Goal: Information Seeking & Learning: Learn about a topic

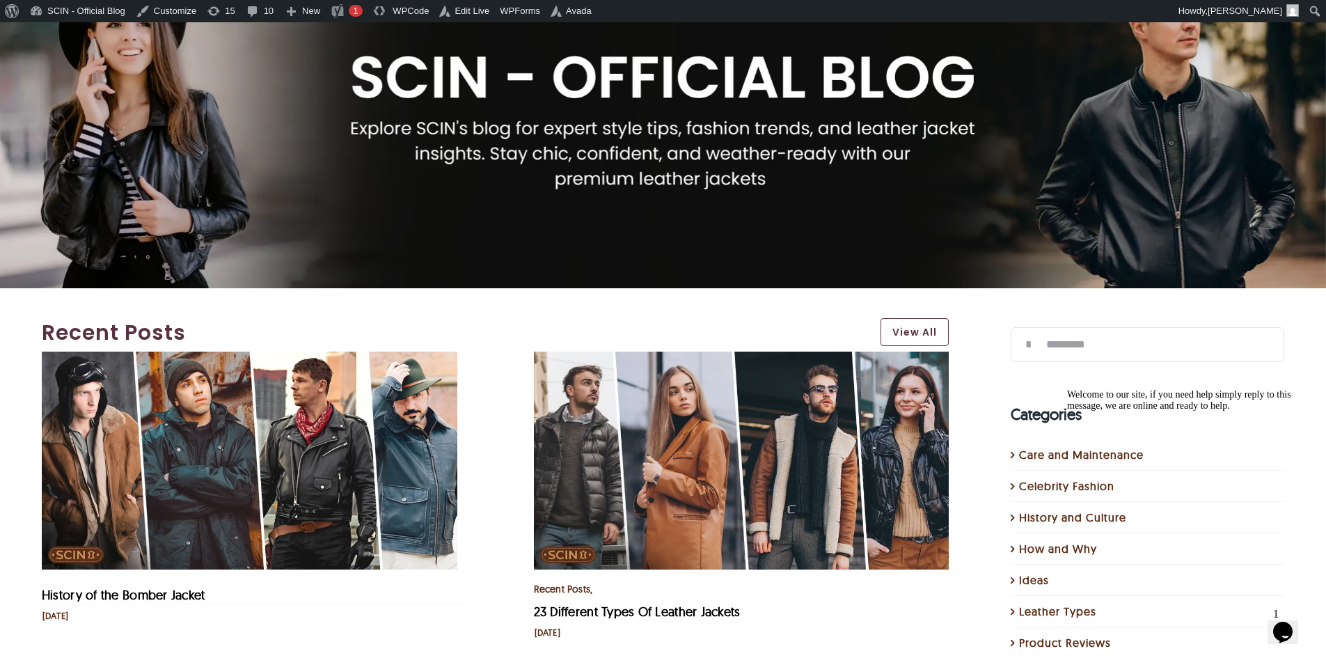
scroll to position [139, 0]
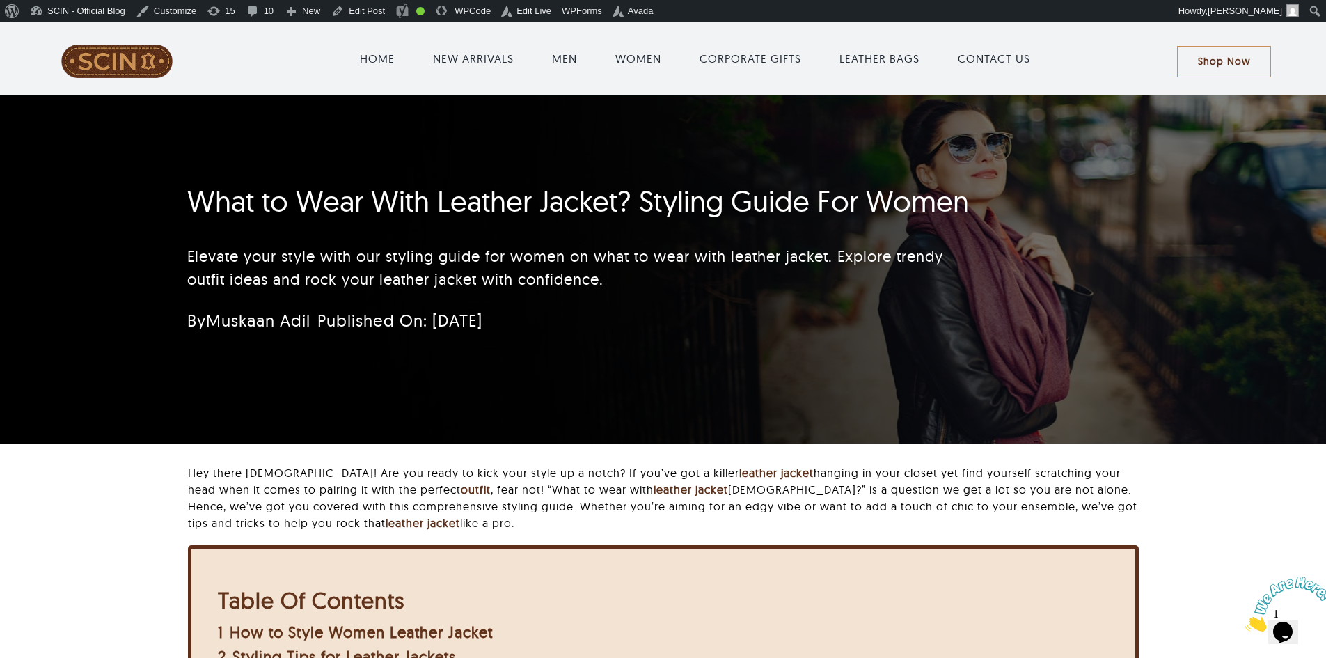
click at [569, 207] on h1 "What to Wear With Leather Jacket? Styling Guide For Women" at bounding box center [580, 201] width 786 height 35
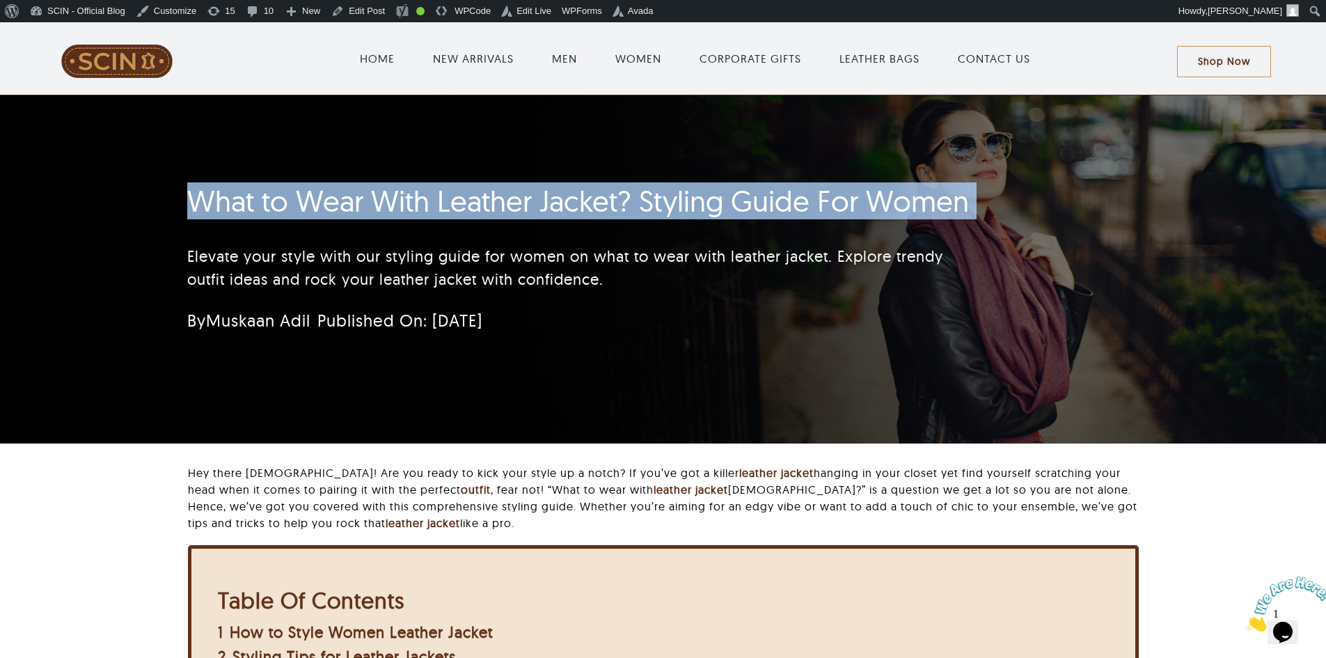
click at [569, 207] on h1 "What to Wear With Leather Jacket? Styling Guide For Women" at bounding box center [580, 201] width 786 height 35
copy h1 "What to Wear With Leather Jacket? Styling Guide For Women"
click at [1054, 168] on div "What to Wear With Leather Jacket? Styling Guide For Women Elevate your style wi…" at bounding box center [662, 269] width 989 height 348
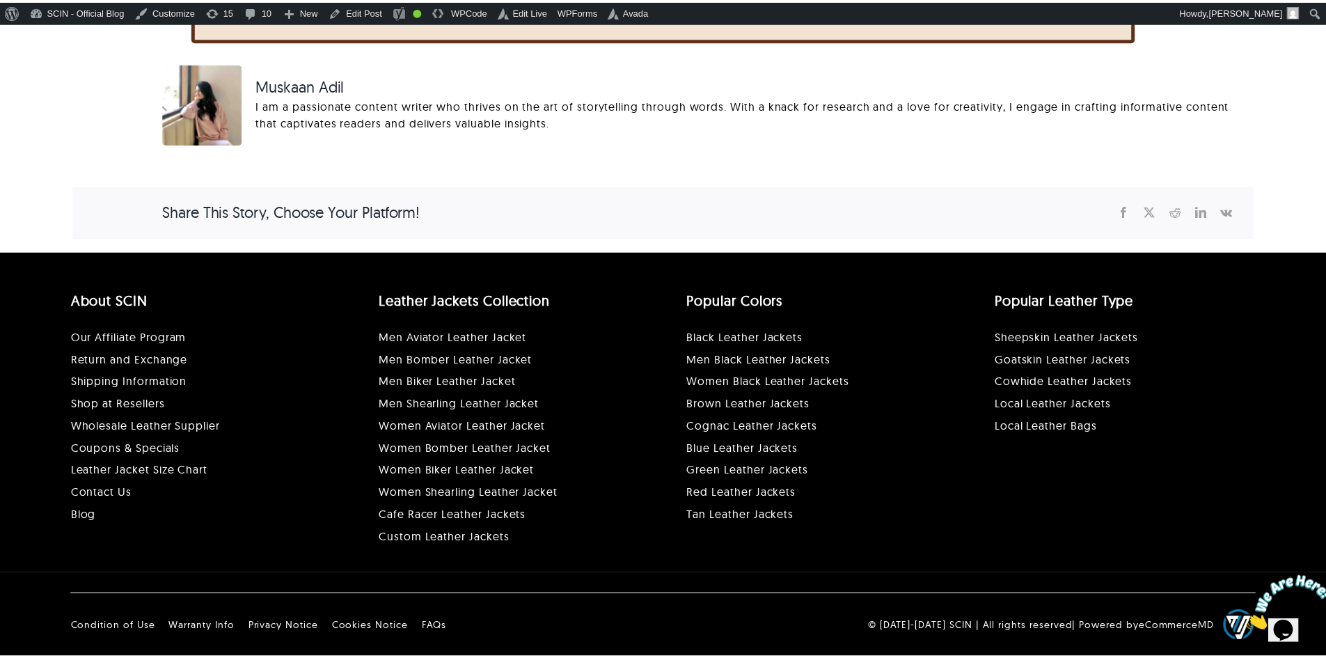
scroll to position [7076, 0]
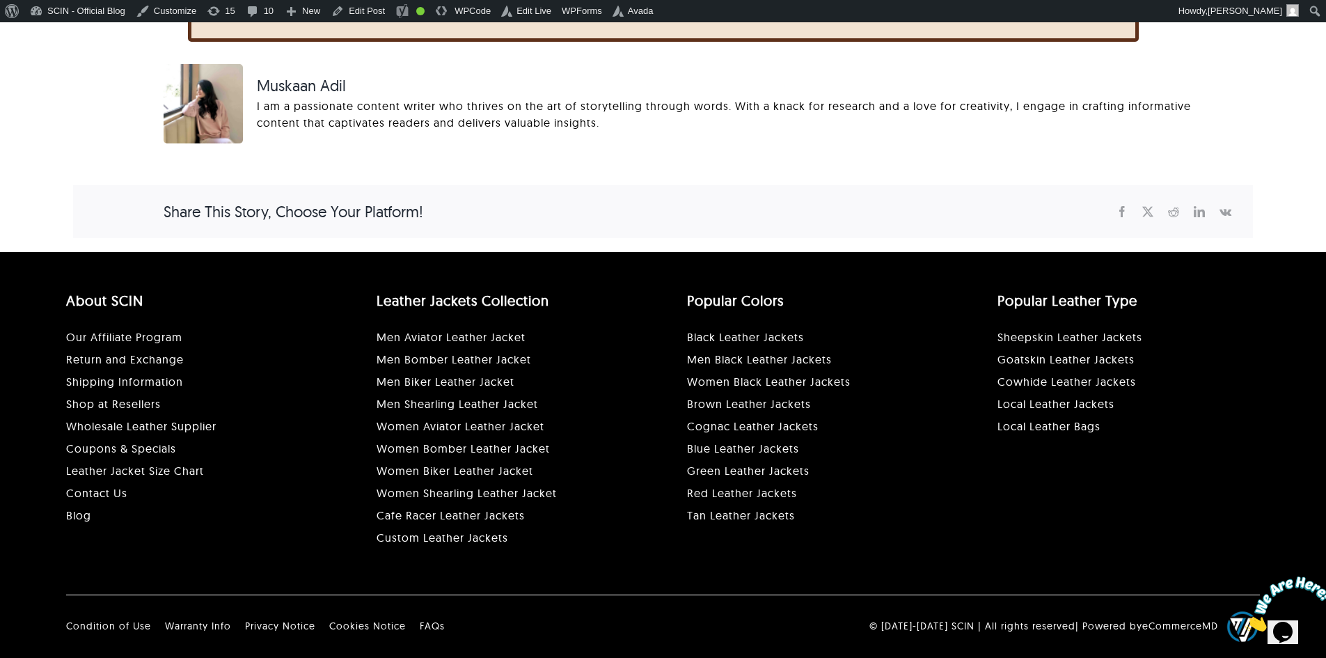
click at [1013, 69] on div "Muskaan Adil I am a passionate content writer who thrives on the art of storyte…" at bounding box center [744, 103] width 1003 height 79
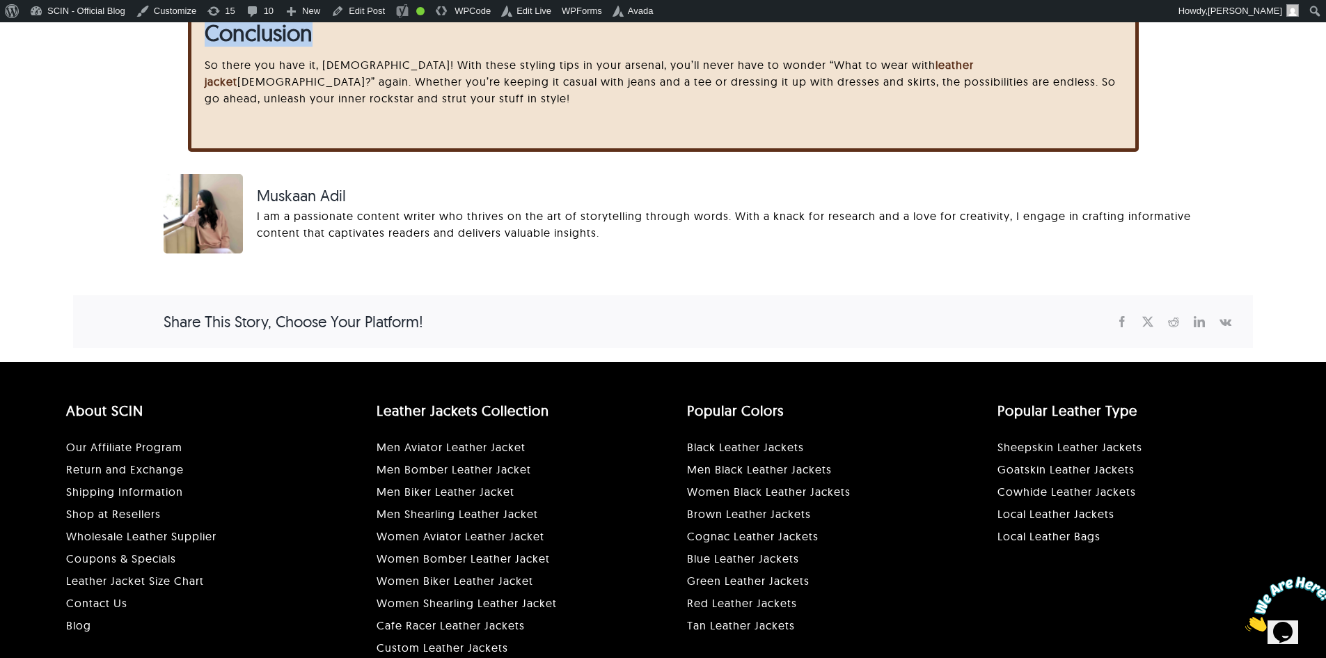
scroll to position [6936, 0]
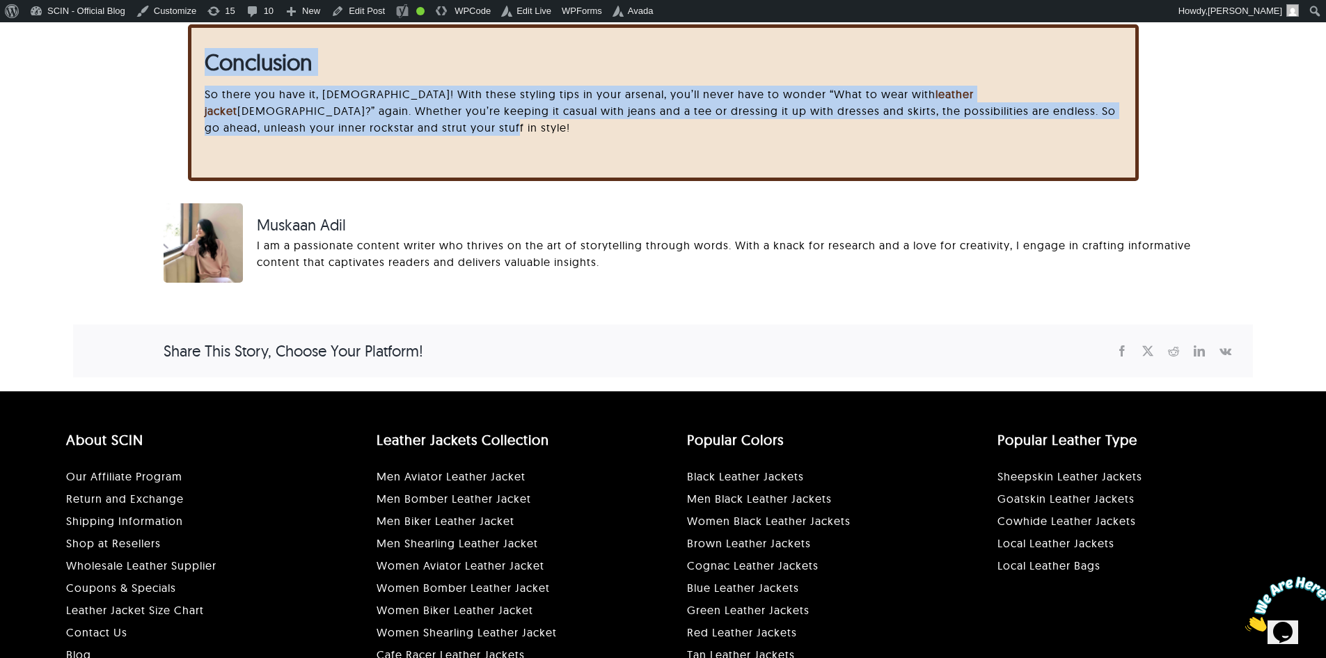
drag, startPoint x: 164, startPoint y: 184, endPoint x: 688, endPoint y: 126, distance: 527.5
copy div "What to Wear With Leather Jacket? Styling Guide For Women Elevate your style wi…"
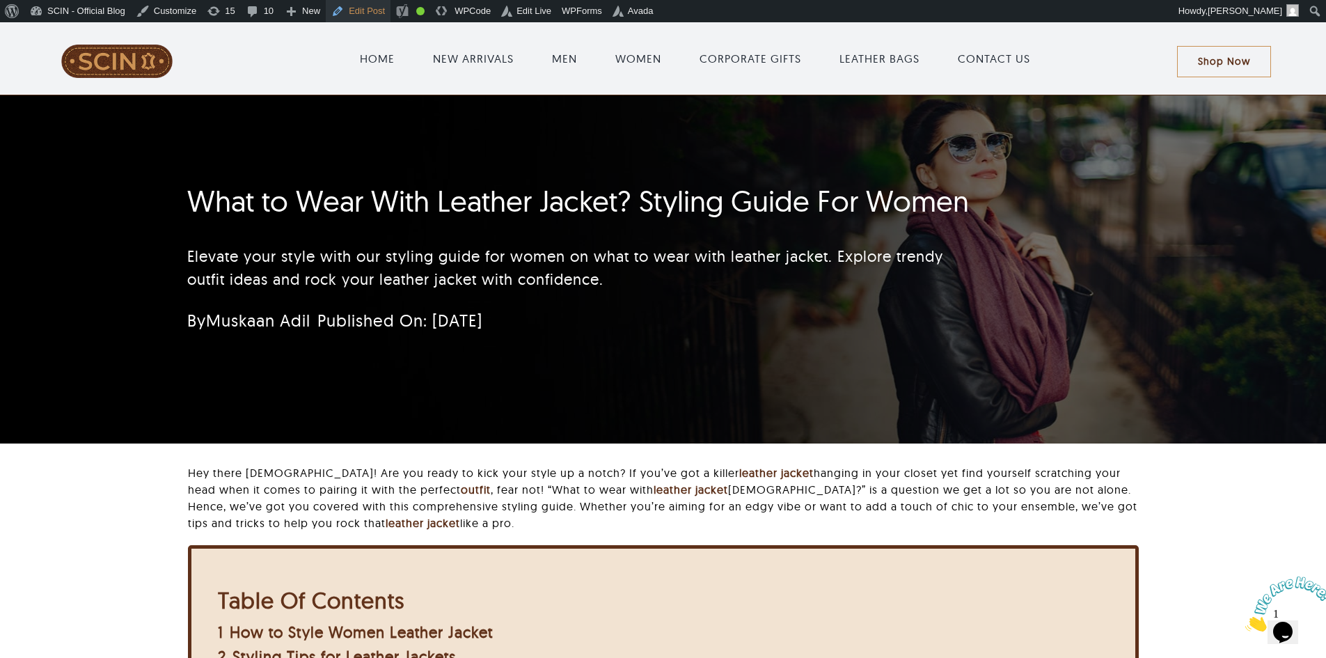
click at [360, 11] on link "Edit Post" at bounding box center [358, 11] width 65 height 22
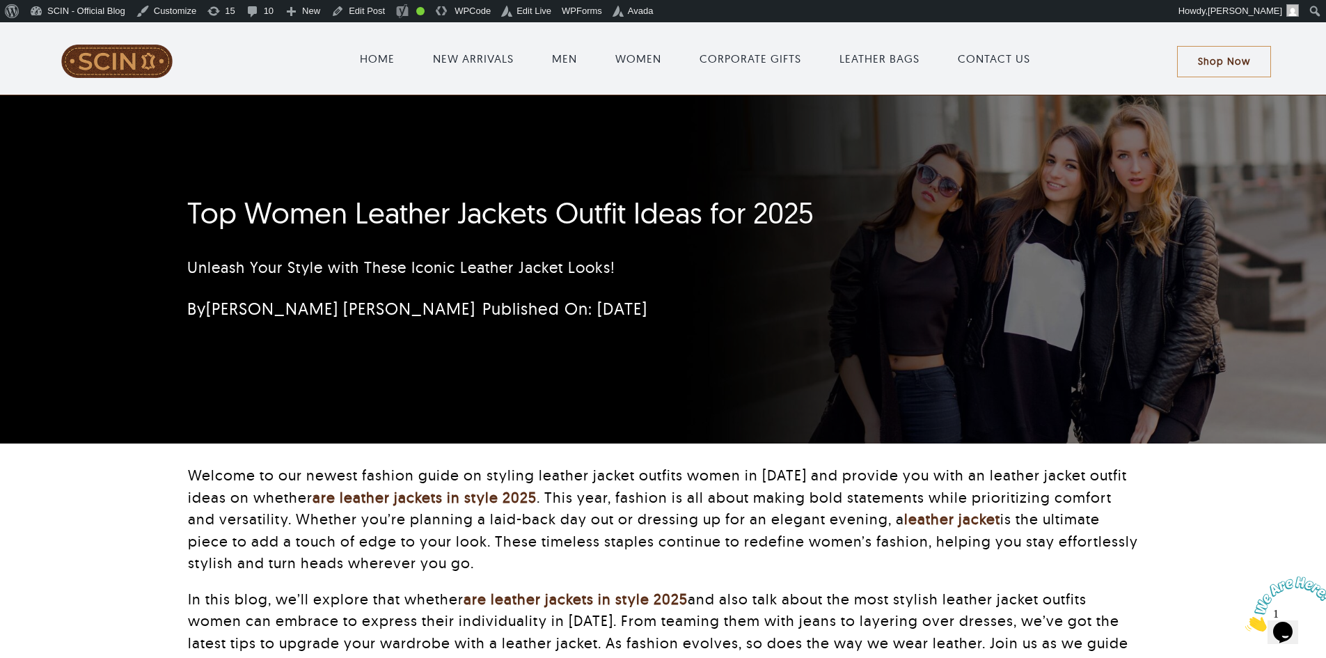
click at [496, 189] on div "Top Women Leather Jackets Outfit Ideas for 2025 Unleash Your Style with These I…" at bounding box center [580, 263] width 786 height 148
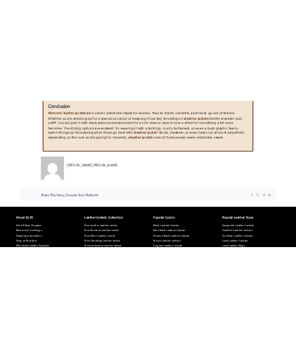
scroll to position [5925, 0]
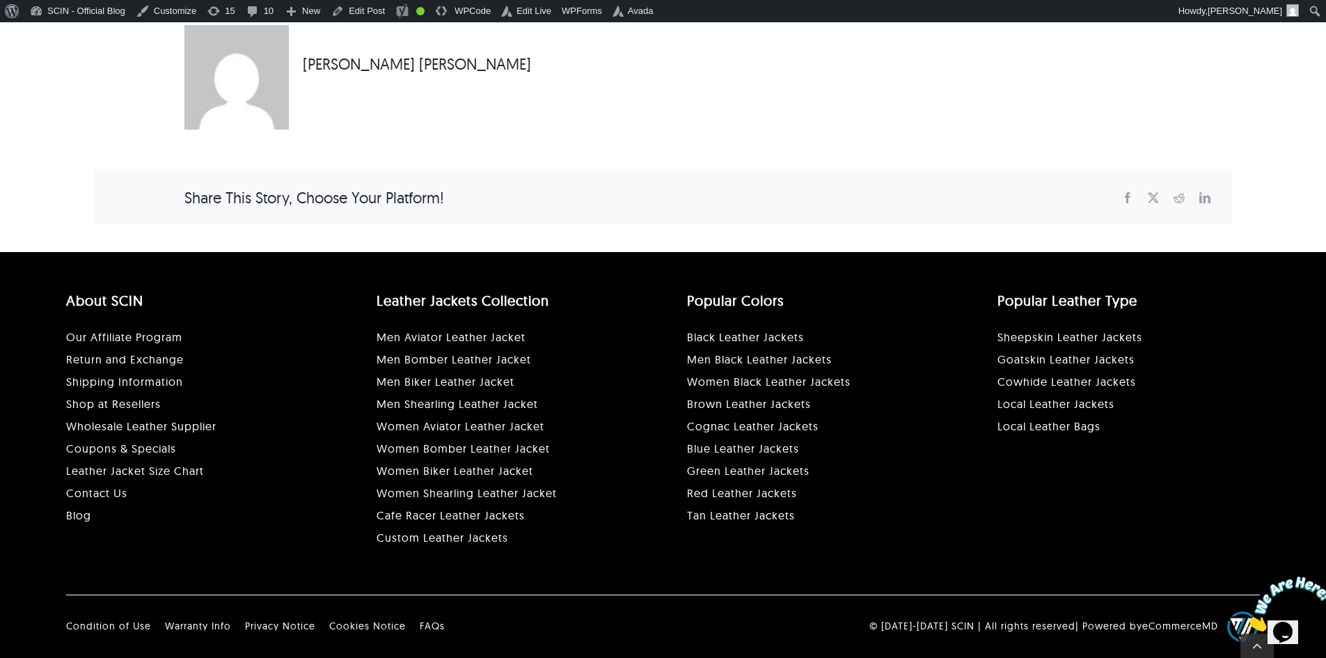
click at [1027, 84] on div "[PERSON_NAME] [PERSON_NAME]" at bounding box center [663, 77] width 1138 height 104
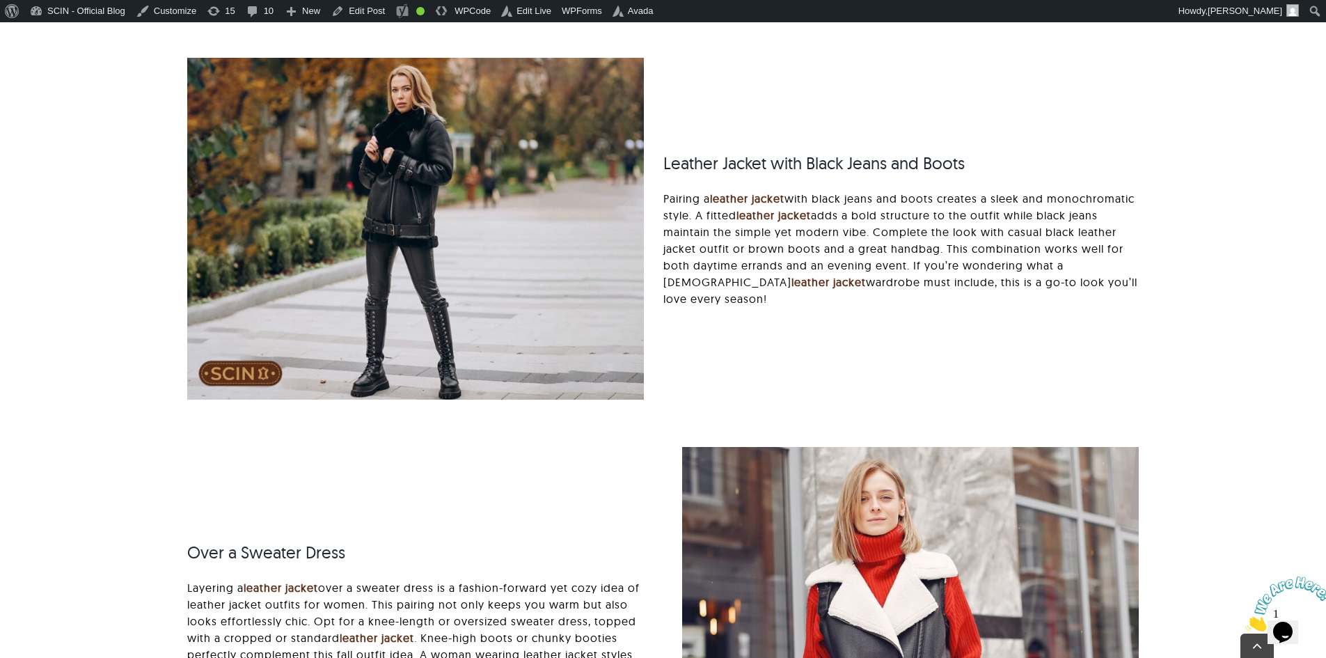
scroll to position [0, 0]
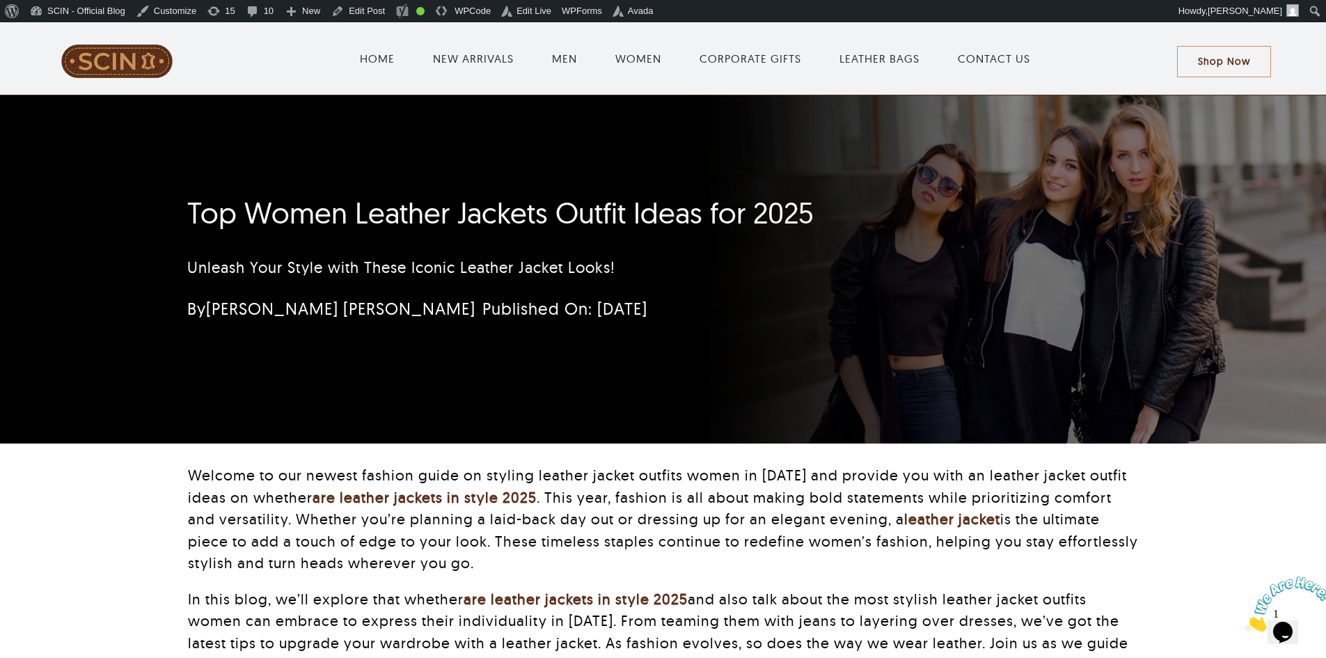
click at [542, 239] on div "Top Women Leather Jackets Outfit Ideas for 2025 Unleash Your Style with These I…" at bounding box center [580, 263] width 786 height 148
click at [543, 223] on h1 "Top Women Leather Jackets Outfit Ideas for 2025" at bounding box center [580, 213] width 786 height 35
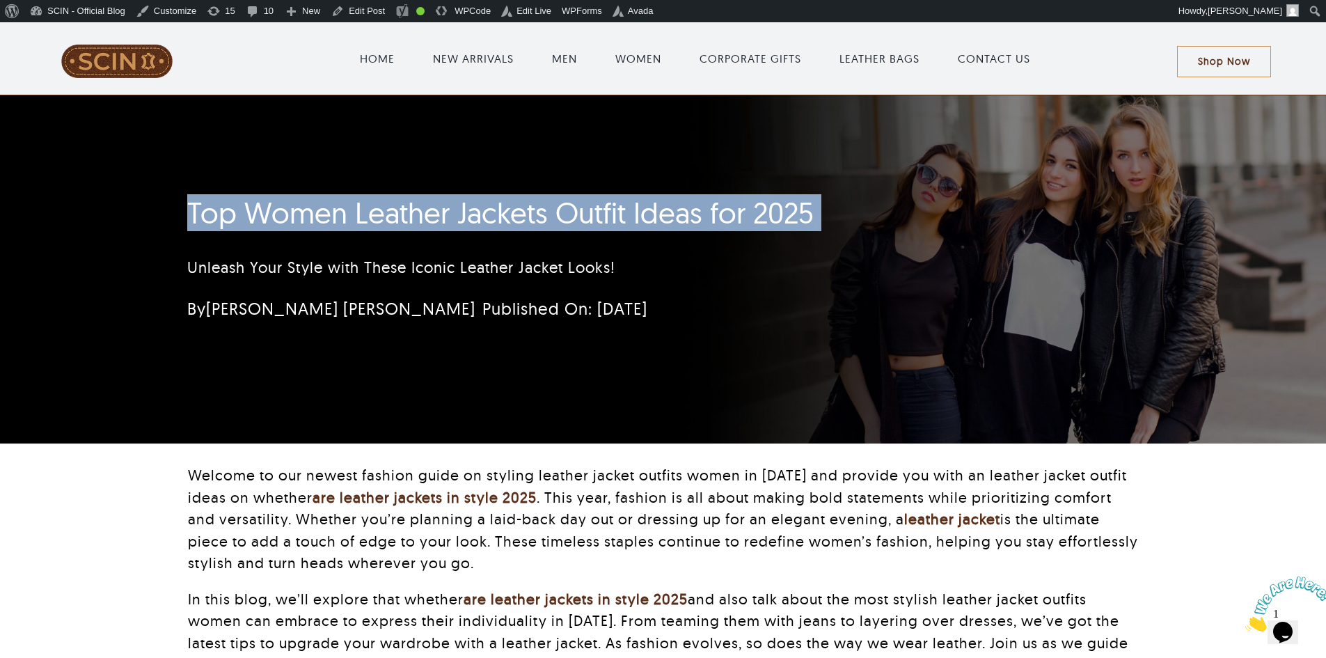
click at [543, 223] on h1 "Top Women Leather Jackets Outfit Ideas for 2025" at bounding box center [580, 213] width 786 height 35
copy h1 "Top Women Leather Jackets Outfit Ideas for 2025"
click at [728, 190] on div "Top Women Leather Jackets Outfit Ideas for 2025 Unleash Your Style with These I…" at bounding box center [580, 263] width 786 height 148
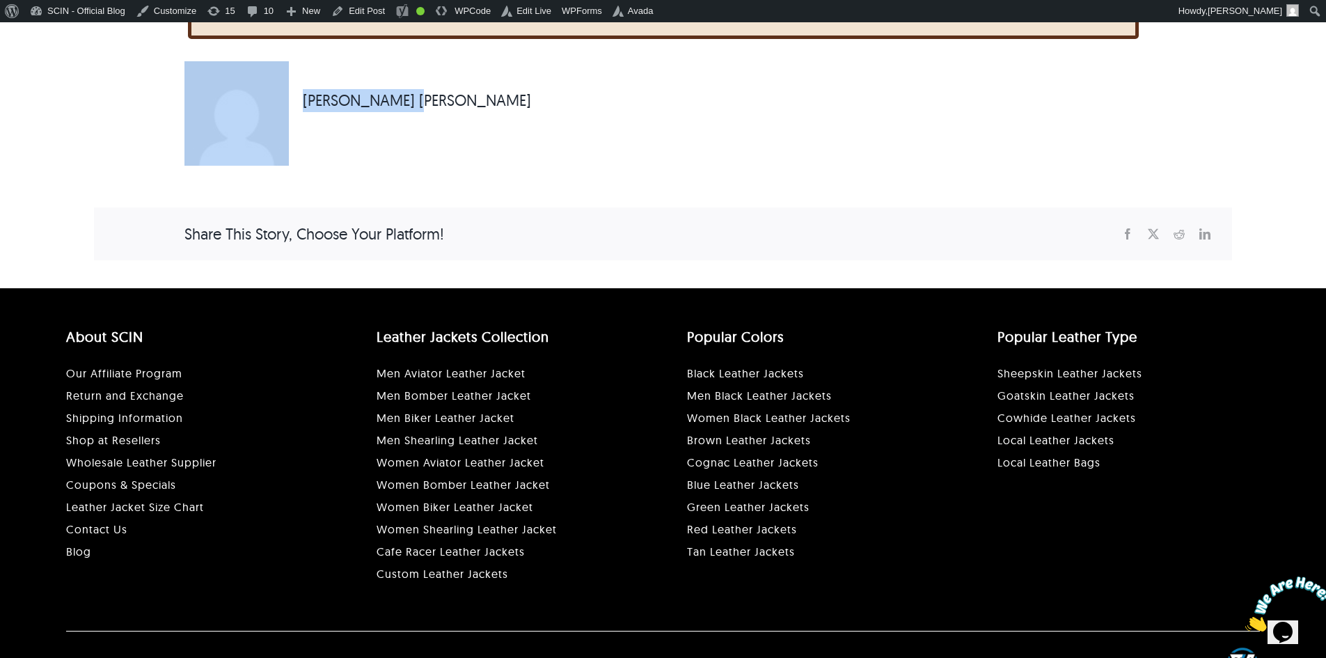
scroll to position [5786, 0]
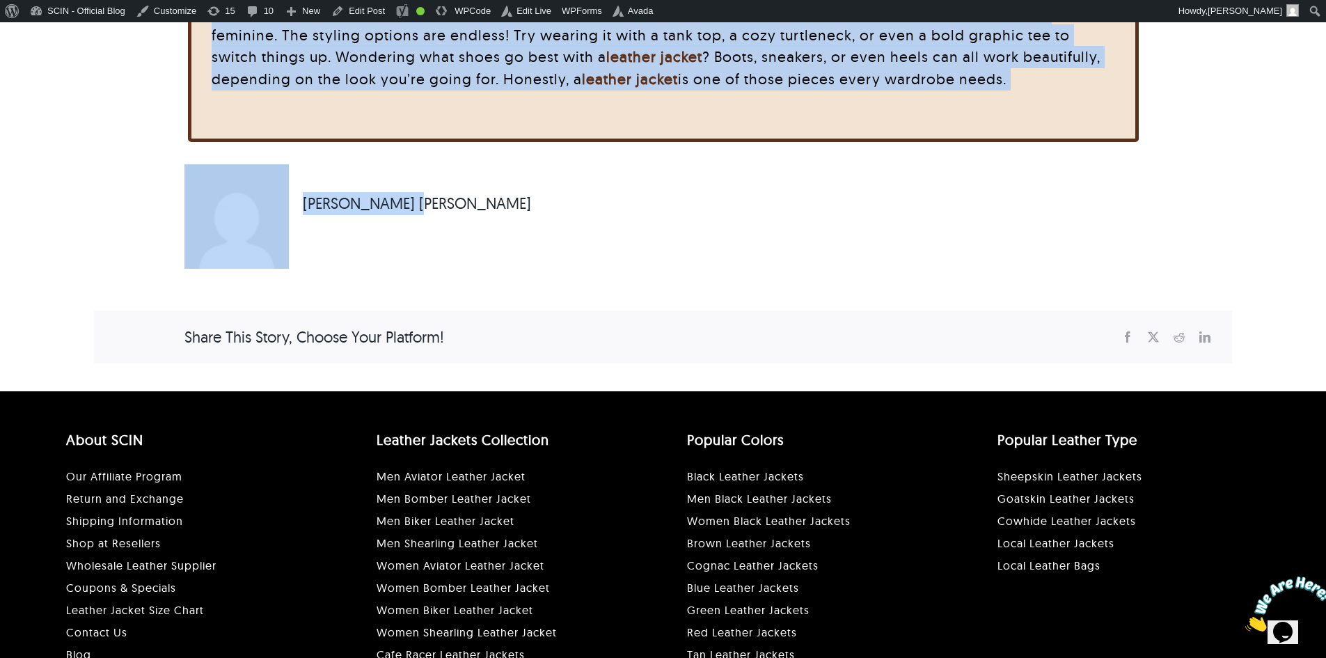
drag, startPoint x: 626, startPoint y: 531, endPoint x: 973, endPoint y: 115, distance: 542.2
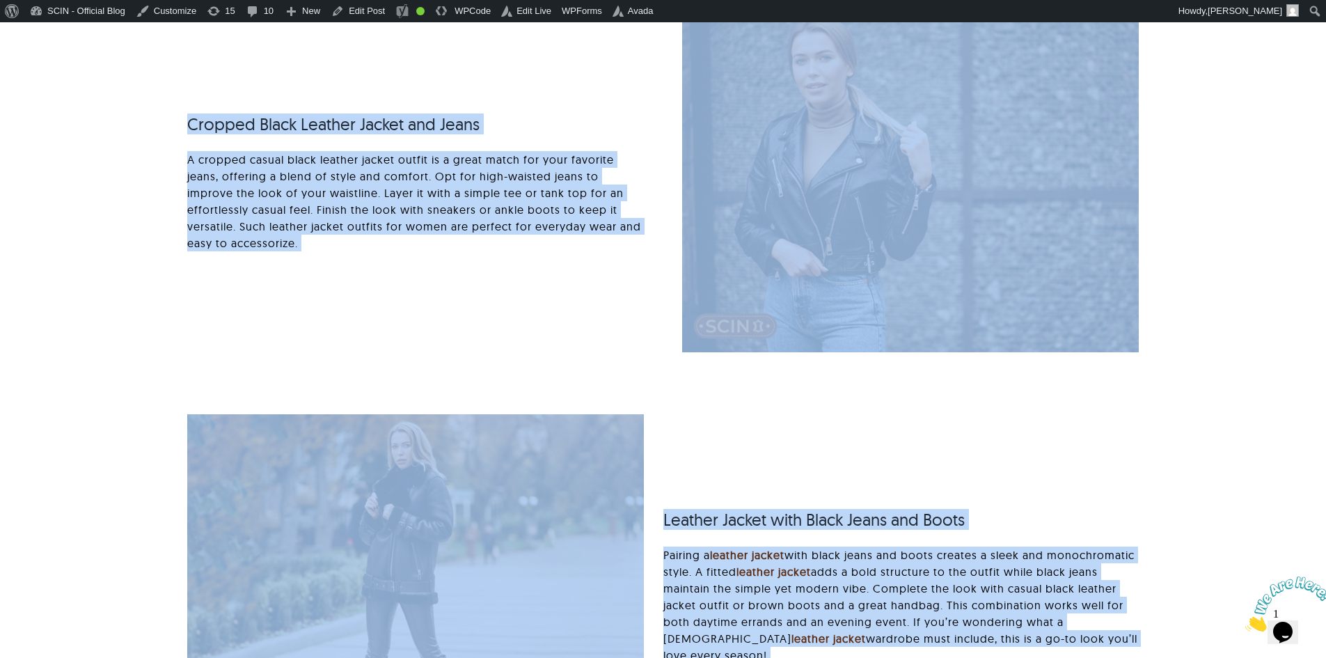
scroll to position [0, 0]
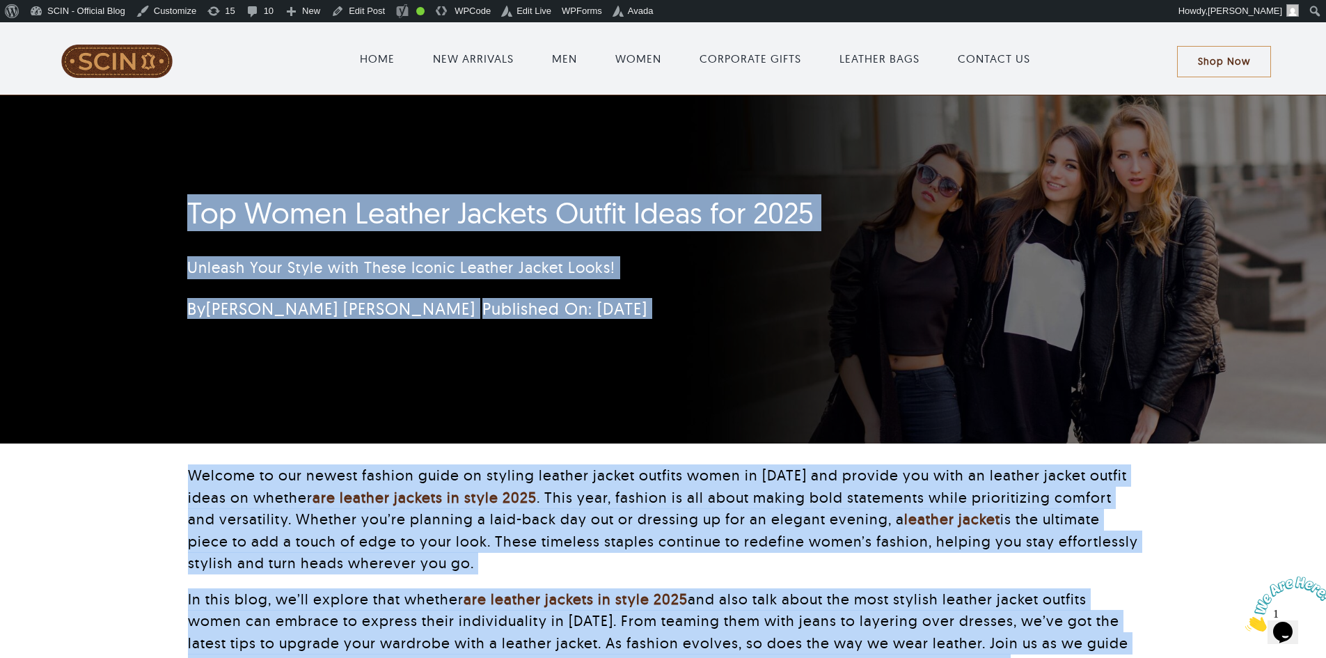
click at [398, 119] on div "Top Women Leather Jackets Outfit Ideas for 2025 Unleash Your Style with These I…" at bounding box center [662, 269] width 989 height 348
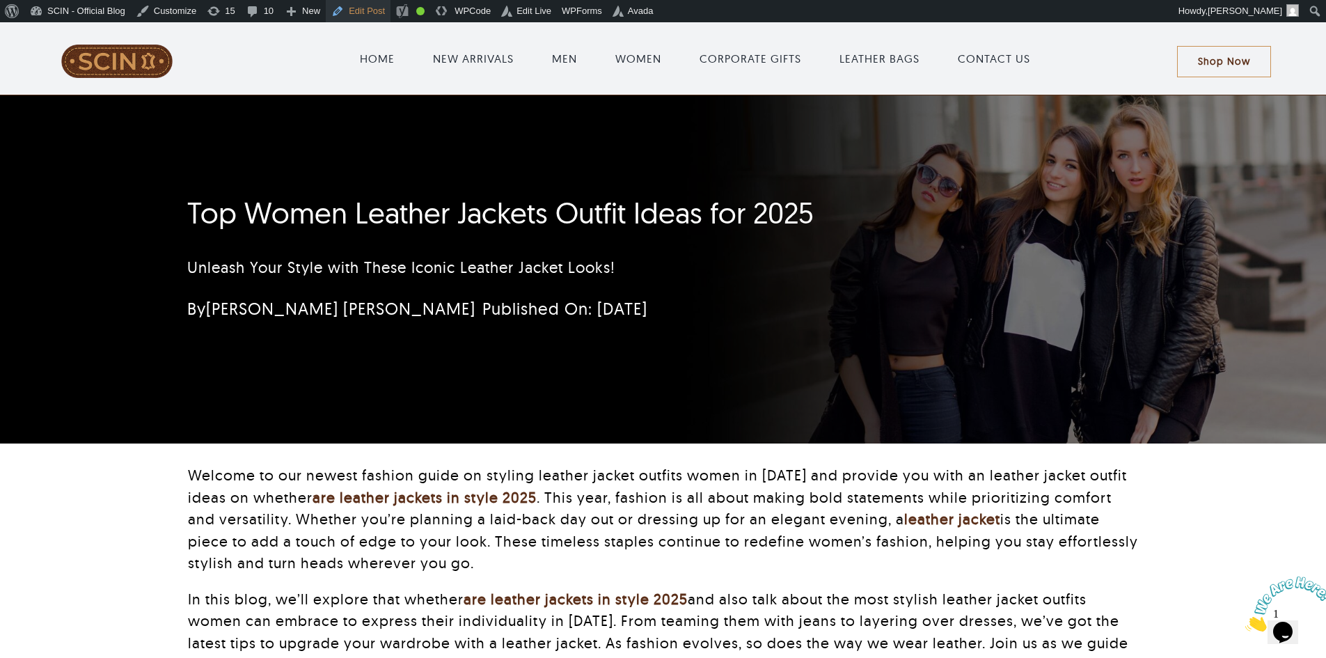
click at [363, 9] on link "Edit Post" at bounding box center [358, 11] width 65 height 22
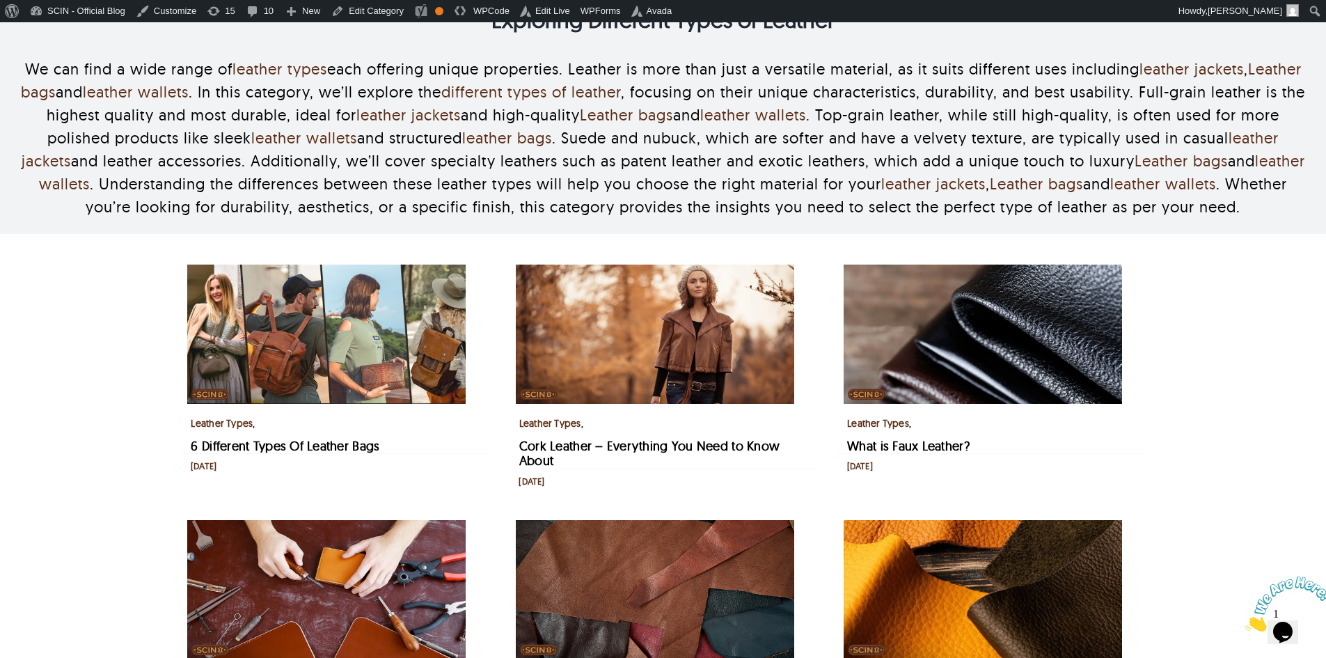
scroll to position [62, 0]
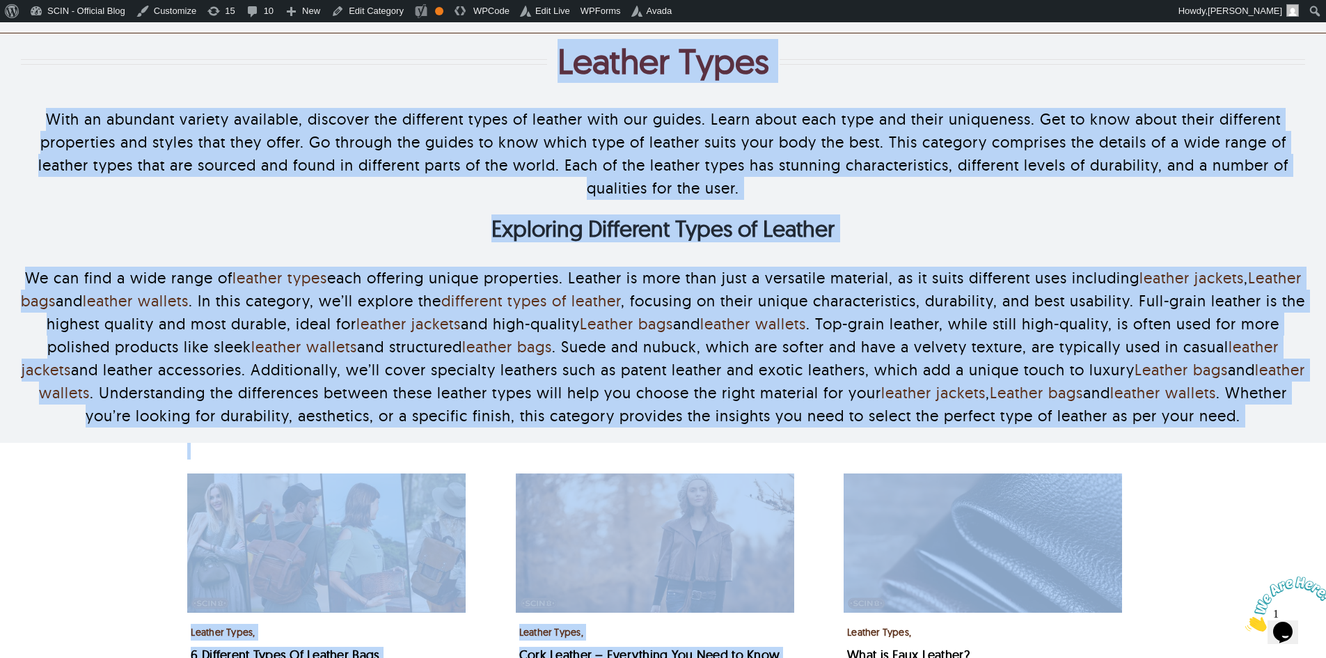
drag, startPoint x: 816, startPoint y: 274, endPoint x: 1114, endPoint y: 624, distance: 460.3
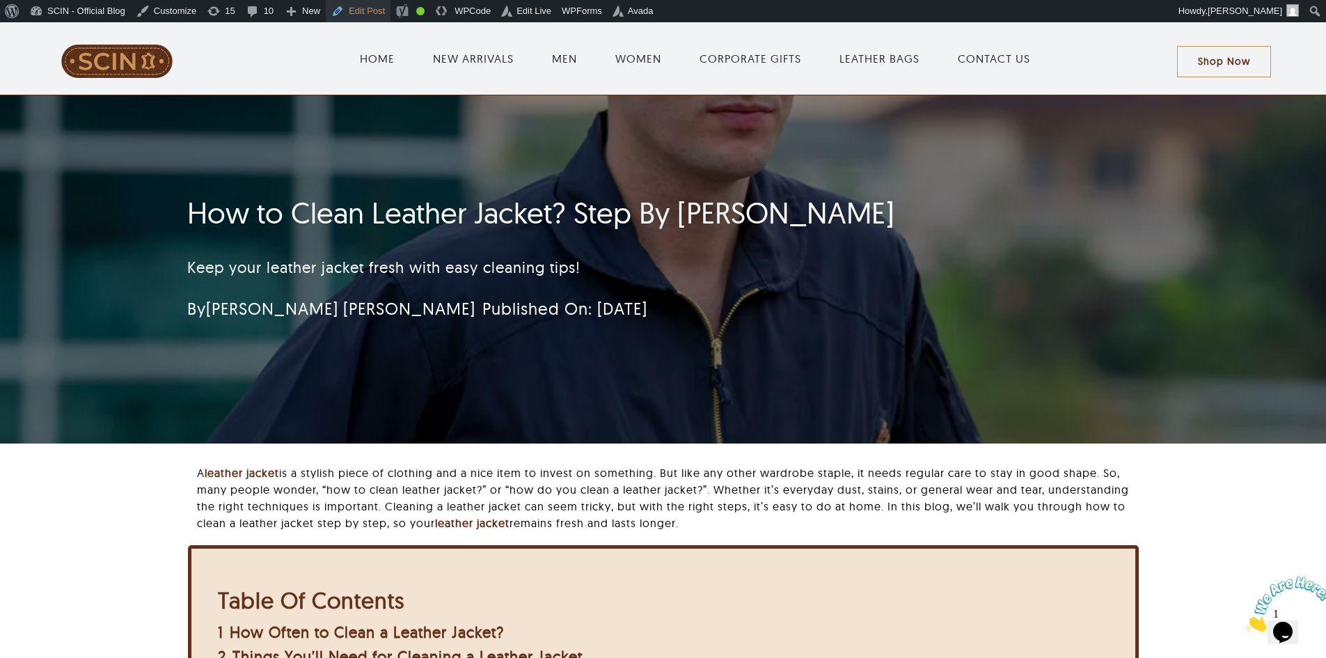
click at [346, 15] on link "Edit Post" at bounding box center [358, 11] width 65 height 22
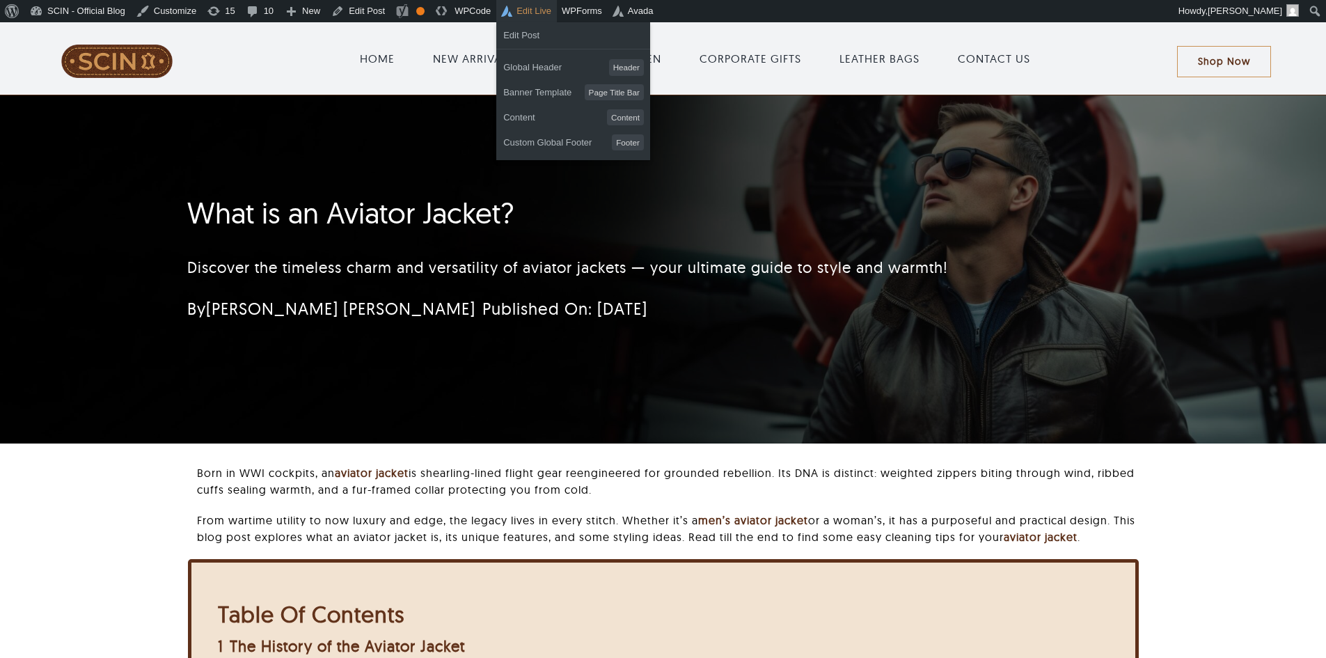
click at [504, 15] on link "Edit Live" at bounding box center [526, 11] width 61 height 22
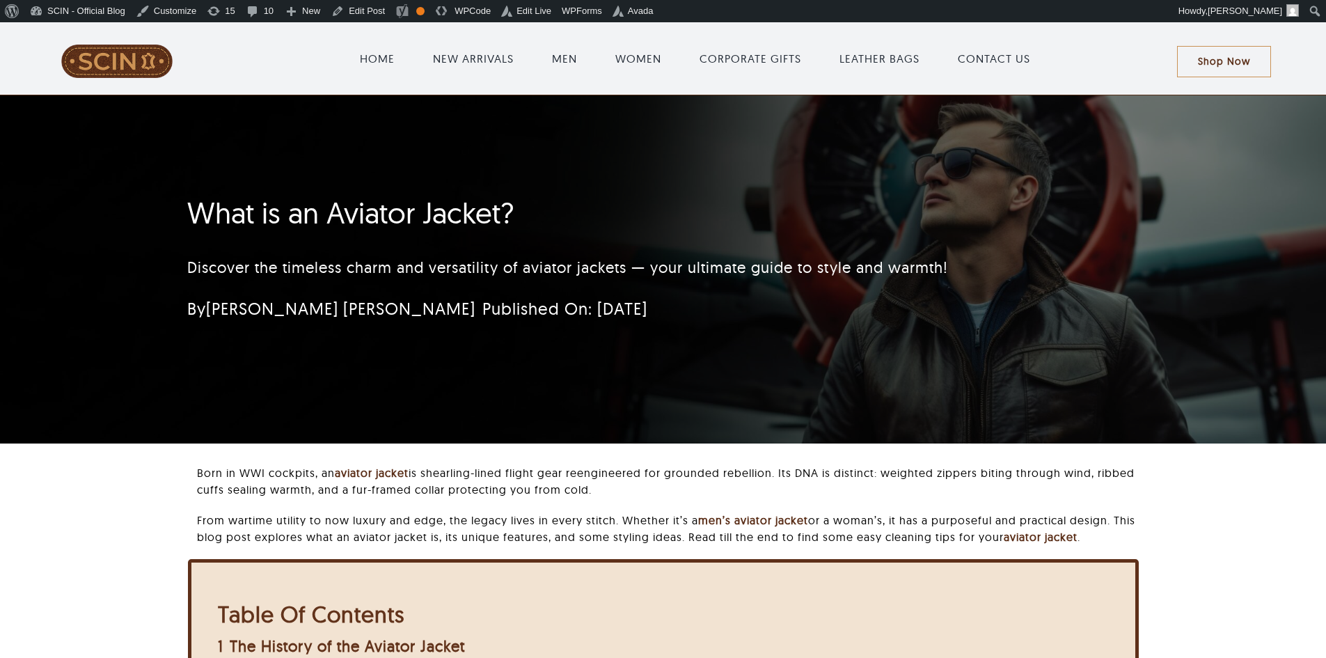
click at [244, 221] on h1 "What is an Aviator Jacket?" at bounding box center [580, 213] width 786 height 35
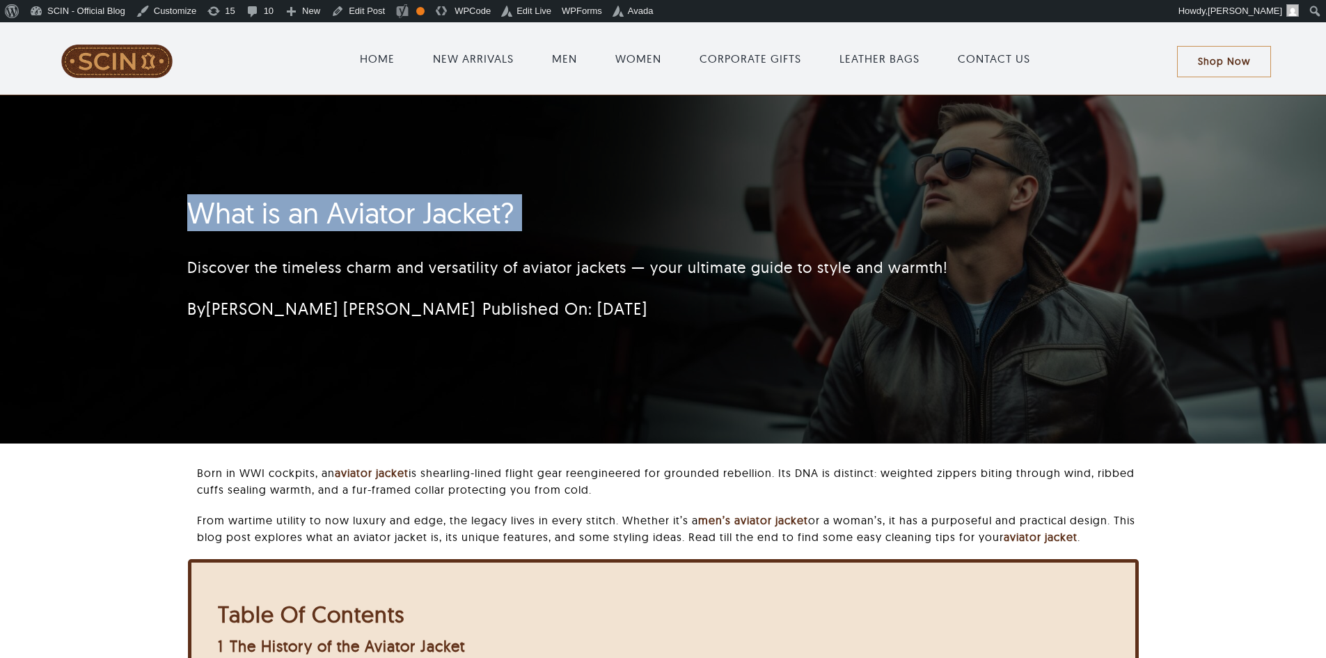
click at [244, 221] on h1 "What is an Aviator Jacket?" at bounding box center [580, 213] width 786 height 35
copy h1 "What is an Aviator Jacket?"
click at [906, 163] on div "What is an Aviator Jacket? Discover the timeless charm and versatility of aviat…" at bounding box center [662, 269] width 989 height 348
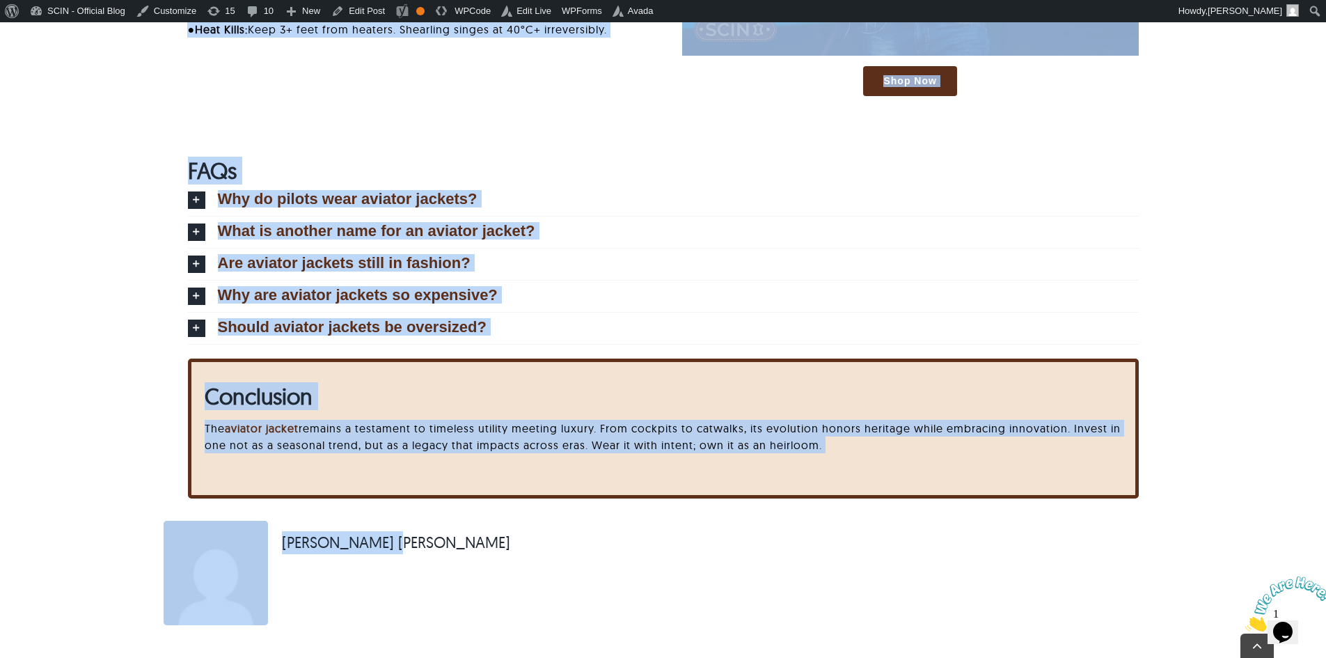
scroll to position [4587, 0]
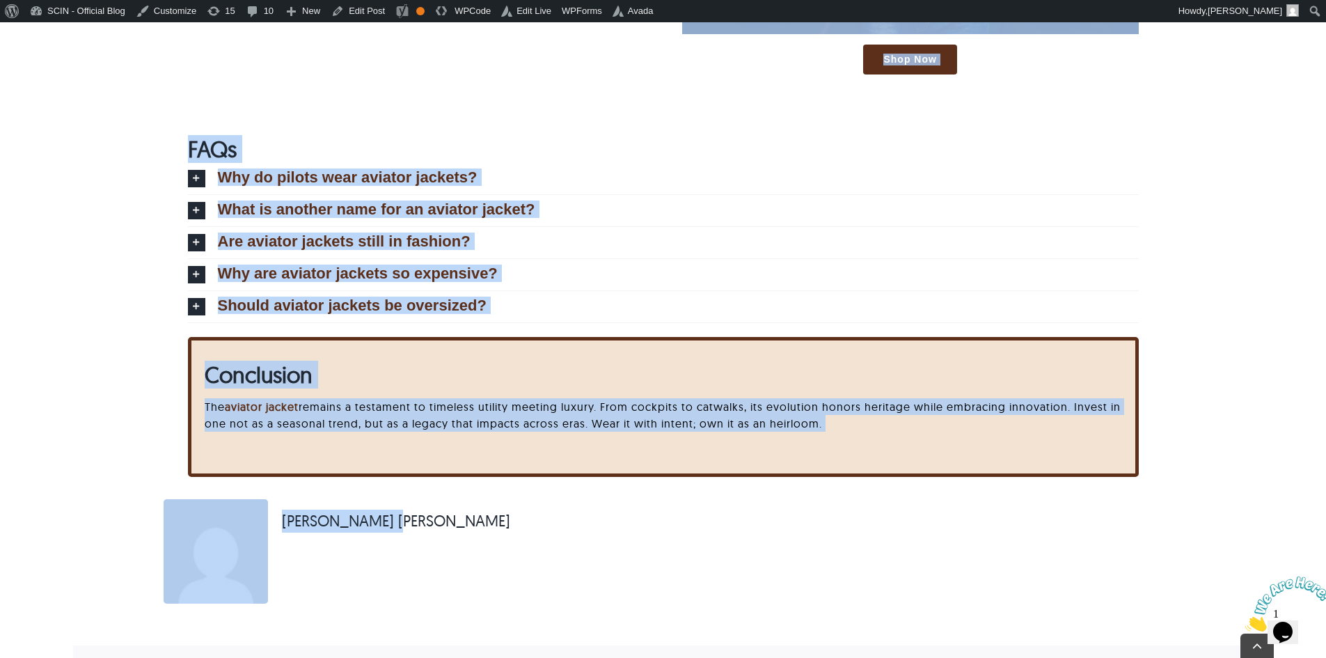
drag, startPoint x: 173, startPoint y: 203, endPoint x: 1048, endPoint y: 441, distance: 906.1
click at [202, 299] on icon at bounding box center [196, 306] width 17 height 17
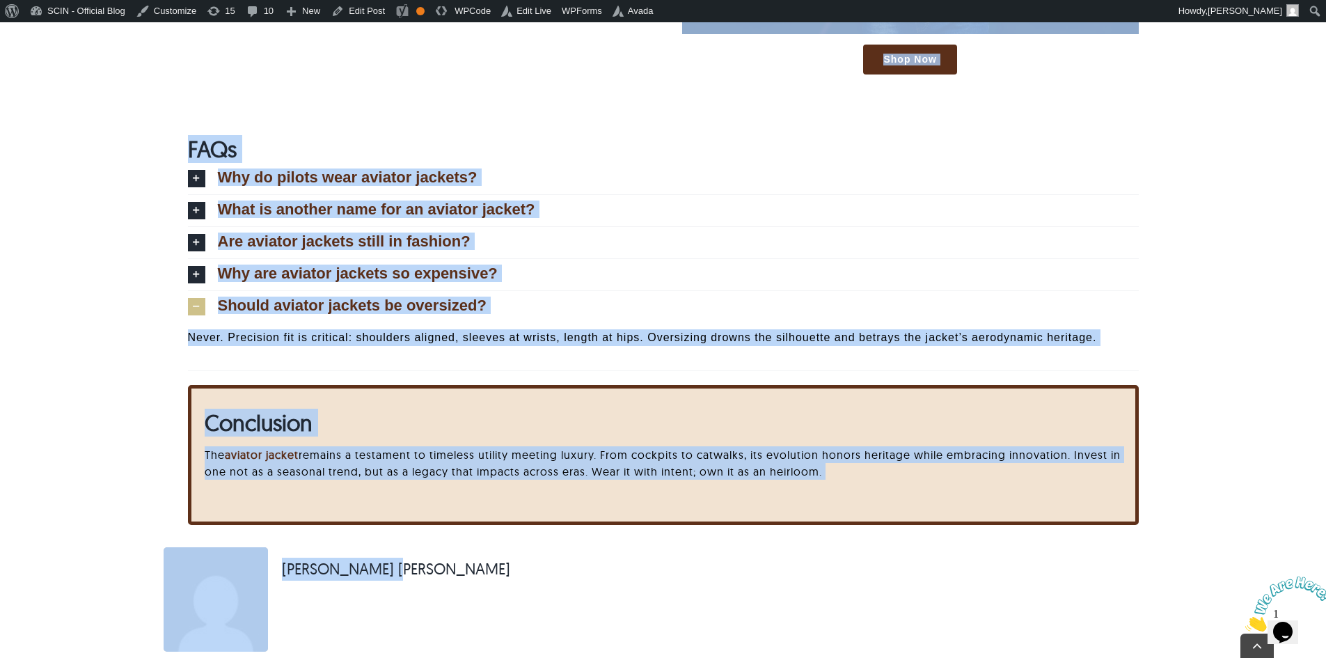
click at [224, 338] on p "Never. Precision fit is critical: shoulders aligned, sleeves at wrists, length …" at bounding box center [663, 337] width 951 height 17
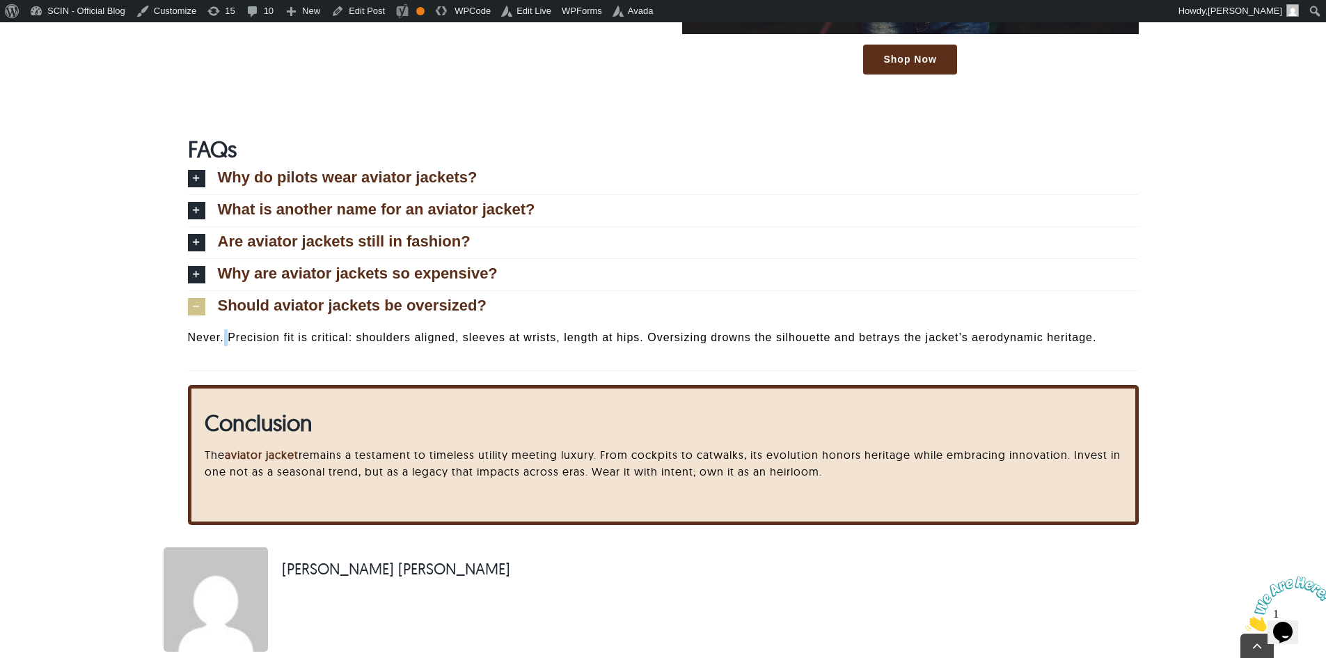
click at [224, 338] on p "Never. Precision fit is critical: shoulders aligned, sleeves at wrists, length …" at bounding box center [663, 337] width 951 height 17
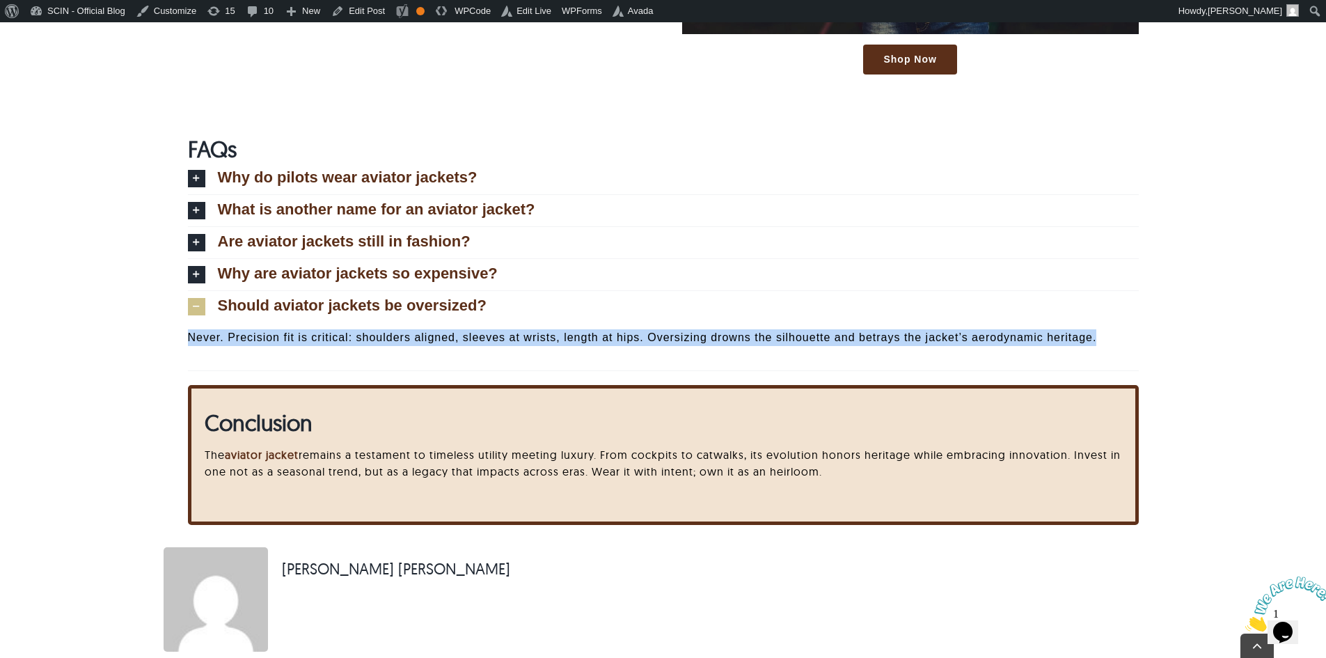
click at [224, 338] on p "Never. Precision fit is critical: shoulders aligned, sleeves at wrists, length …" at bounding box center [663, 337] width 951 height 17
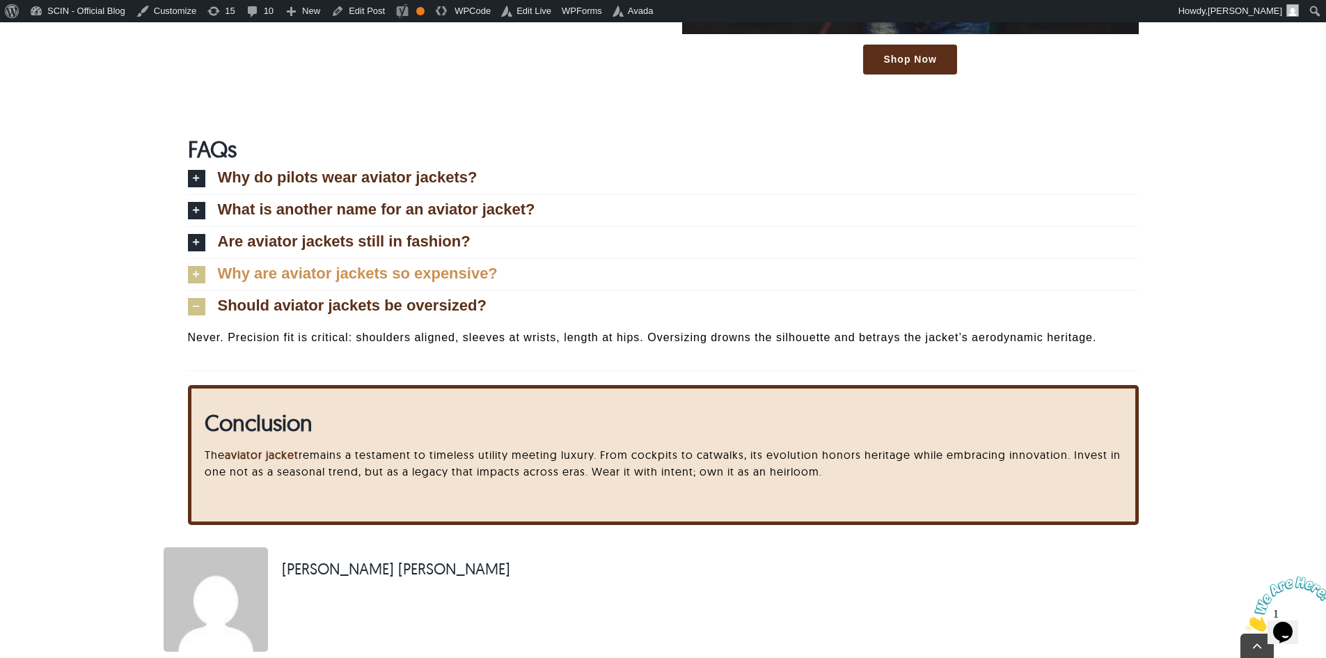
click at [189, 268] on icon at bounding box center [196, 274] width 17 height 17
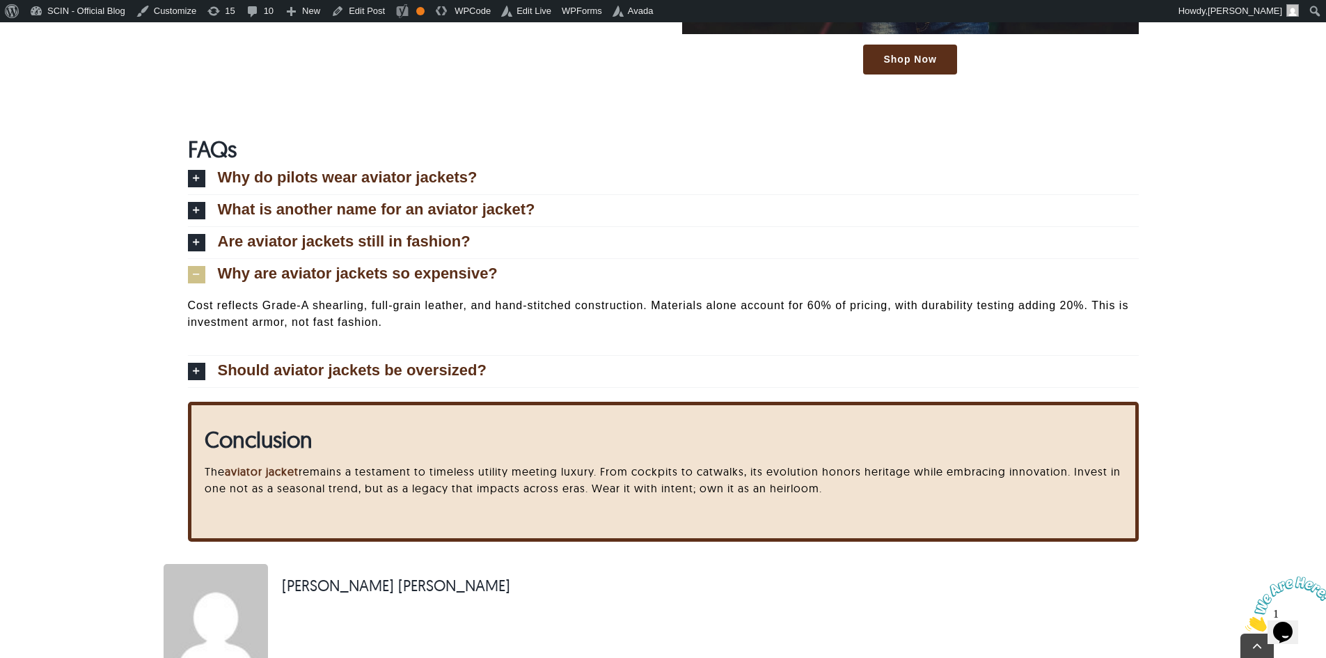
click at [277, 320] on p "Cost reflects Grade-A shearling, full-grain leather, and hand-stitched construc…" at bounding box center [663, 313] width 951 height 33
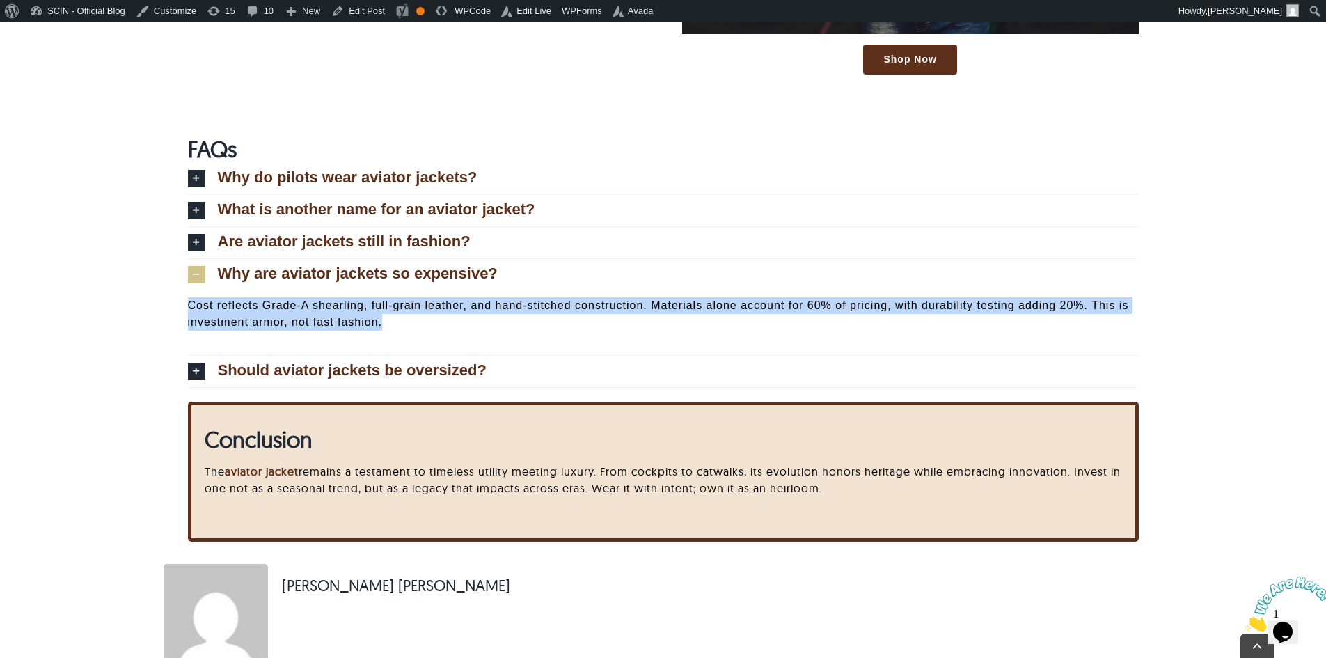
click at [277, 320] on p "Cost reflects Grade-A shearling, full-grain leather, and hand-stitched construc…" at bounding box center [663, 313] width 951 height 33
copy div "Cost reflects Grade-A shearling, full-grain leather, and hand-stitched construc…"
click at [199, 234] on icon at bounding box center [196, 242] width 17 height 17
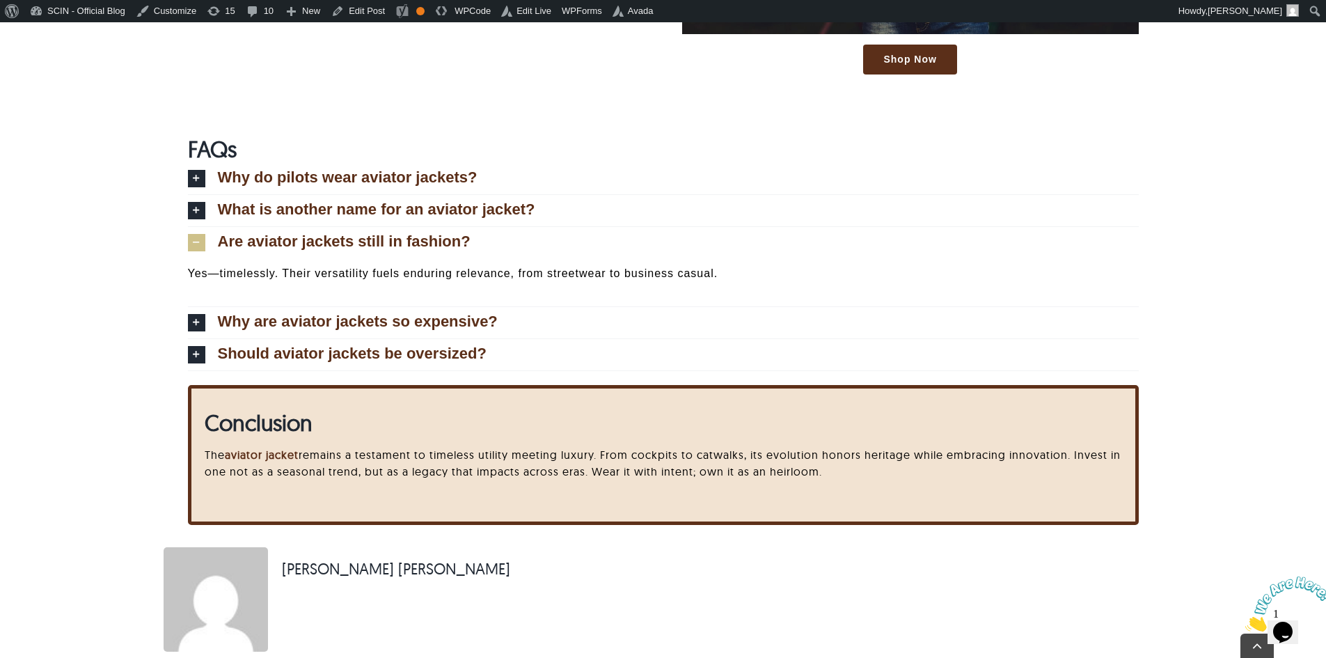
click at [243, 265] on p "Yes—timelessly. Their versatility fuels enduring relevance, from streetwear to …" at bounding box center [663, 273] width 951 height 17
click at [243, 268] on p "Yes—timelessly. Their versatility fuels enduring relevance, from streetwear to …" at bounding box center [663, 273] width 951 height 17
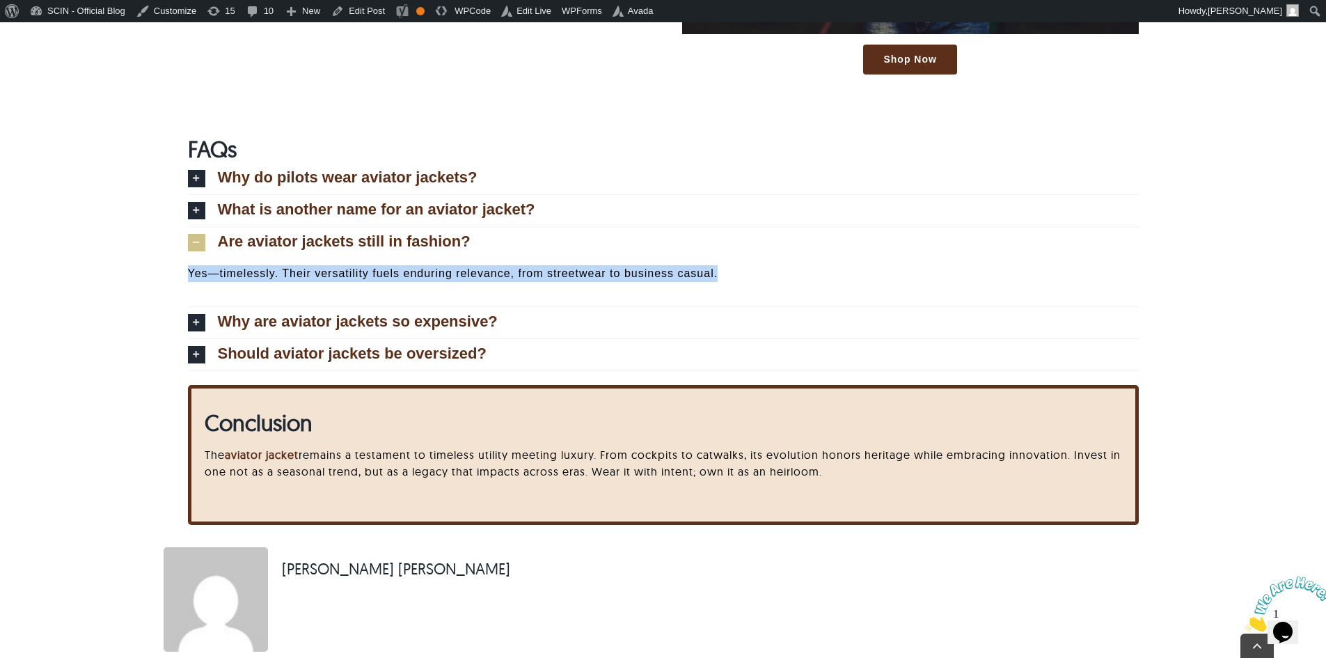
click at [243, 268] on p "Yes—timelessly. Their versatility fuels enduring relevance, from streetwear to …" at bounding box center [663, 273] width 951 height 17
copy div "Yes—timelessly. Their versatility fuels enduring relevance, from streetwear to …"
drag, startPoint x: 200, startPoint y: 216, endPoint x: 243, endPoint y: 238, distance: 48.6
click at [200, 216] on icon at bounding box center [196, 210] width 17 height 17
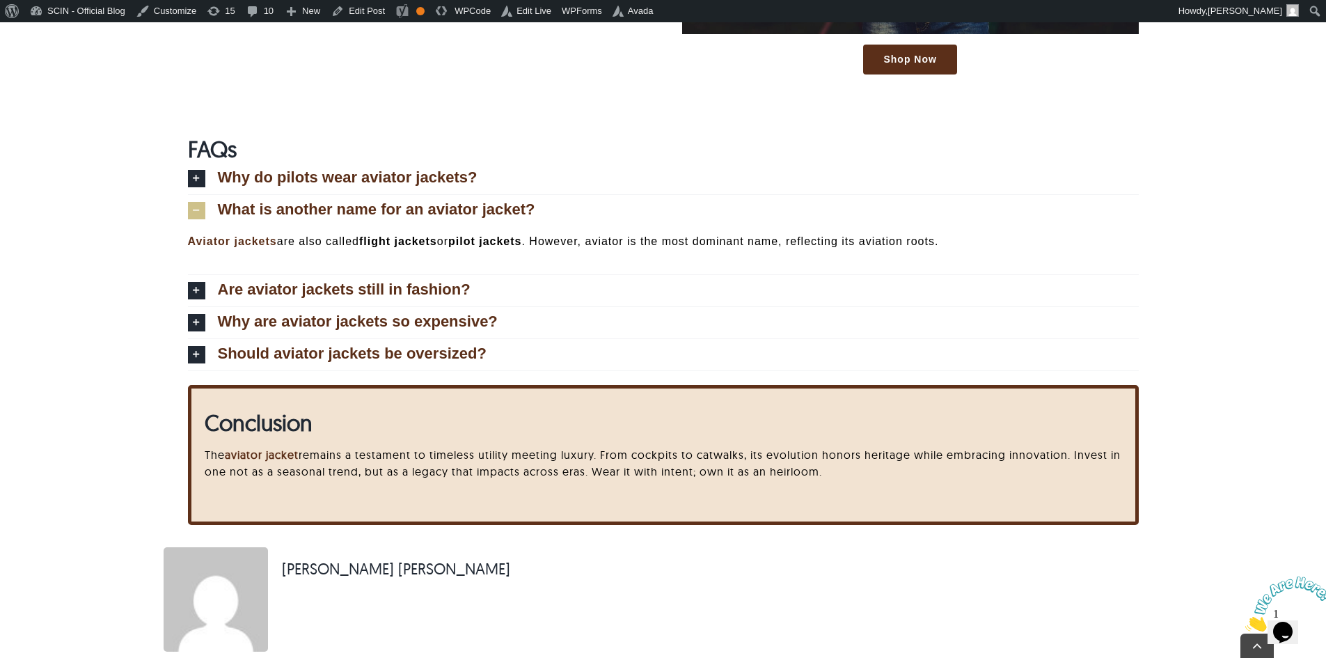
click at [294, 247] on p "Aviator jackets are also called flight jackets or pilot jackets . However, avia…" at bounding box center [663, 241] width 951 height 17
click at [294, 245] on p "Aviator jackets are also called flight jackets or pilot jackets . However, avia…" at bounding box center [663, 241] width 951 height 17
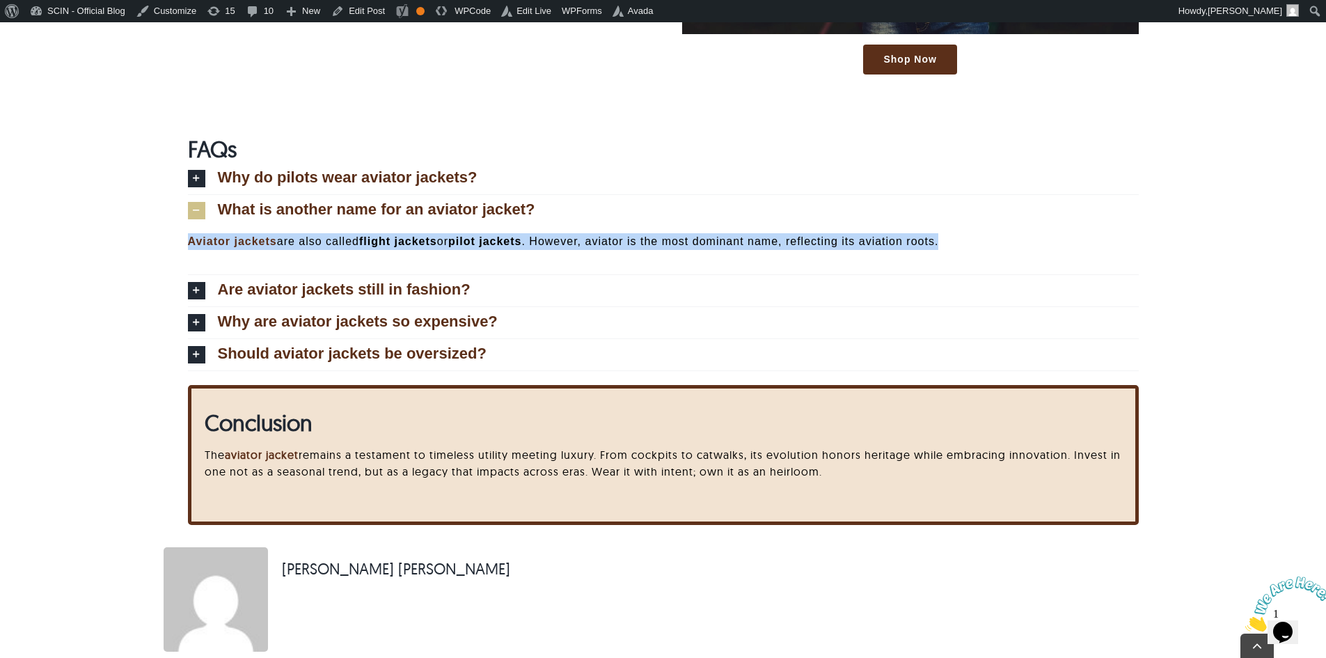
click at [294, 245] on p "Aviator jackets are also called flight jackets or pilot jackets . However, avia…" at bounding box center [663, 241] width 951 height 17
click at [200, 179] on icon at bounding box center [196, 178] width 17 height 17
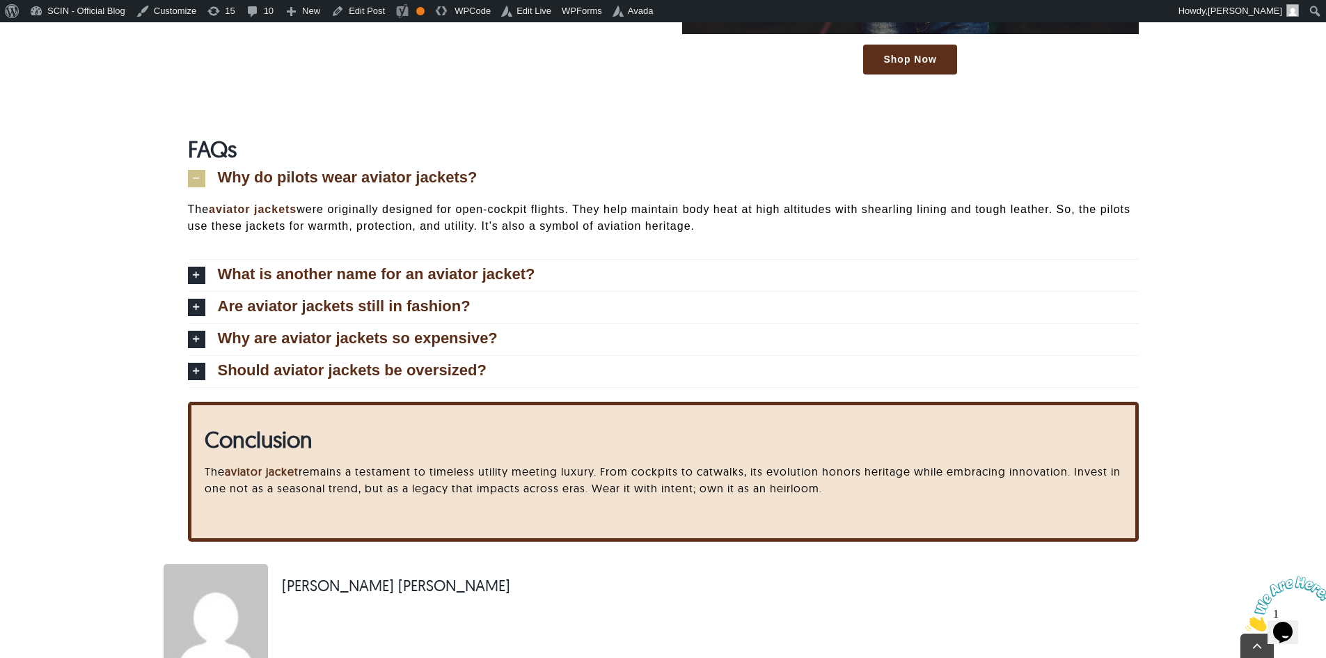
click at [283, 223] on p "The aviator jackets were originally designed for open-cockpit flights. They hel…" at bounding box center [663, 217] width 951 height 33
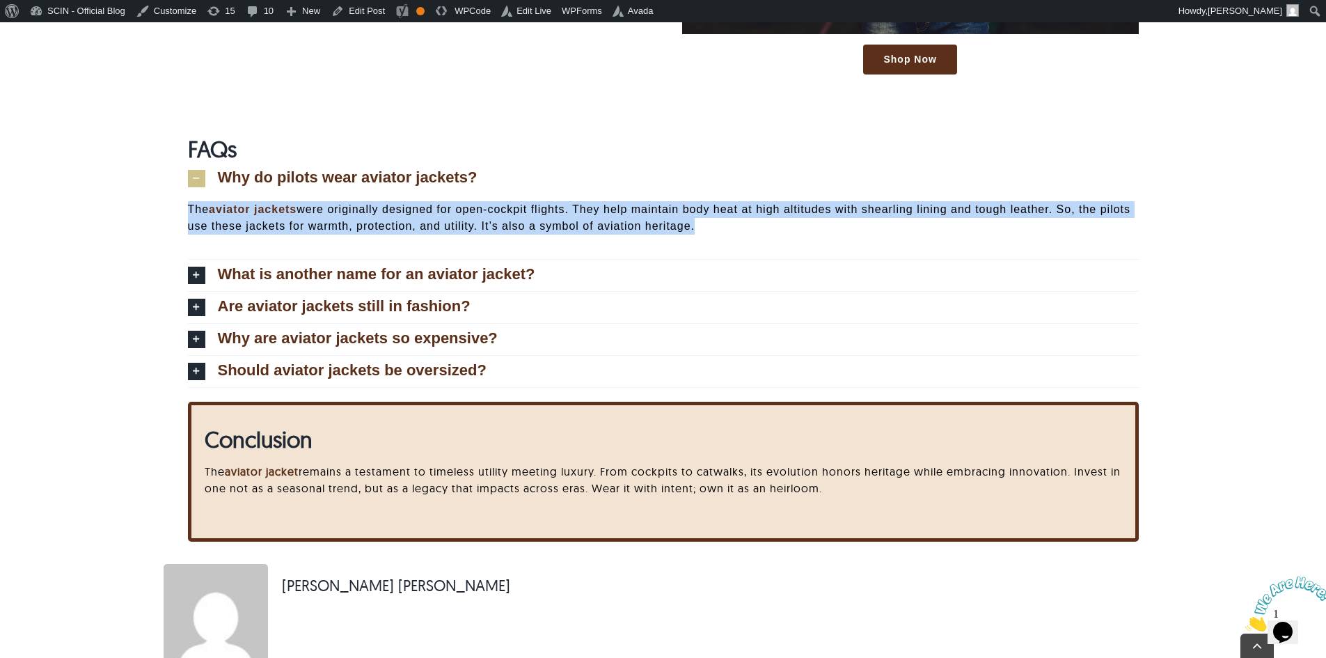
click at [283, 223] on p "The aviator jackets were originally designed for open-cockpit flights. They hel…" at bounding box center [663, 217] width 951 height 33
copy div "The aviator jackets were originally designed for open-cockpit flights. They hel…"
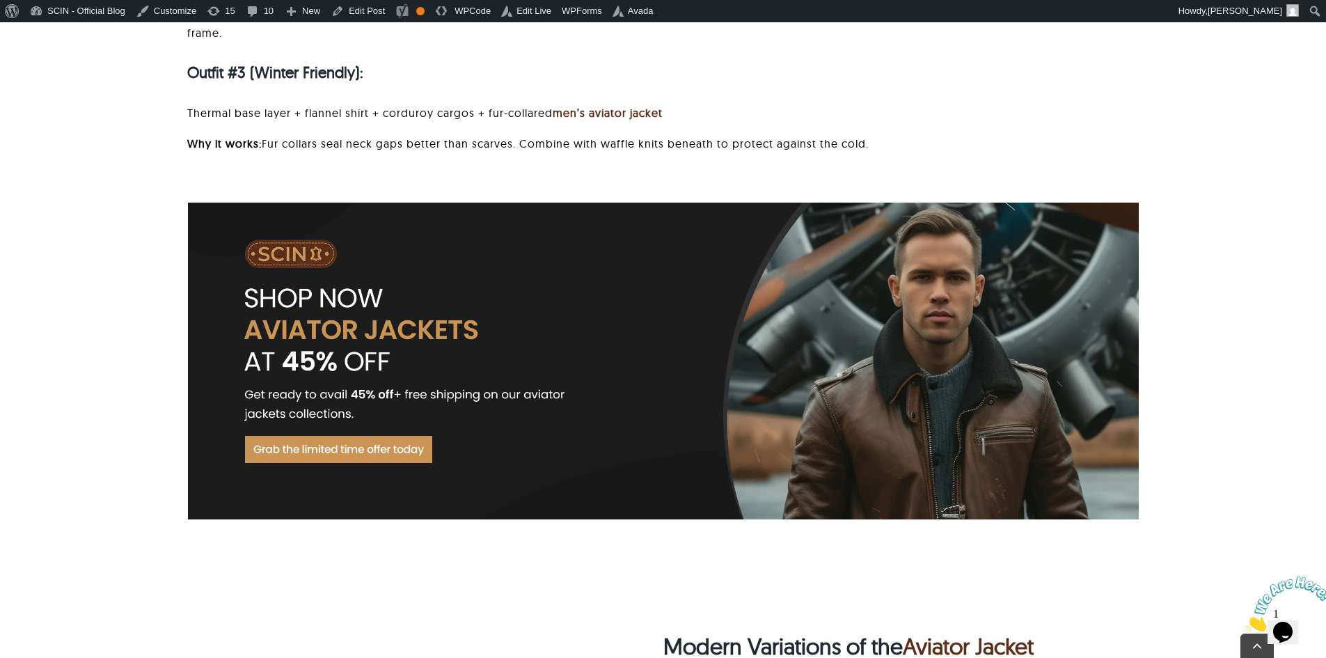
scroll to position [3304, 0]
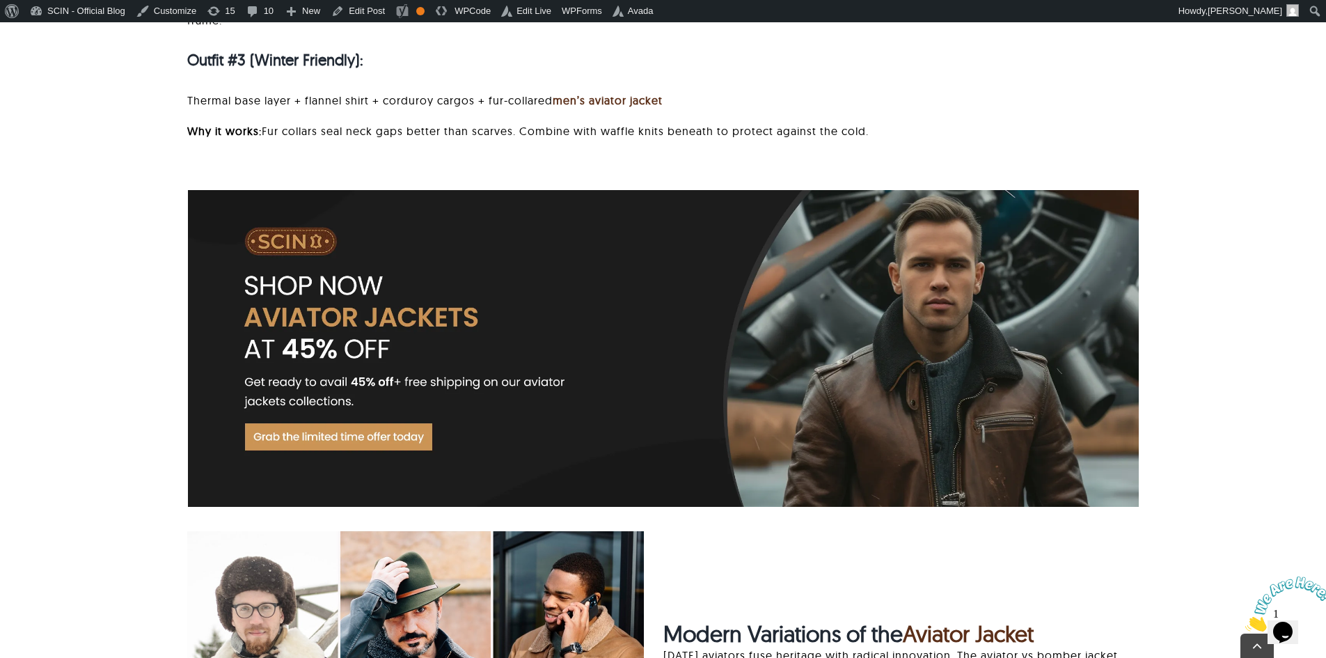
click at [373, 329] on img "everything you need to know-about aviator jackets" at bounding box center [663, 348] width 951 height 317
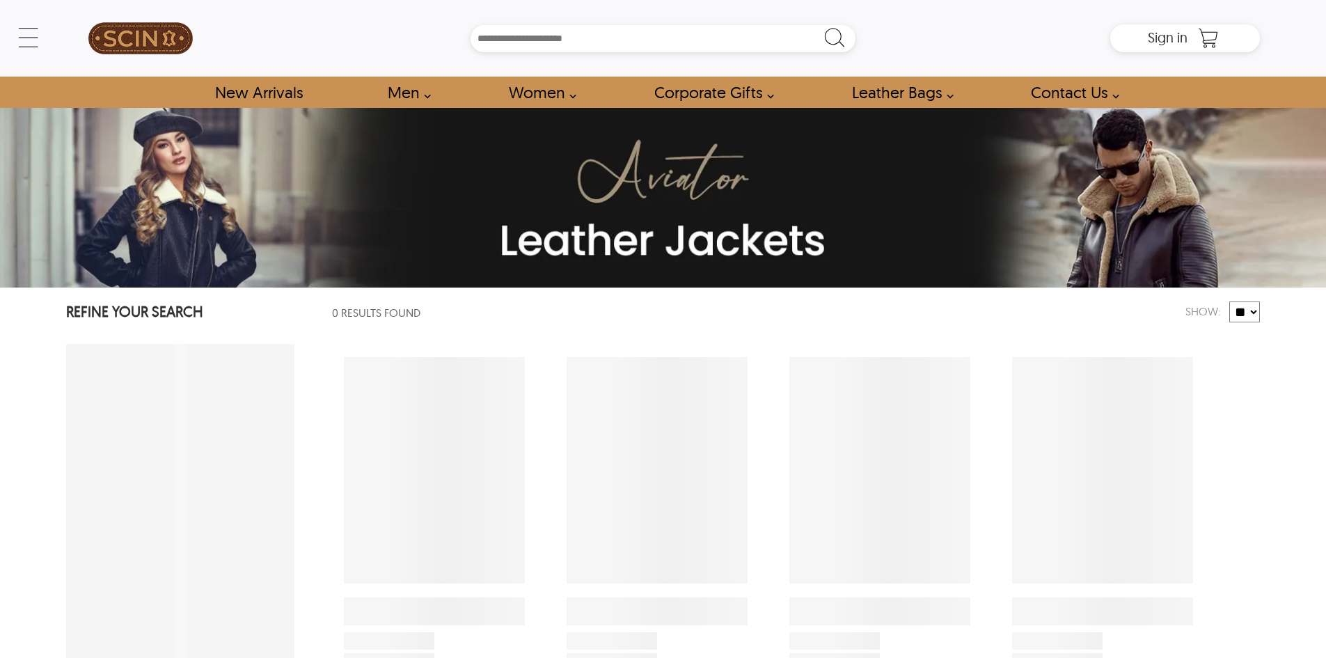
select select "********"
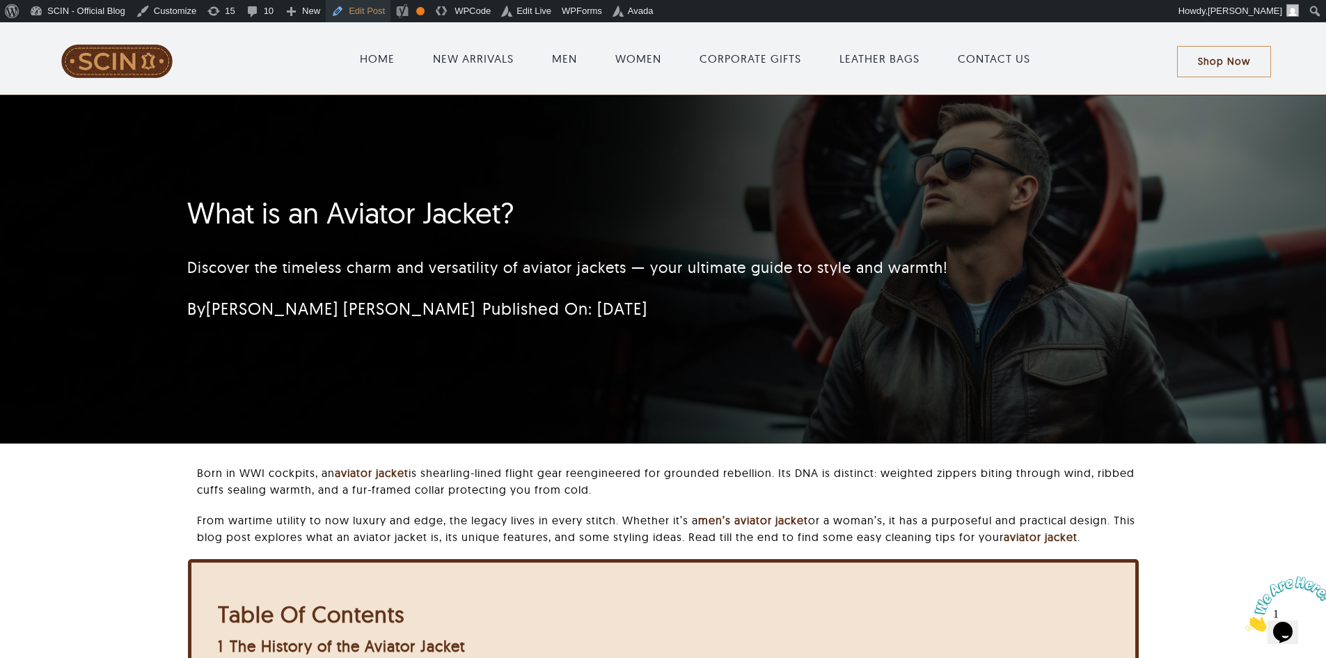
click at [352, 17] on link "Edit Post" at bounding box center [358, 11] width 65 height 22
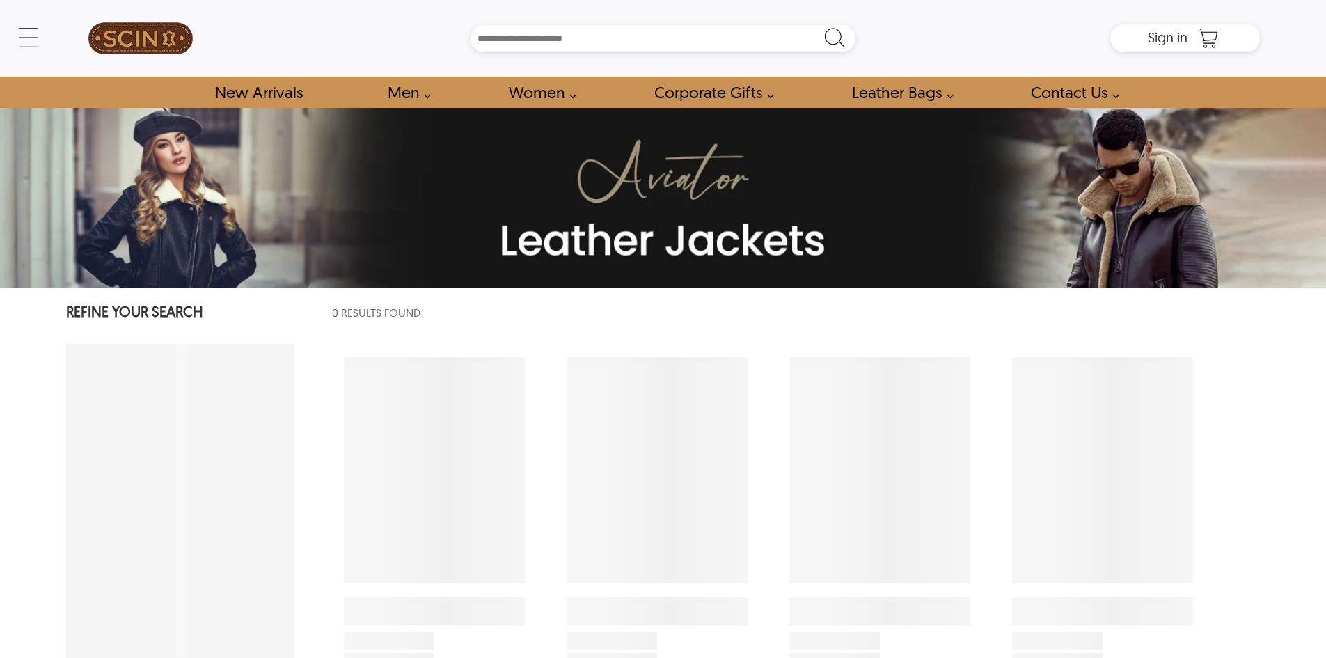
select select "********"
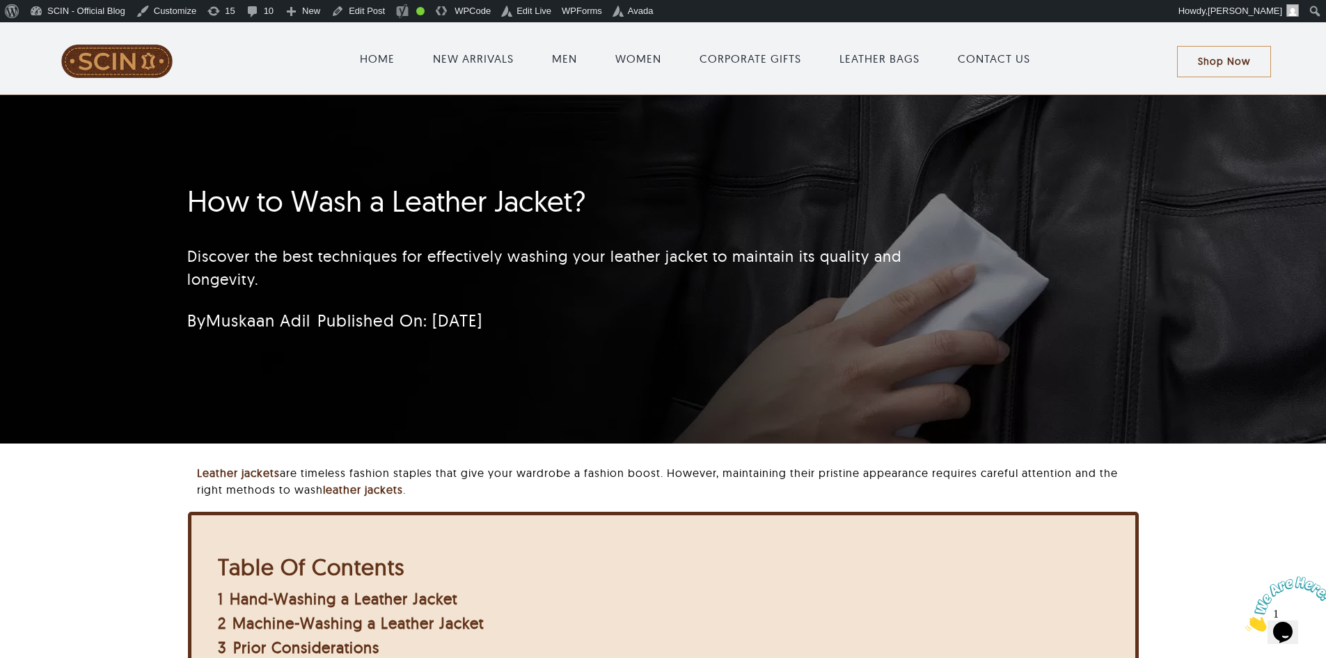
click at [542, 208] on h1 "How to Wash a Leather Jacket?" at bounding box center [580, 201] width 786 height 35
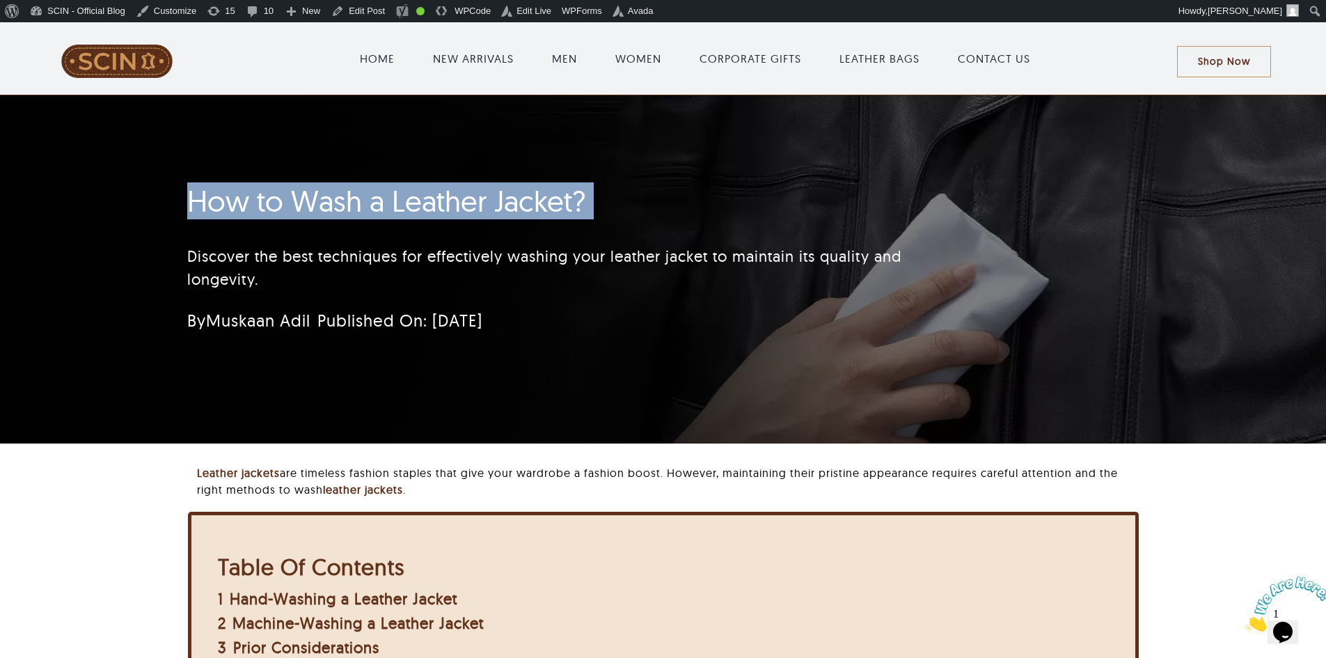
click at [542, 208] on h1 "How to Wash a Leather Jacket?" at bounding box center [580, 201] width 786 height 35
copy h1 "How to Wash a Leather Jacket?"
click at [780, 168] on div "How to Wash a Leather Jacket? Discover the best techniques for effectively wash…" at bounding box center [662, 269] width 989 height 348
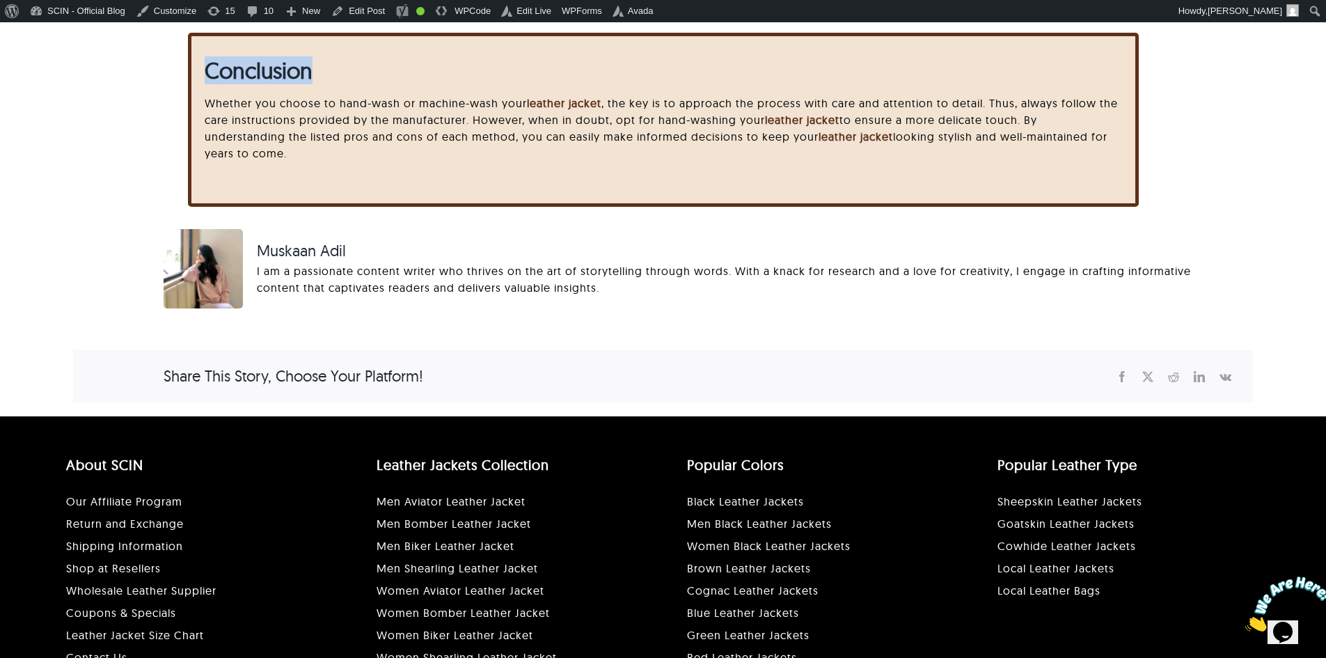
scroll to position [3352, 0]
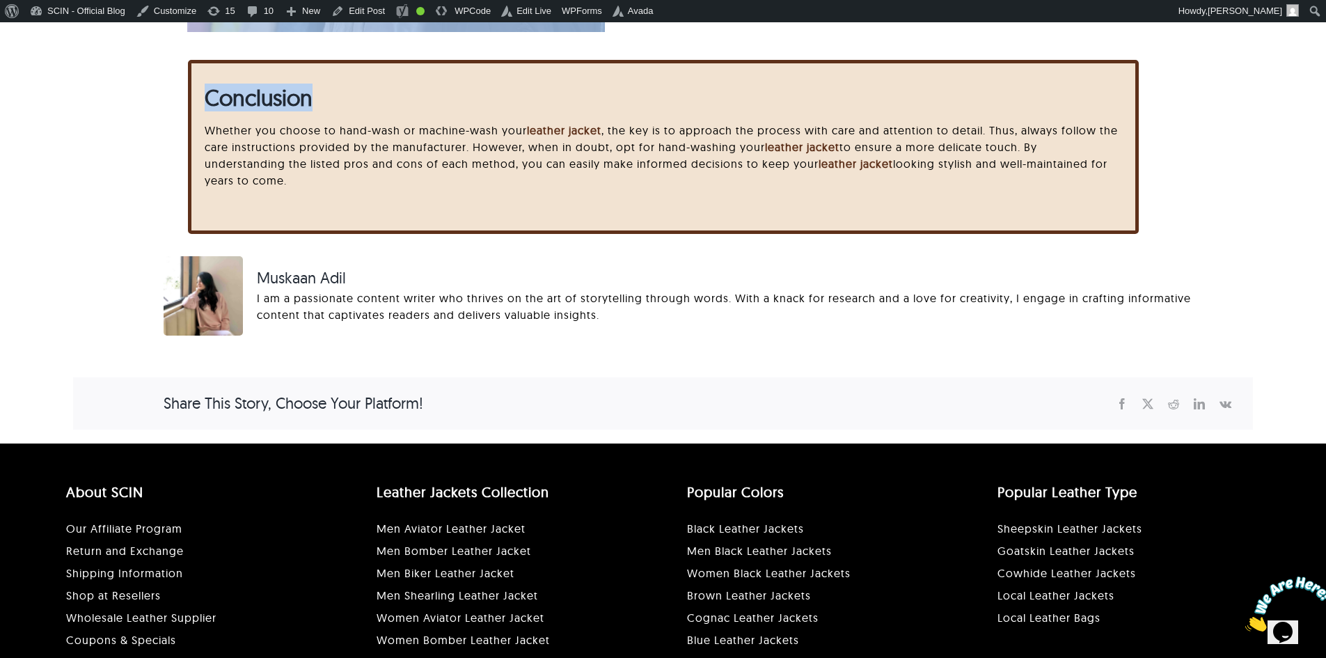
drag, startPoint x: 152, startPoint y: 203, endPoint x: 925, endPoint y: 210, distance: 773.5
copy div "How to Wash a Leather Jacket? Discover the best techniques for effectively wash…"
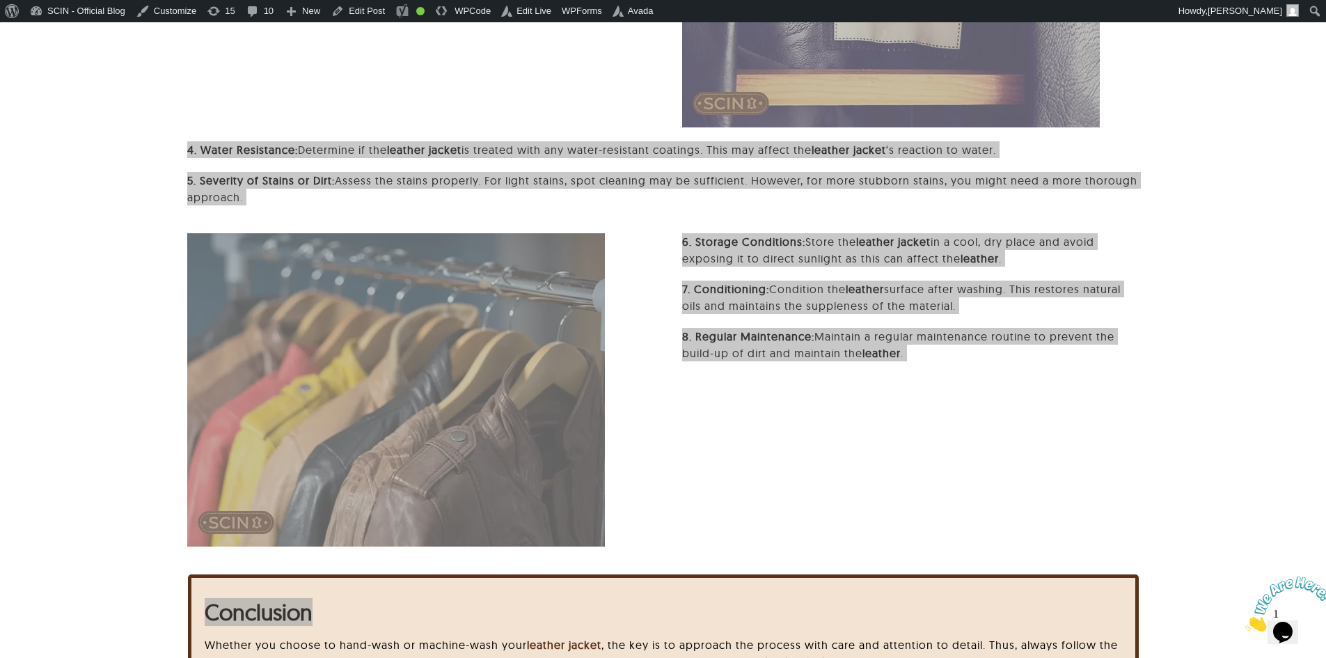
scroll to position [2726, 0]
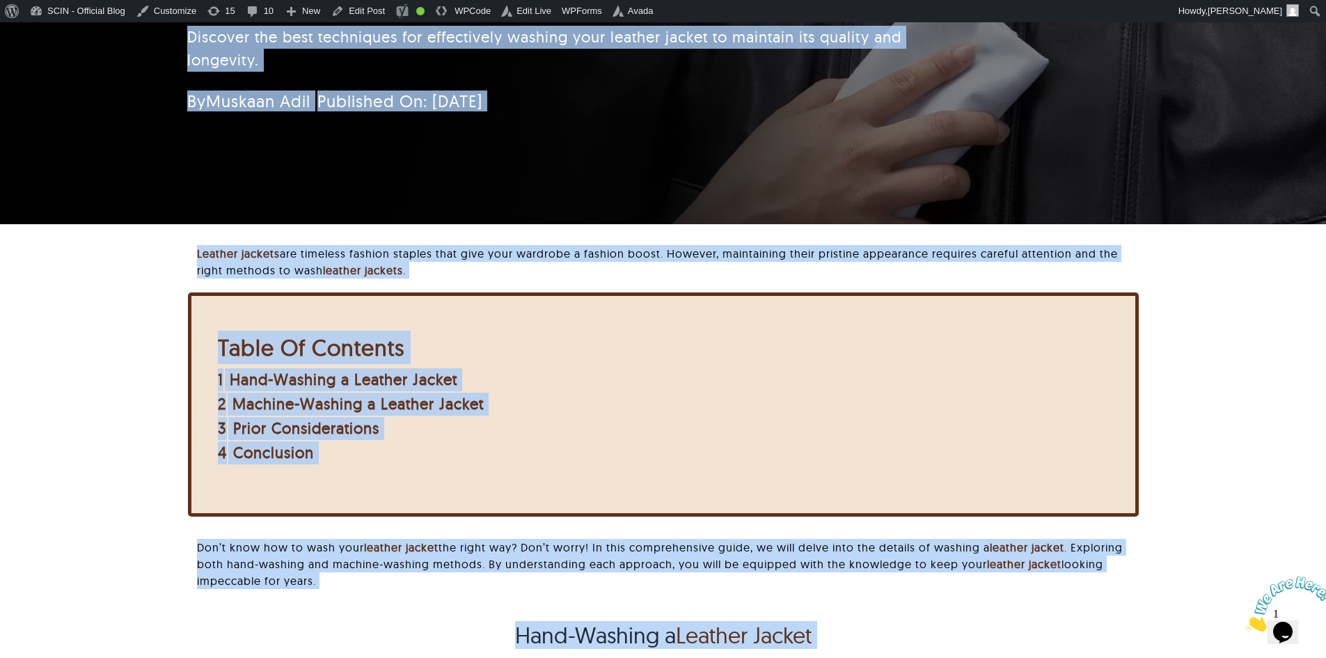
click at [132, 259] on div "Leather jackets are timeless fashion staples that give your wardrobe a fashion …" at bounding box center [663, 424] width 1180 height 358
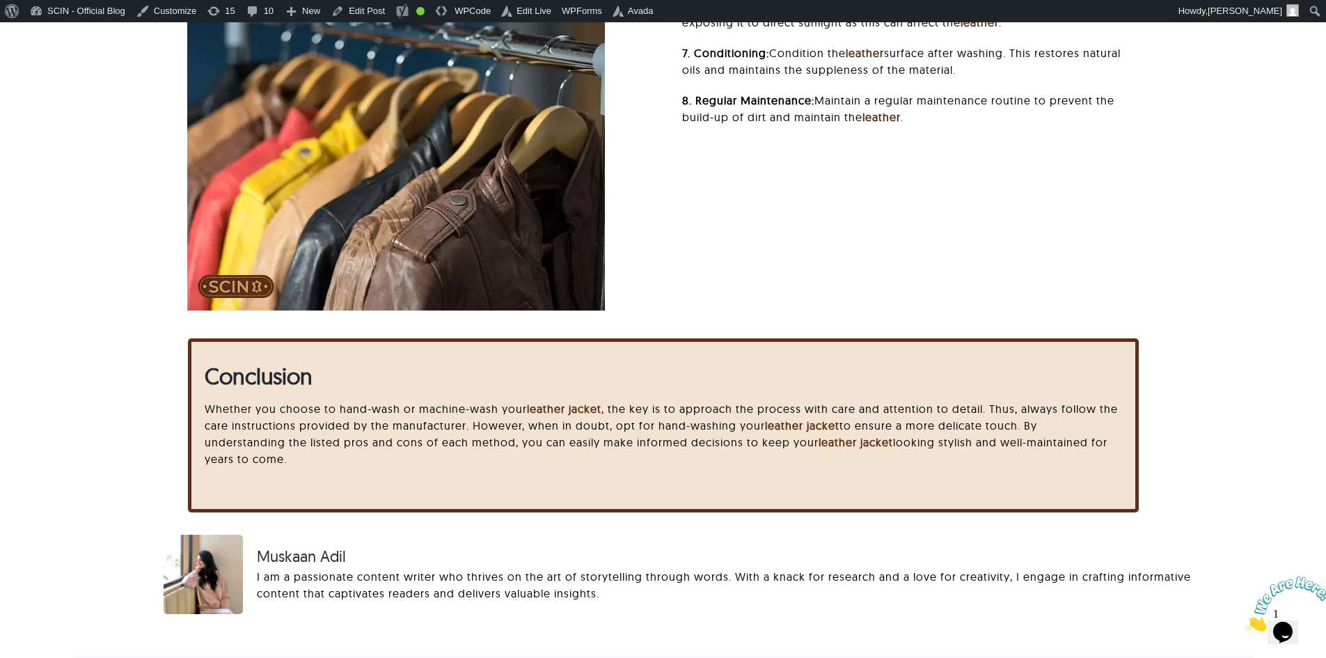
scroll to position [2865, 0]
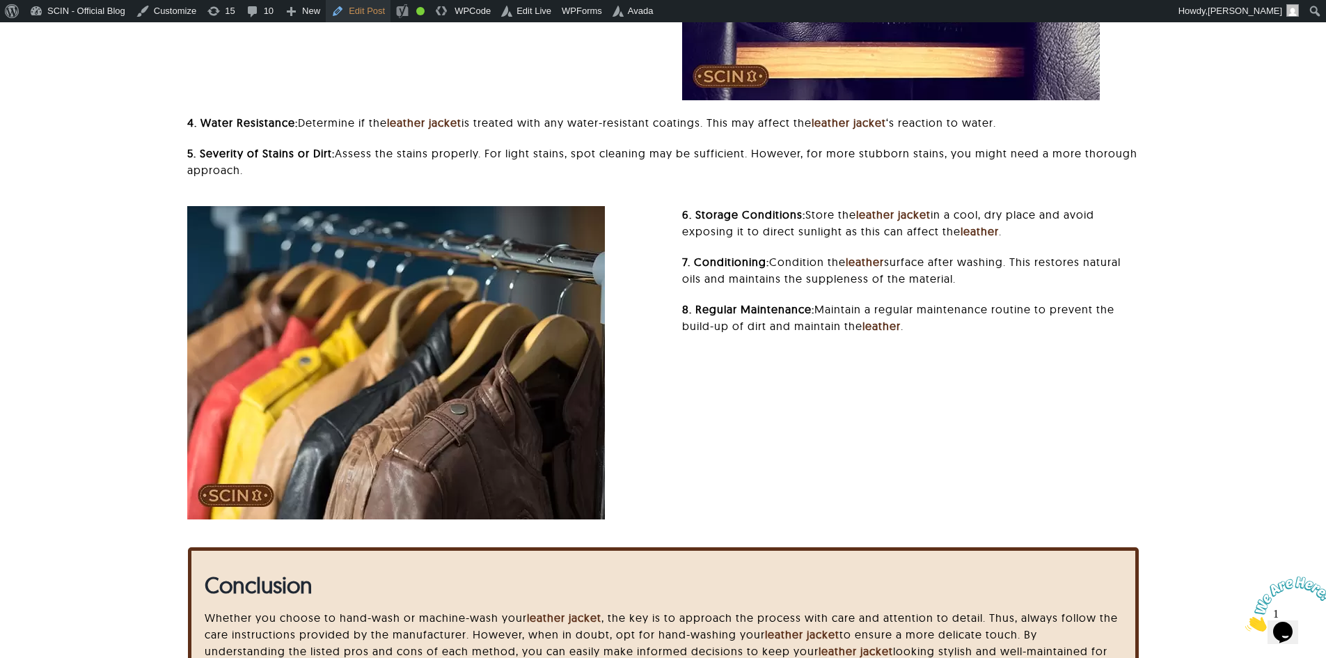
click at [338, 8] on link "Edit Post" at bounding box center [358, 11] width 65 height 22
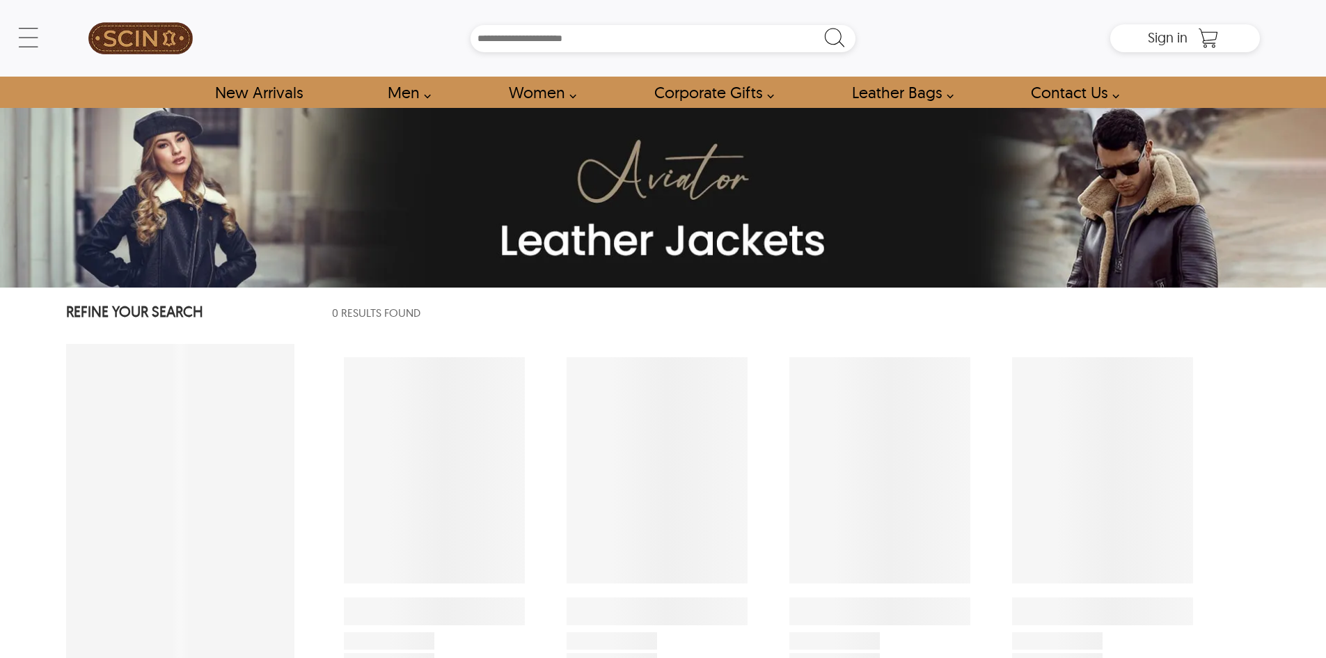
select select "********"
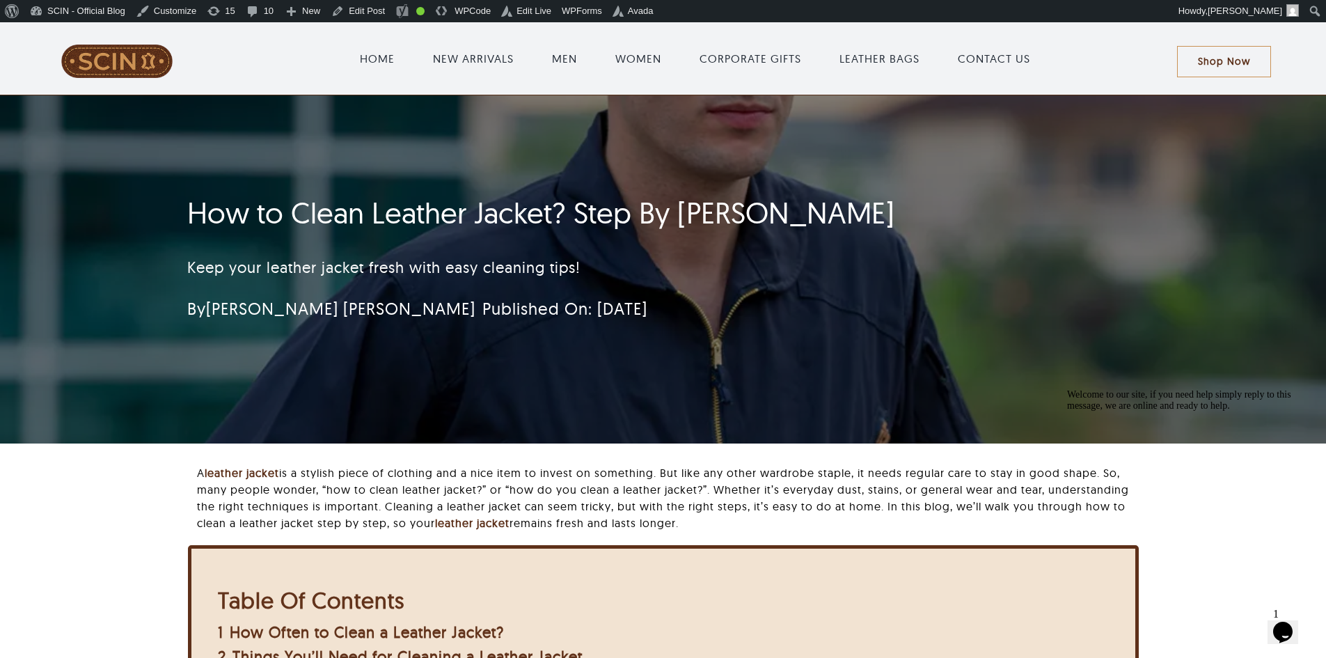
click at [220, 213] on h1 "How to Clean Leather Jacket? Step By Step Guide" at bounding box center [580, 213] width 786 height 35
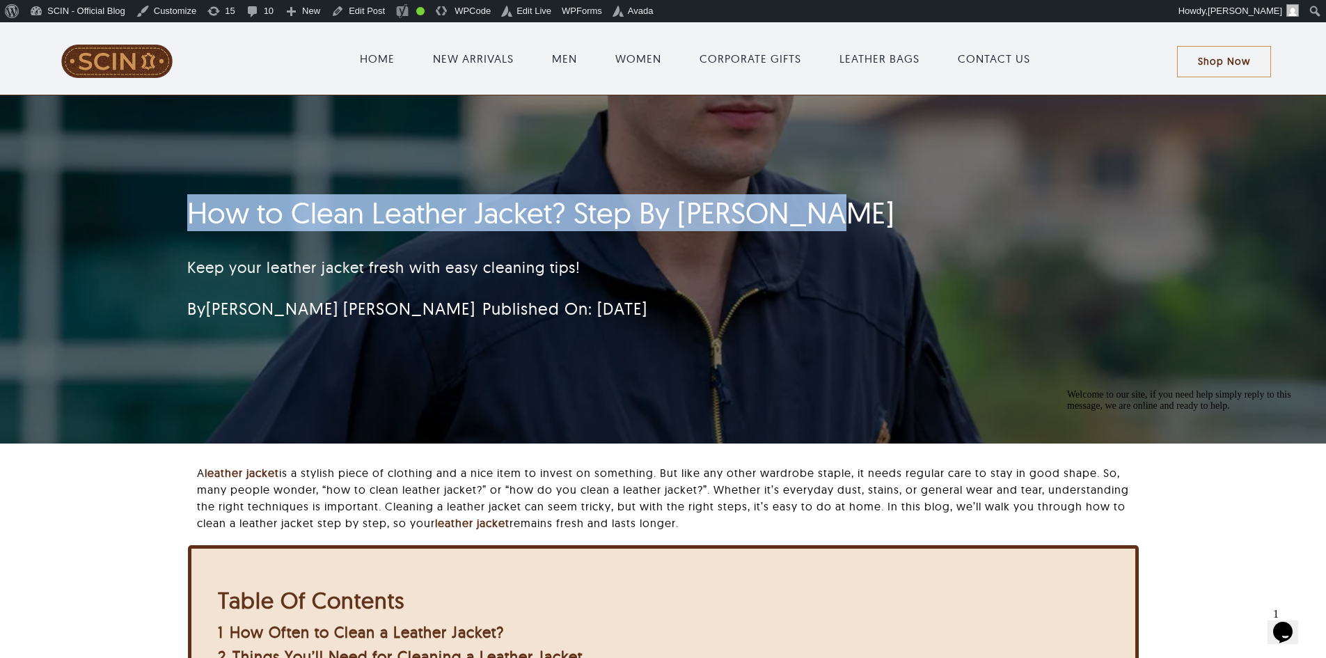
drag, startPoint x: 220, startPoint y: 213, endPoint x: 806, endPoint y: 198, distance: 585.7
click at [806, 198] on h1 "How to Clean Leather Jacket? Step By Step Guide" at bounding box center [580, 213] width 786 height 35
drag, startPoint x: 806, startPoint y: 198, endPoint x: 176, endPoint y: 199, distance: 629.4
click at [176, 199] on div "How to Clean Leather Jacket? Step By Step Guide Keep your leather jacket fresh …" at bounding box center [580, 263] width 824 height 148
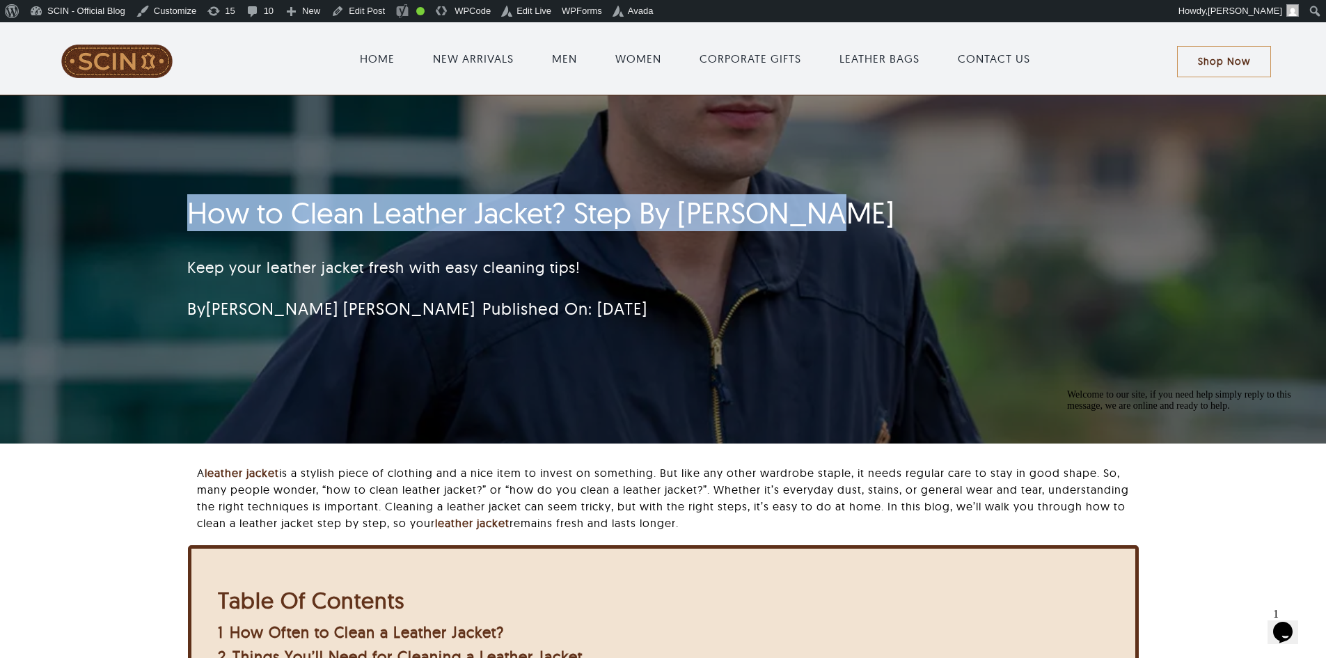
click at [176, 199] on div "How to Clean Leather Jacket? Step By Step Guide Keep your leather jacket fresh …" at bounding box center [580, 263] width 824 height 148
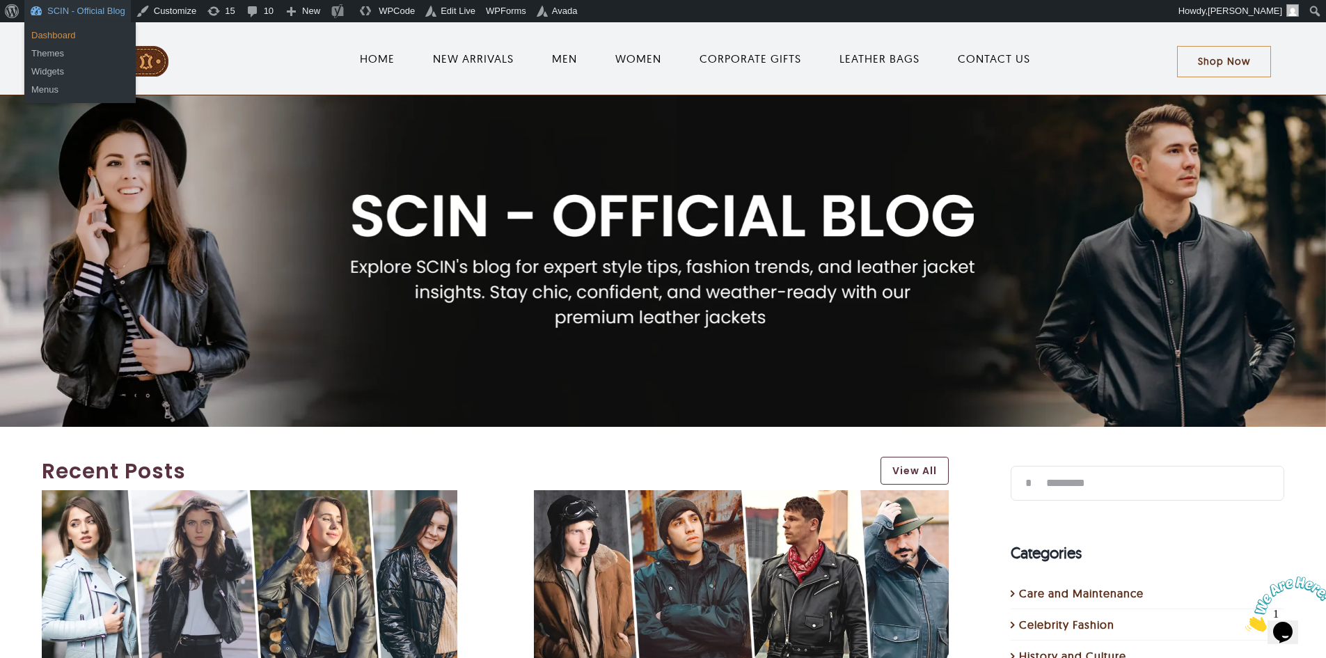
click at [84, 33] on link "Dashboard" at bounding box center [79, 35] width 111 height 18
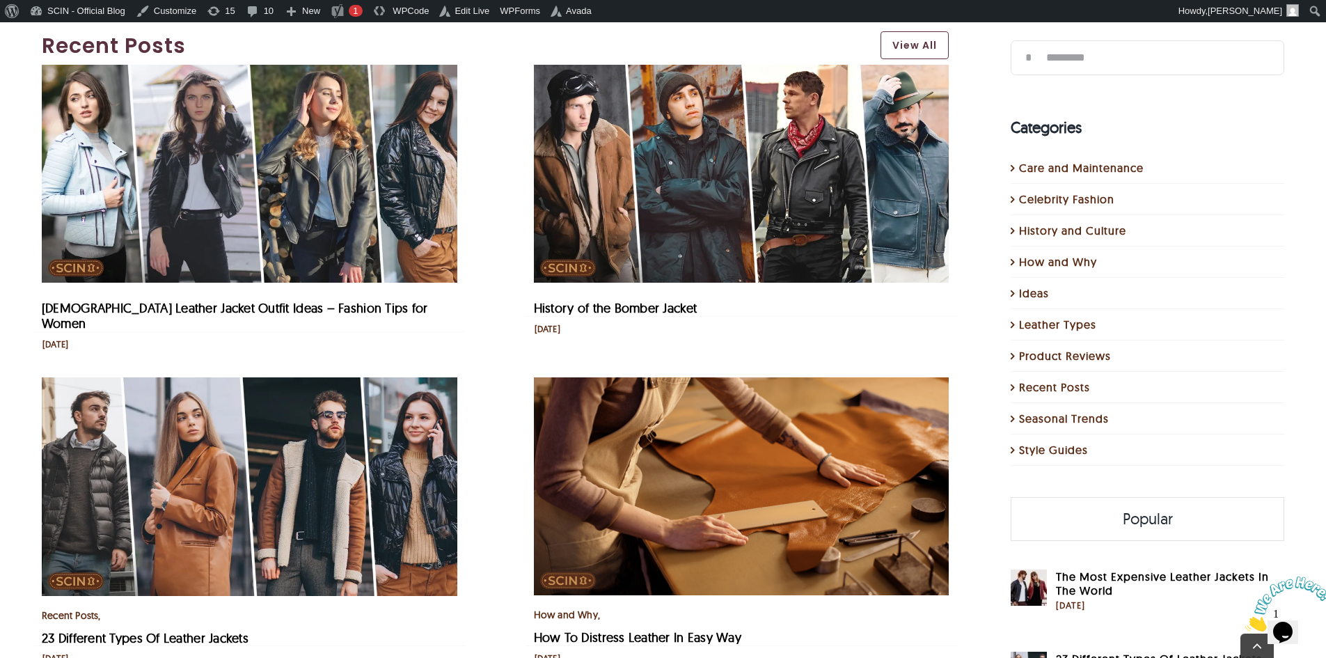
scroll to position [557, 0]
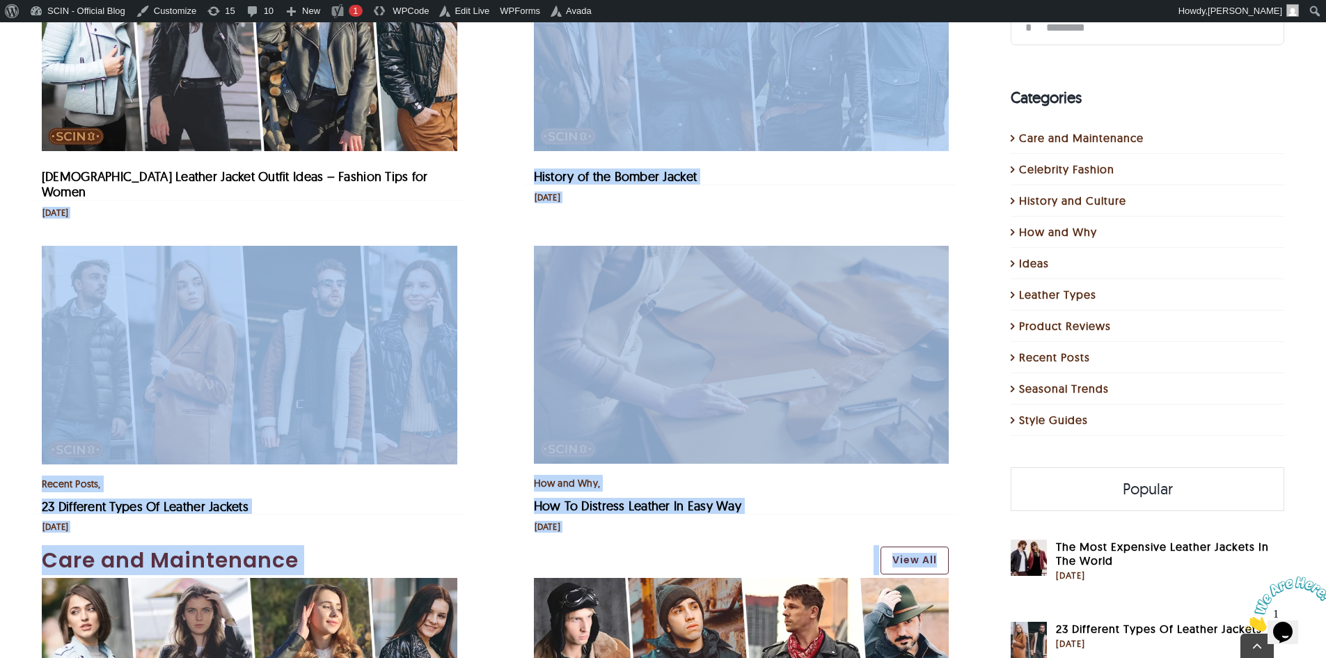
drag, startPoint x: -20, startPoint y: 446, endPoint x: -26, endPoint y: 618, distance: 172.1
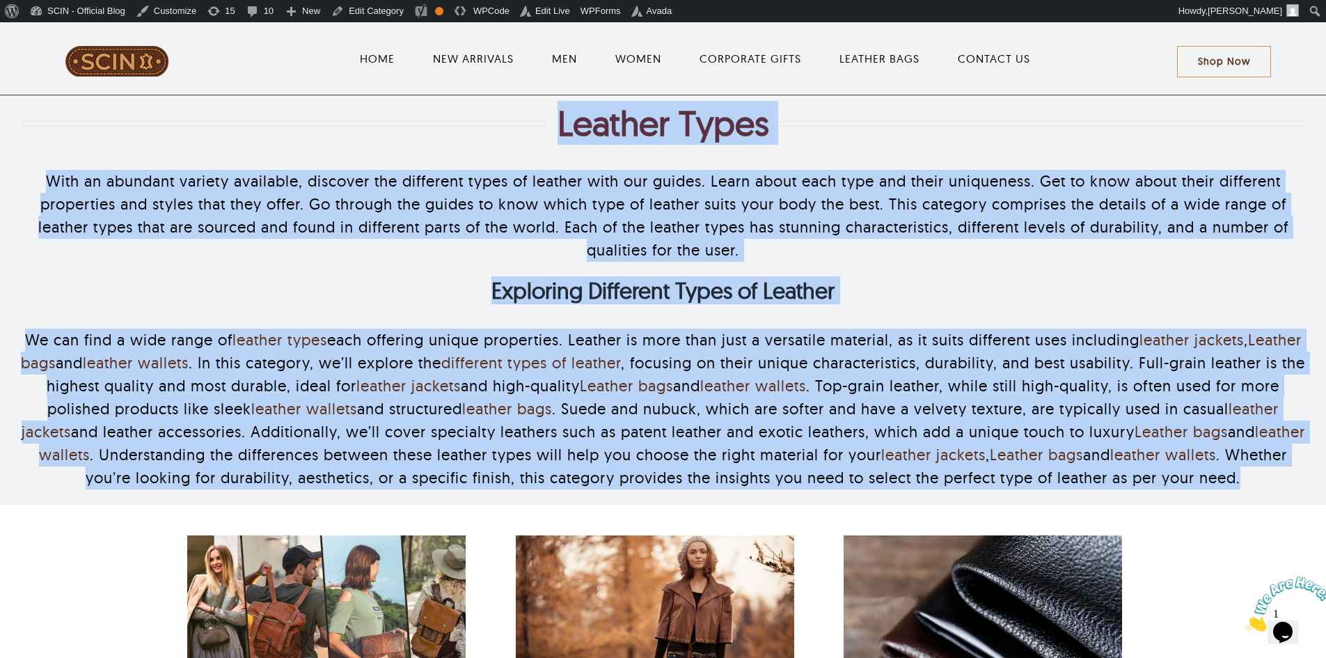
drag, startPoint x: 275, startPoint y: 109, endPoint x: 1280, endPoint y: 503, distance: 1079.8
click at [1280, 503] on div "Leather Types With an abundant variety available, discover the different types …" at bounding box center [663, 299] width 1285 height 409
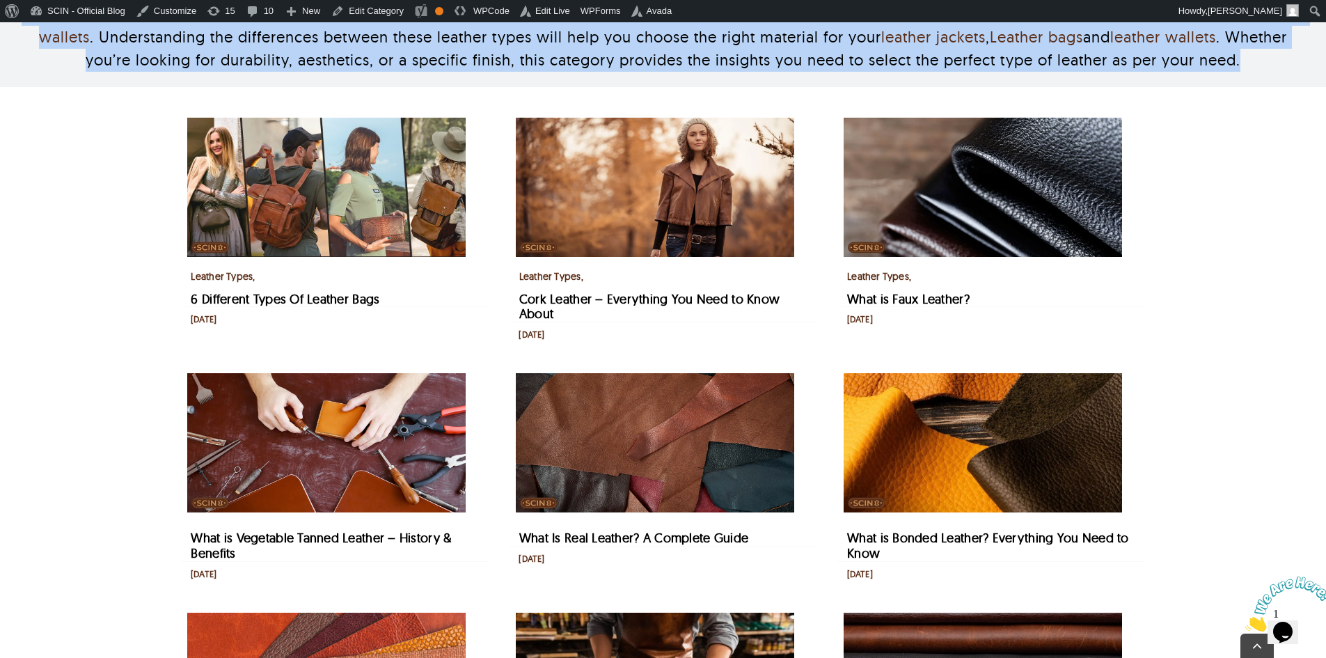
scroll to position [696, 0]
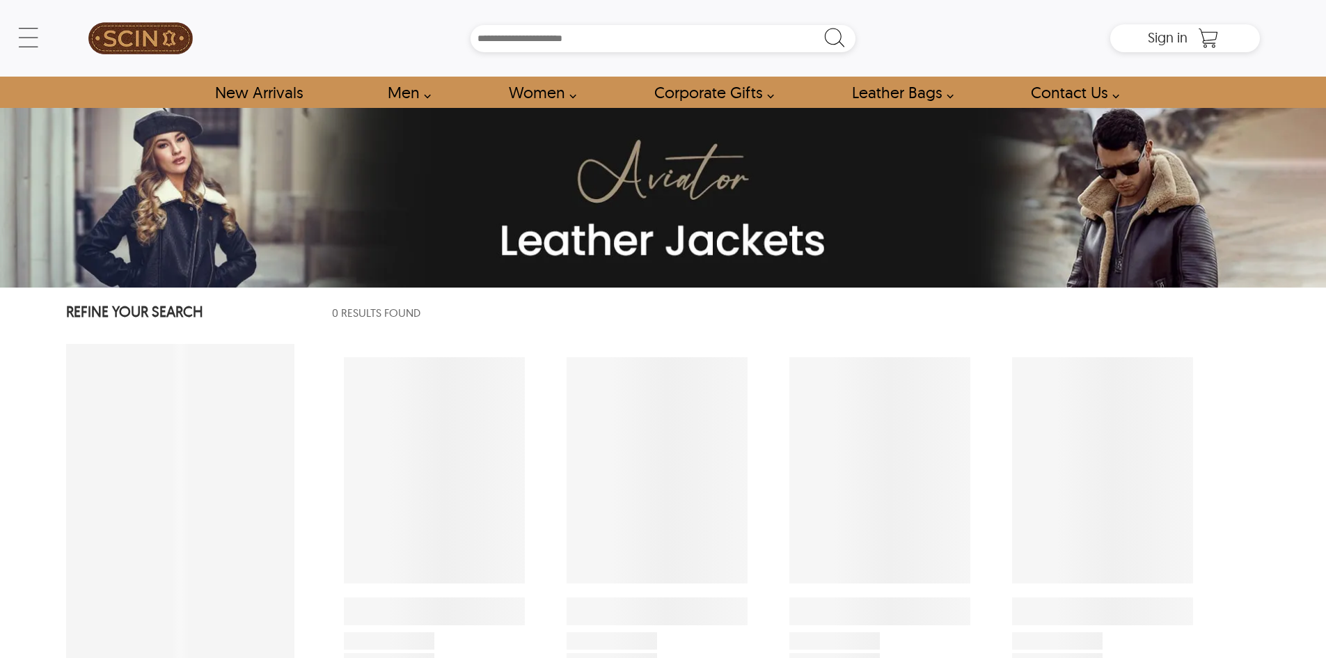
select select "********"
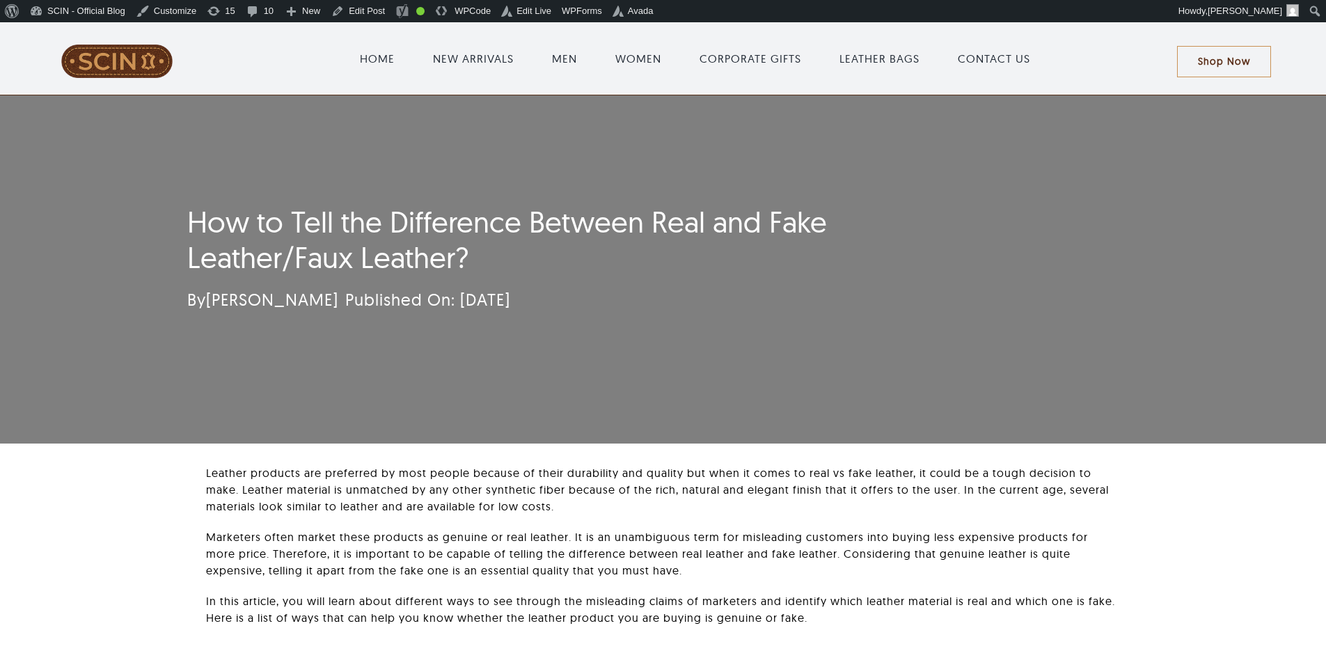
click at [370, 232] on h1 "How to Tell the Difference Between Real and Fake Leather/Faux Leather?" at bounding box center [580, 240] width 786 height 70
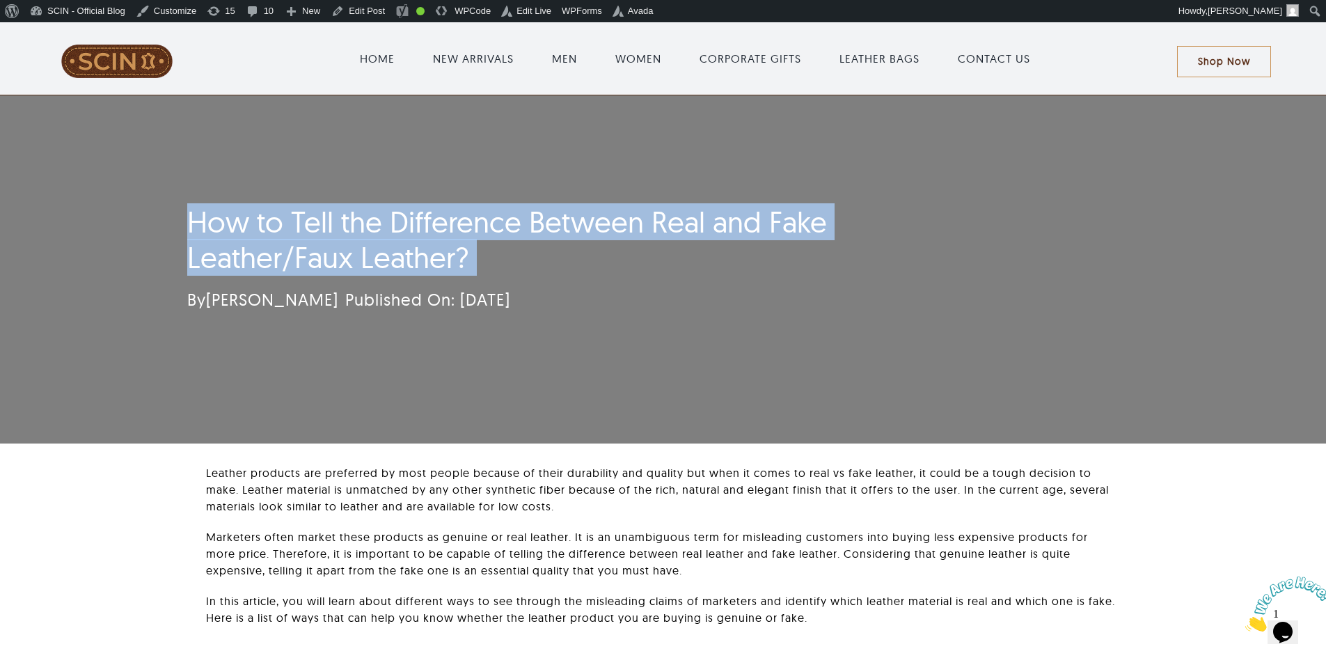
click at [370, 232] on h1 "How to Tell the Difference Between Real and Fake Leather/Faux Leather?" at bounding box center [580, 240] width 786 height 70
copy div "How to Tell the Difference Between Real and Fake Leather/Faux Leather?"
click at [494, 271] on h1 "How to Tell the Difference Between Real and Fake Leather/Faux Leather?" at bounding box center [580, 240] width 786 height 70
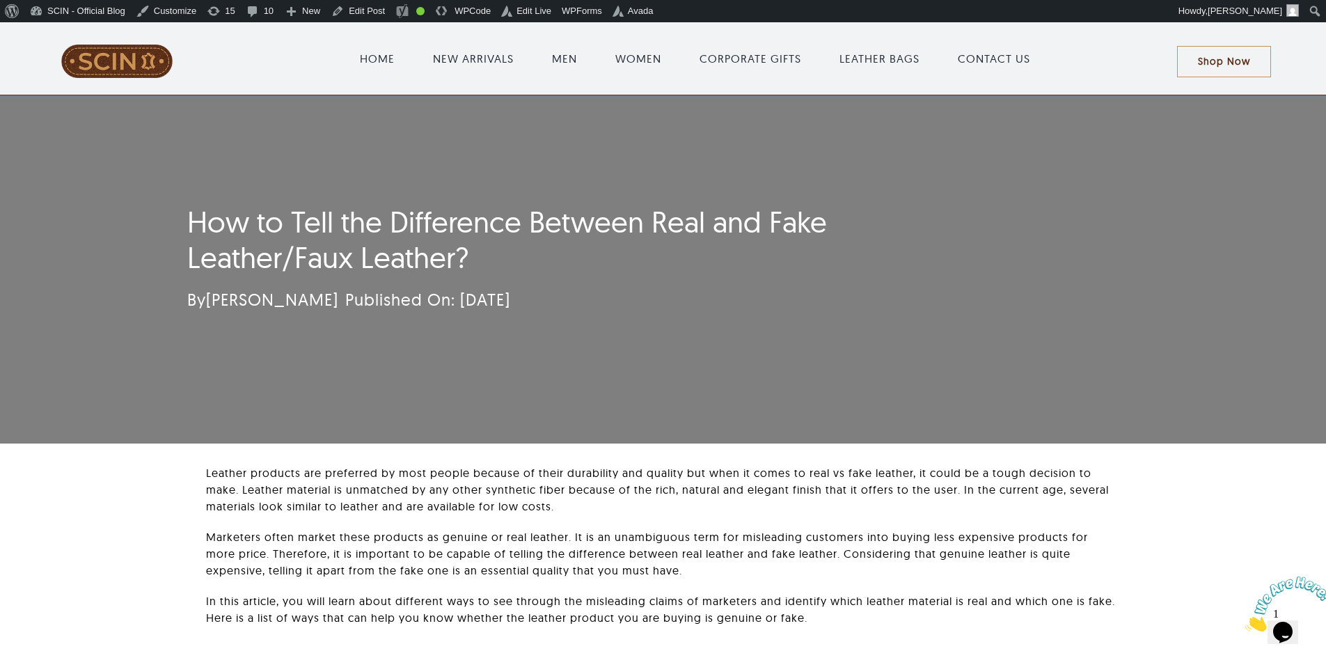
click at [301, 244] on h1 "How to Tell the Difference Between Real and Fake Leather/Faux Leather?" at bounding box center [580, 240] width 786 height 70
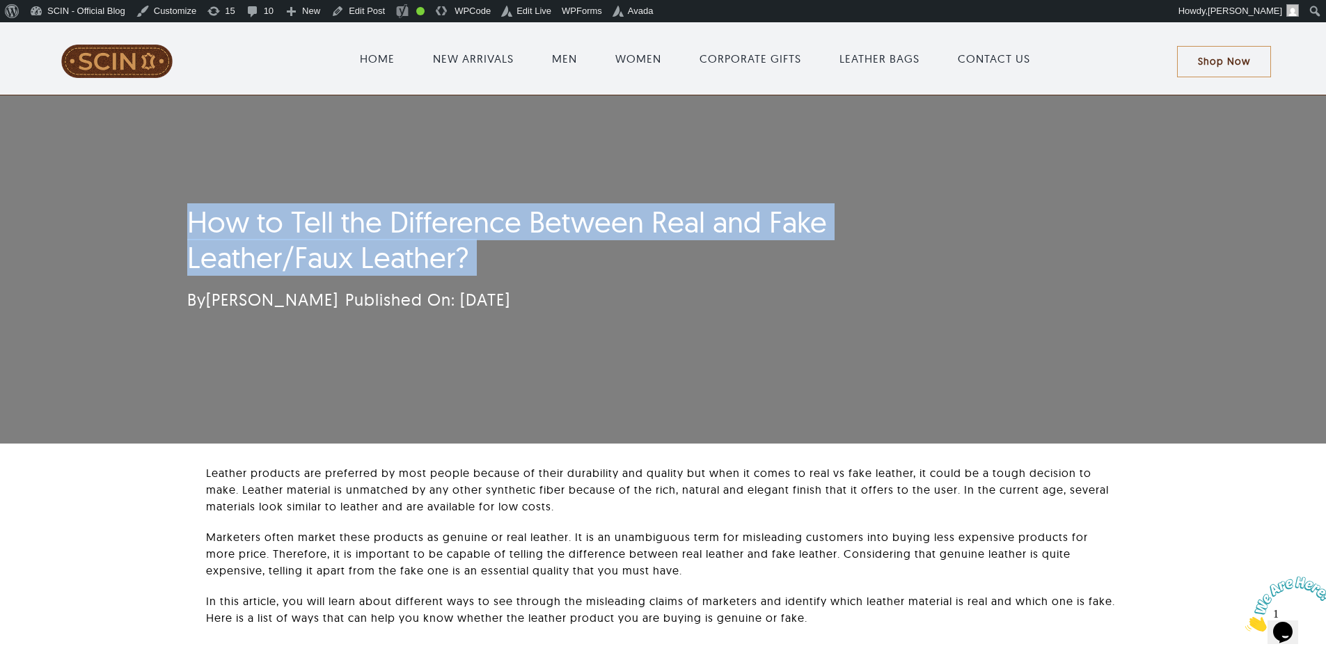
click at [301, 244] on h1 "How to Tell the Difference Between Real and Fake Leather/Faux Leather?" at bounding box center [580, 240] width 786 height 70
copy div "How to Tell the Difference Between Real and Fake Leather/Faux Leather?"
click at [586, 292] on div "By Adam S. Published On: November 8, 2021" at bounding box center [518, 299] width 663 height 28
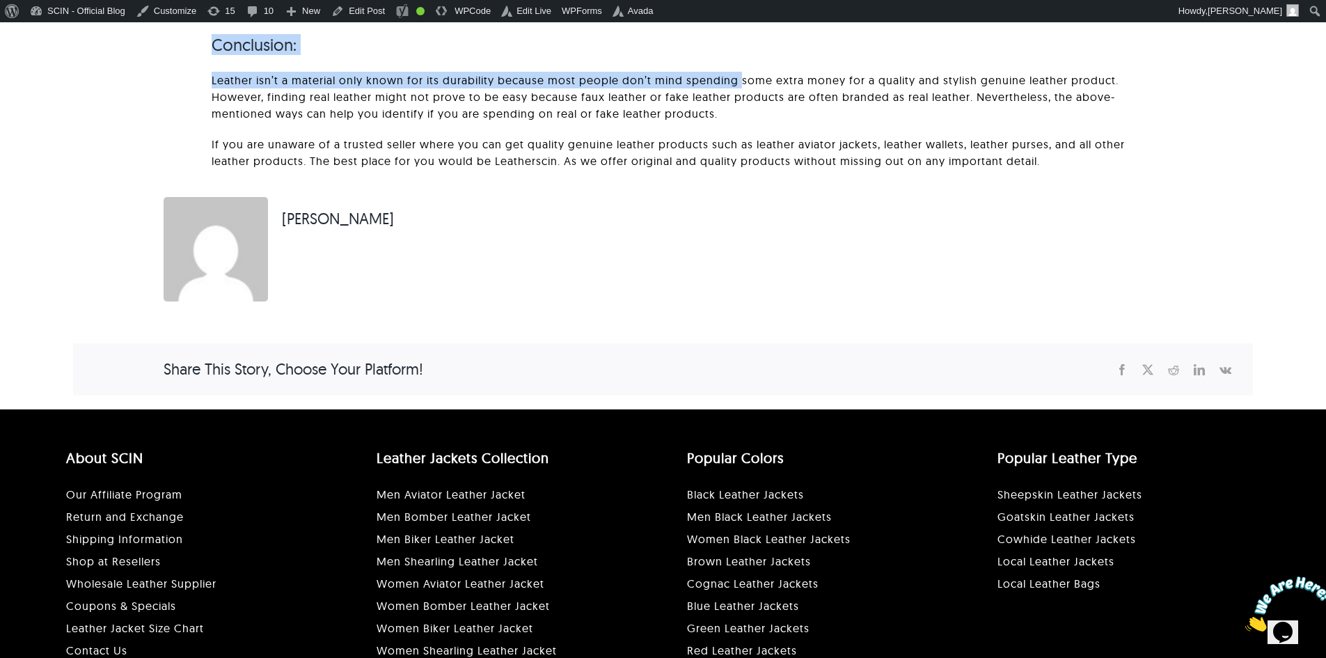
scroll to position [3340, 0]
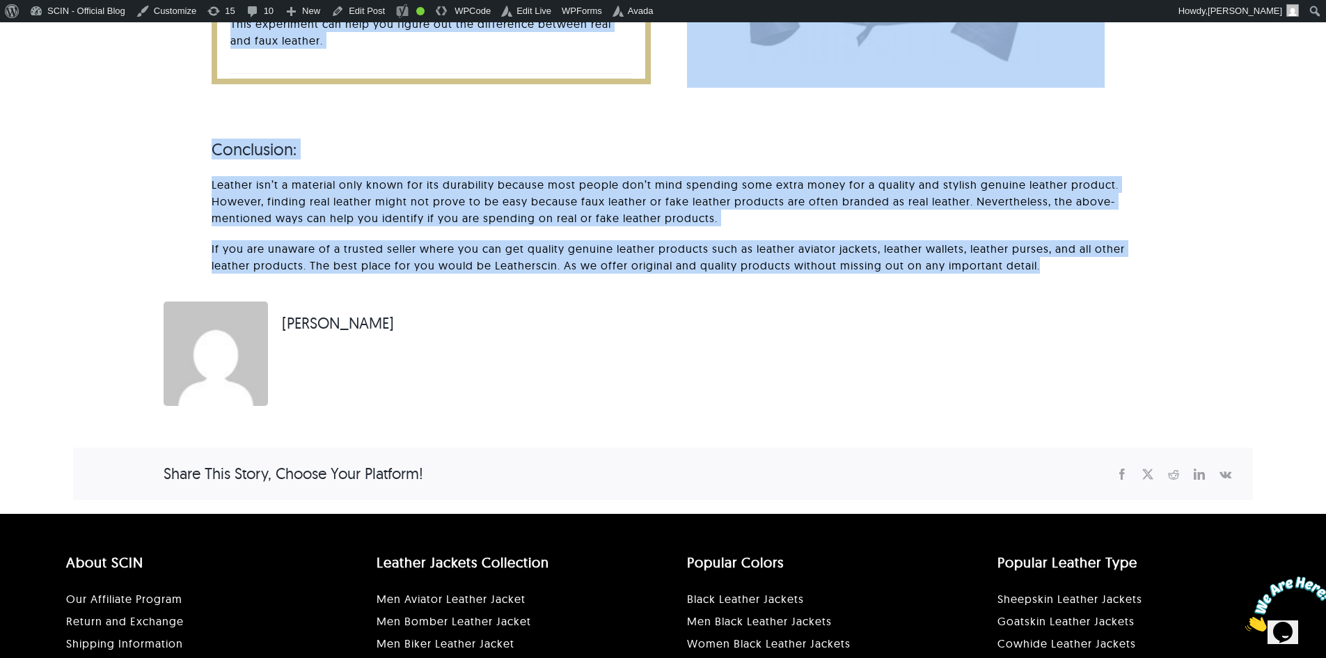
drag, startPoint x: 118, startPoint y: 204, endPoint x: 1150, endPoint y: 290, distance: 1035.3
copy div "How to Tell the Difference Between Real and Fake Leather/Faux Leather? By Adam …"
click at [1003, 226] on p "Leather isn’t a material only known for its durability because most people don’…" at bounding box center [669, 201] width 915 height 50
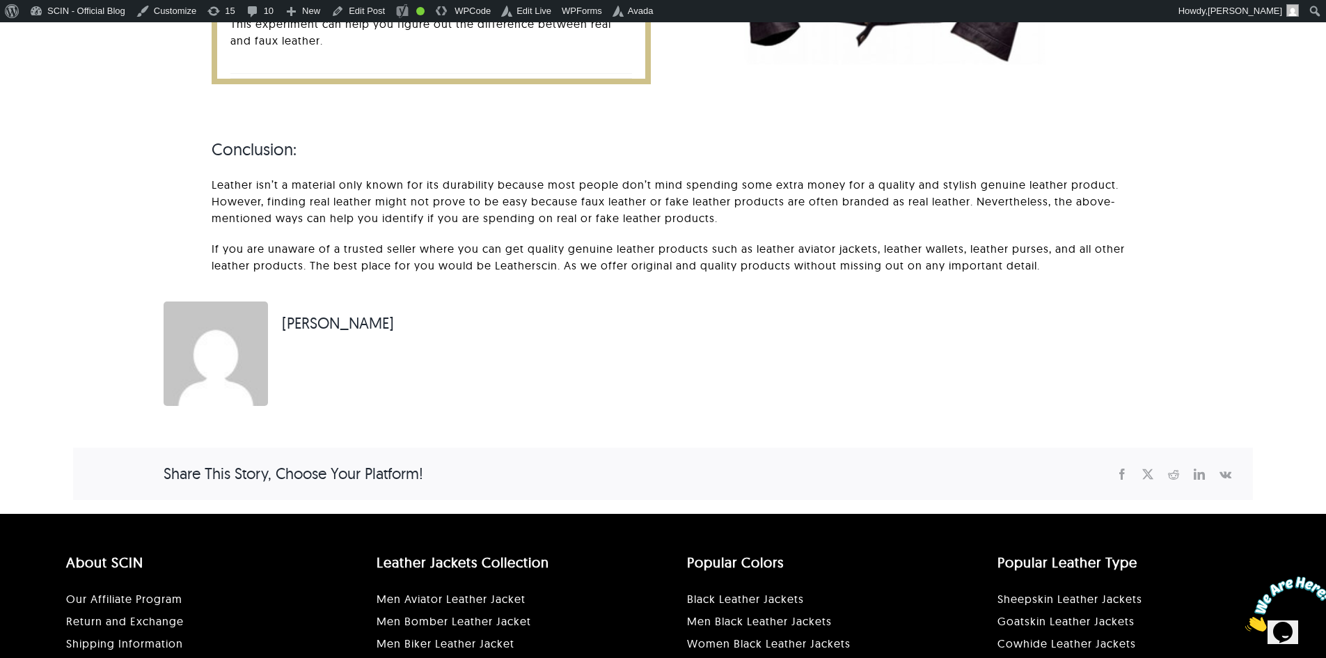
click at [823, 159] on h3 "Conclusion:" at bounding box center [669, 149] width 915 height 20
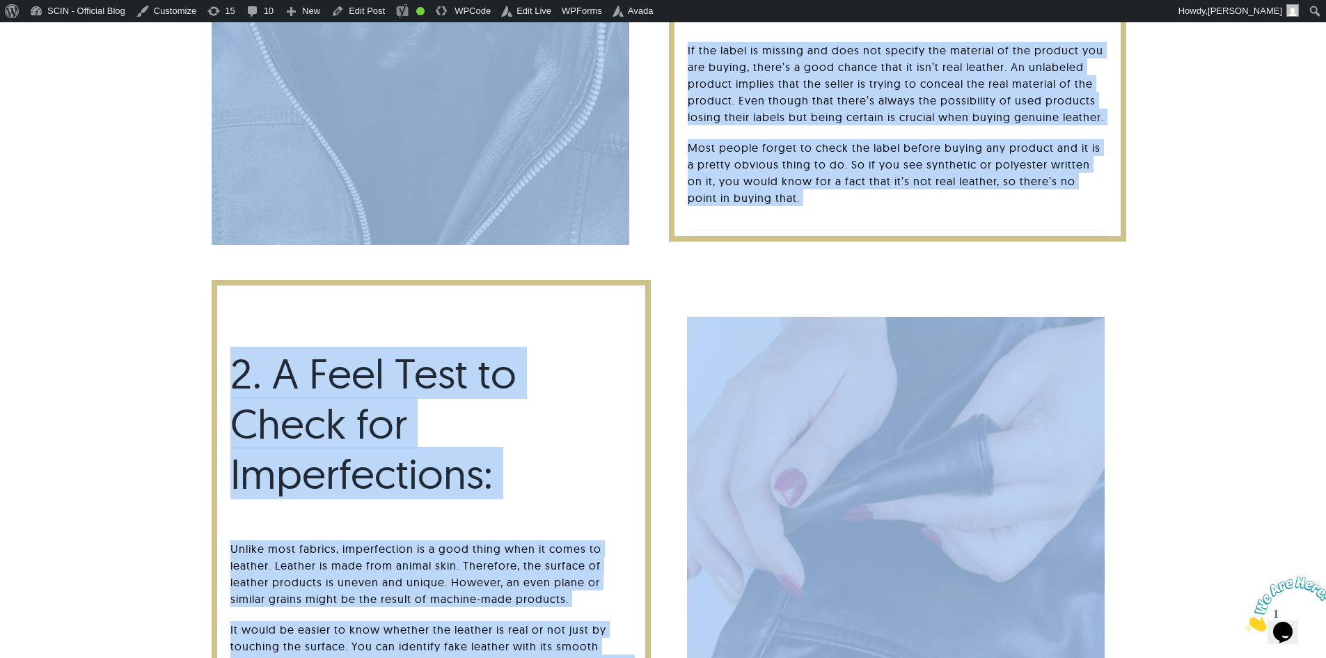
scroll to position [0, 0]
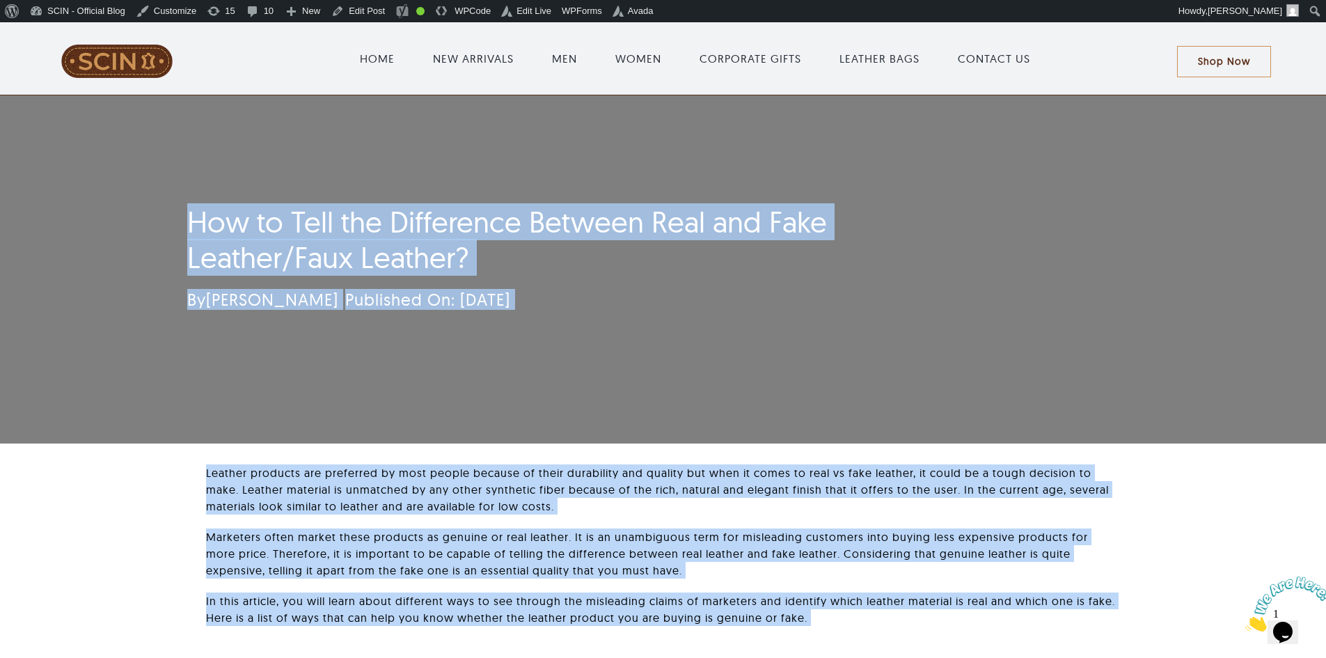
drag, startPoint x: 1080, startPoint y: 297, endPoint x: 171, endPoint y: 206, distance: 913.8
copy div "How to Tell the Difference Between Real and Fake Leather/Faux Leather? By Adam …"
click at [531, 339] on div "How to Tell the Difference Between Real and Fake Leather/Faux Leather? By Adam …" at bounding box center [662, 269] width 989 height 348
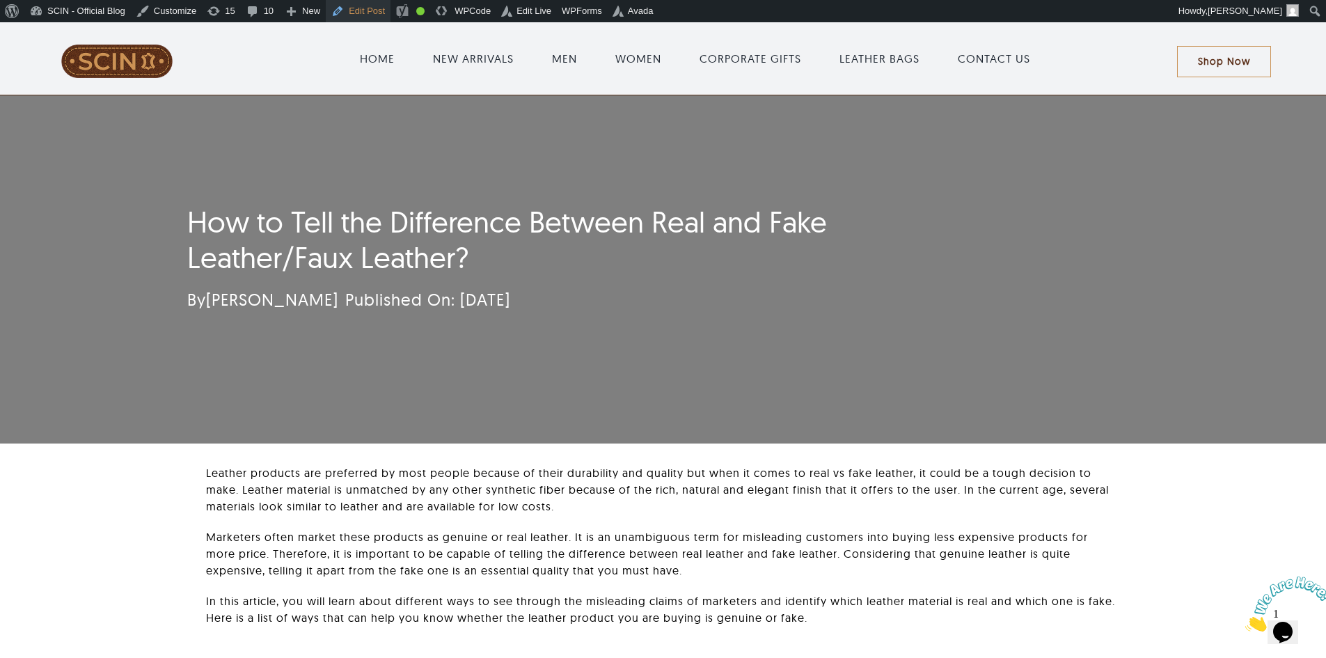
click at [368, 14] on link "Edit Post" at bounding box center [358, 11] width 65 height 22
click at [480, 109] on div "How to Tell the Difference Between Real and Fake Leather/Faux Leather? By Adam …" at bounding box center [662, 269] width 989 height 348
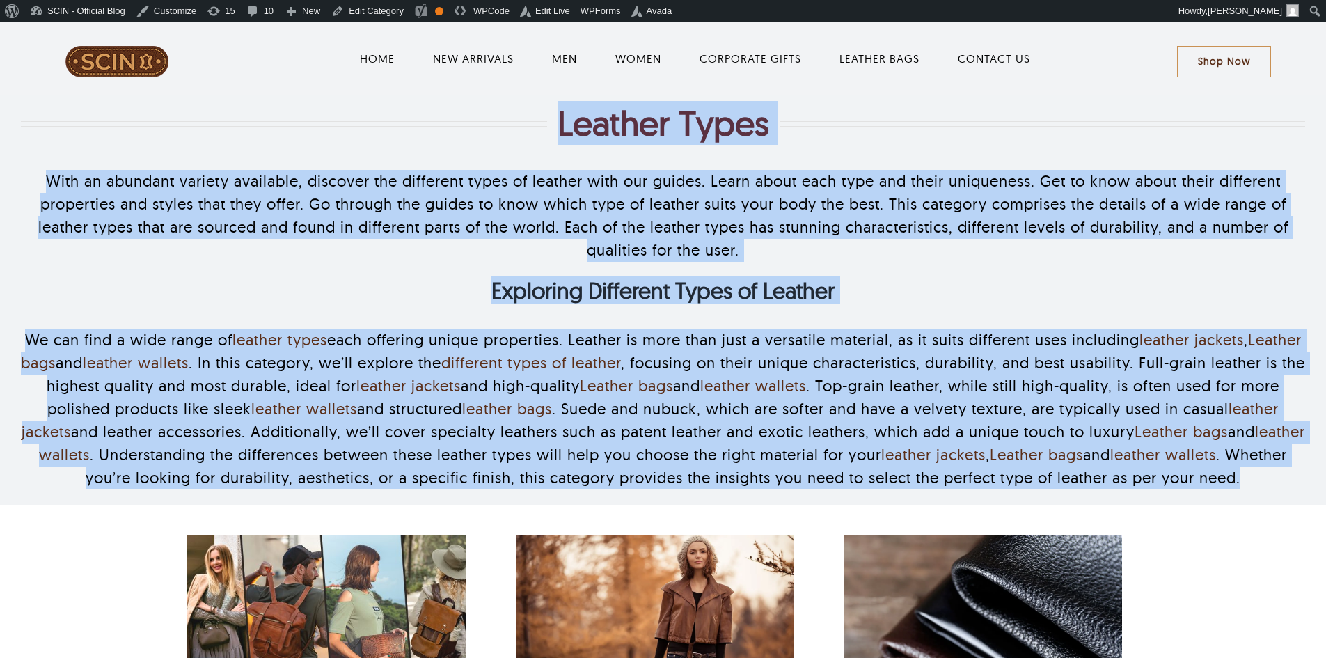
click at [1171, 505] on div "Leather Types With an abundant variety available, discover the different types …" at bounding box center [663, 299] width 1285 height 409
click at [1171, 489] on p "We can find a wide range of leather types each offering unique properties. Leat…" at bounding box center [663, 409] width 1285 height 161
drag, startPoint x: 1162, startPoint y: 510, endPoint x: 503, endPoint y: 128, distance: 761.7
click at [503, 128] on div "Leather Types With an abundant variety available, discover the different types …" at bounding box center [663, 299] width 1285 height 409
click at [503, 128] on div "Leather Types" at bounding box center [663, 123] width 1285 height 42
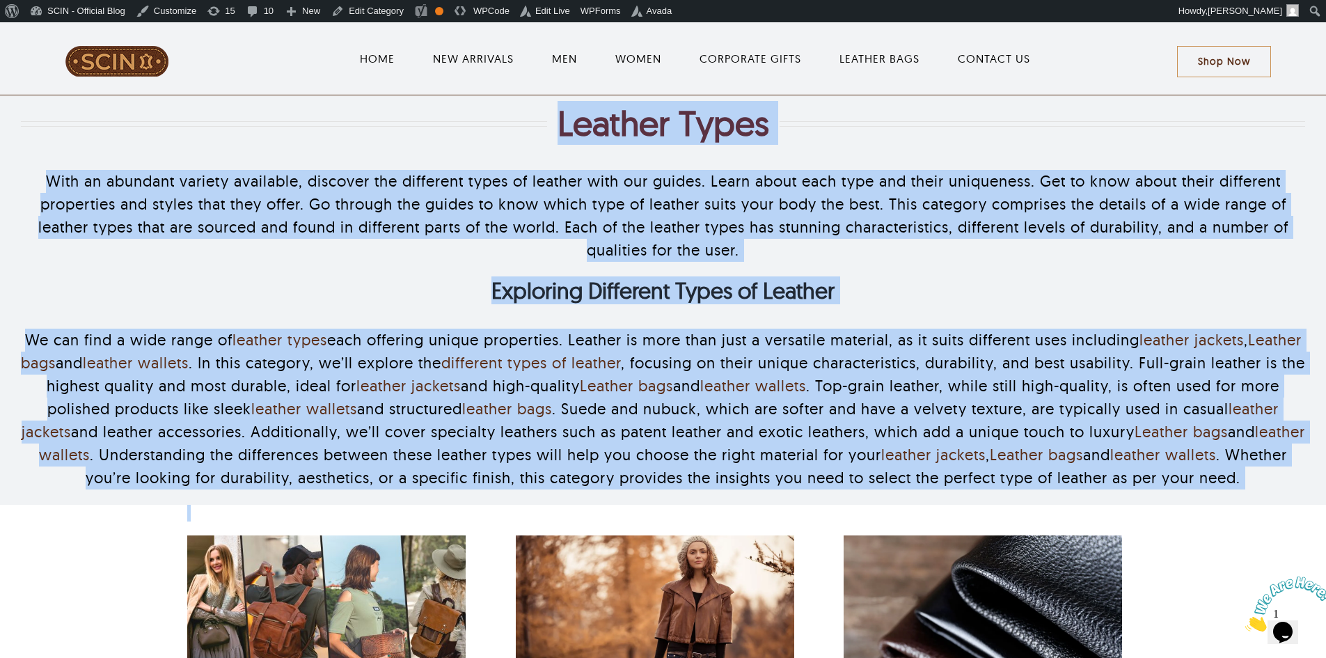
drag, startPoint x: 503, startPoint y: 128, endPoint x: 964, endPoint y: 534, distance: 614.1
click at [505, 123] on div at bounding box center [284, 124] width 526 height 6
drag, startPoint x: 505, startPoint y: 123, endPoint x: 1207, endPoint y: 543, distance: 817.5
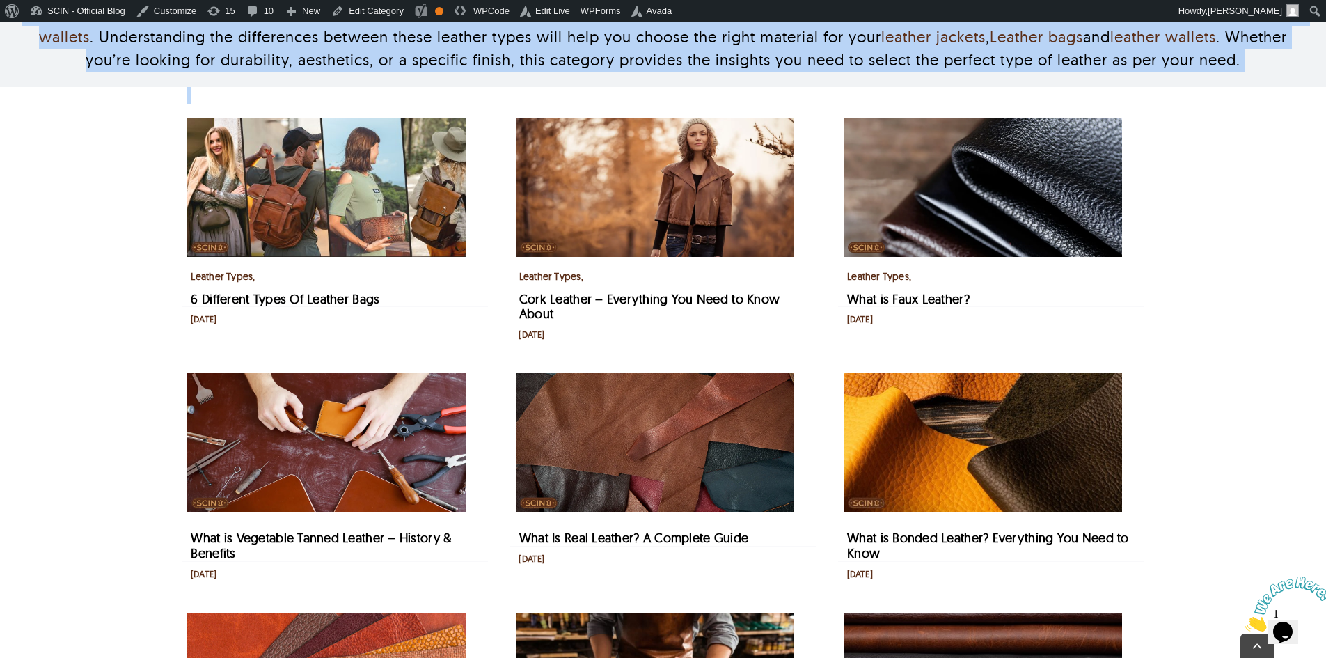
scroll to position [766, 0]
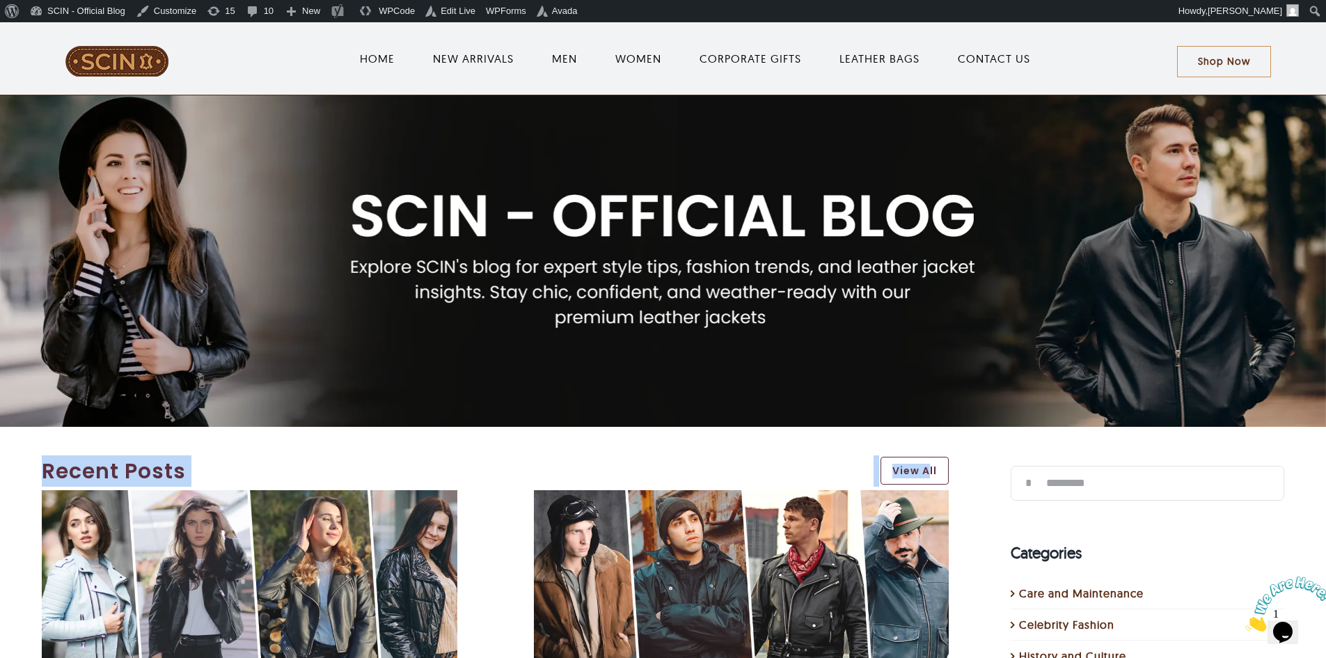
drag, startPoint x: 874, startPoint y: 294, endPoint x: 806, endPoint y: 286, distance: 68.0
click at [877, 374] on div at bounding box center [663, 262] width 1326 height 334
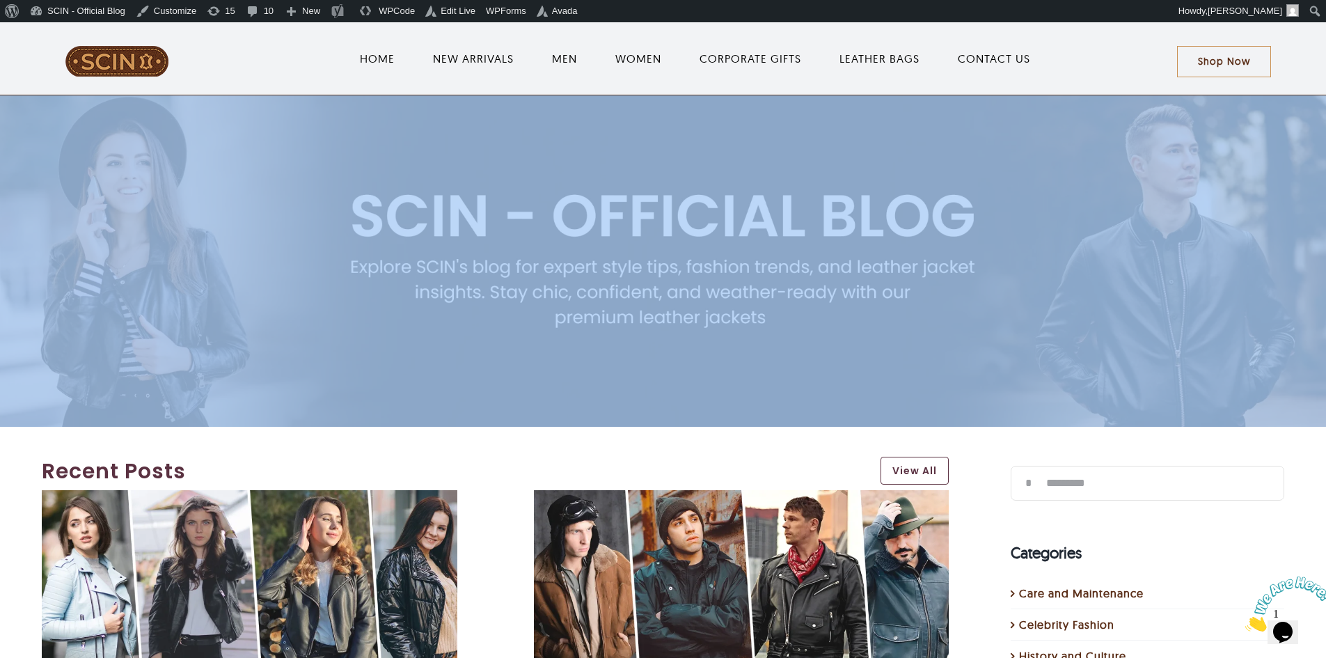
click at [806, 286] on div at bounding box center [663, 262] width 1336 height 111
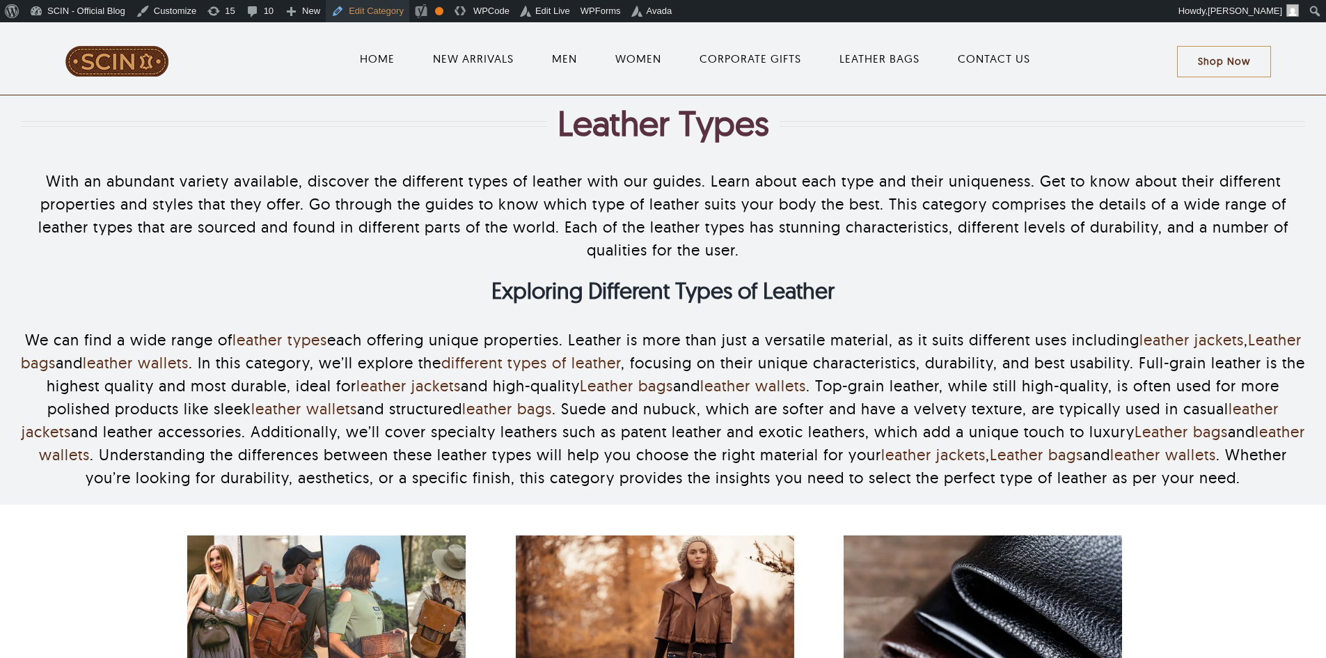
click at [382, 11] on link "Edit Category" at bounding box center [368, 11] width 84 height 22
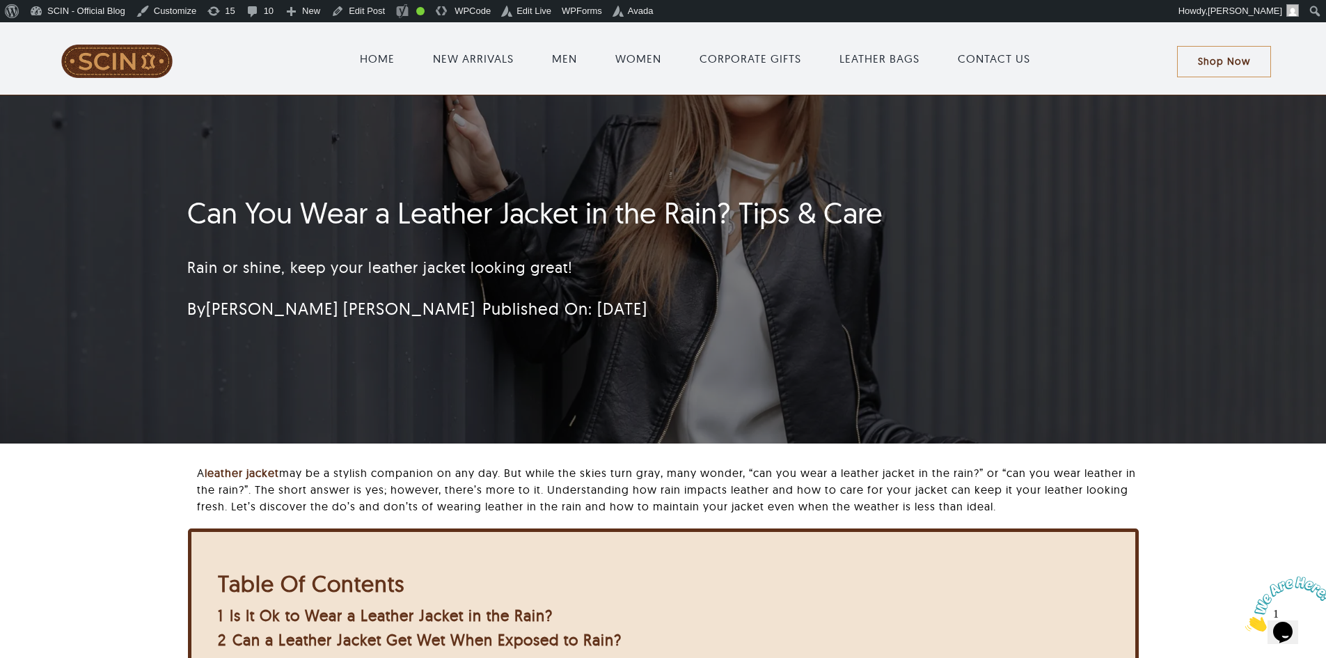
click at [643, 221] on h1 "Can You Wear a Leather Jacket in the Rain? Tips & Care" at bounding box center [580, 213] width 786 height 35
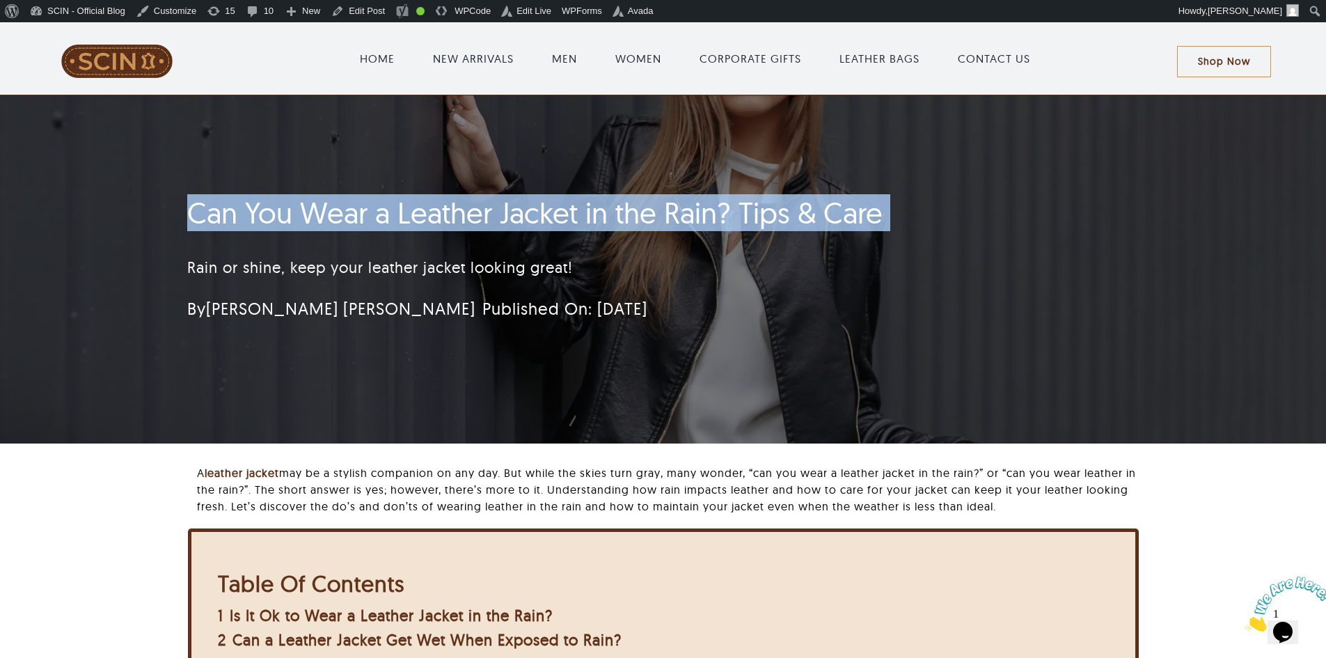
click at [643, 221] on h1 "Can You Wear a Leather Jacket in the Rain? Tips & Care" at bounding box center [580, 213] width 786 height 35
copy h1 "Can You Wear a Leather Jacket in the Rain? Tips & Care"
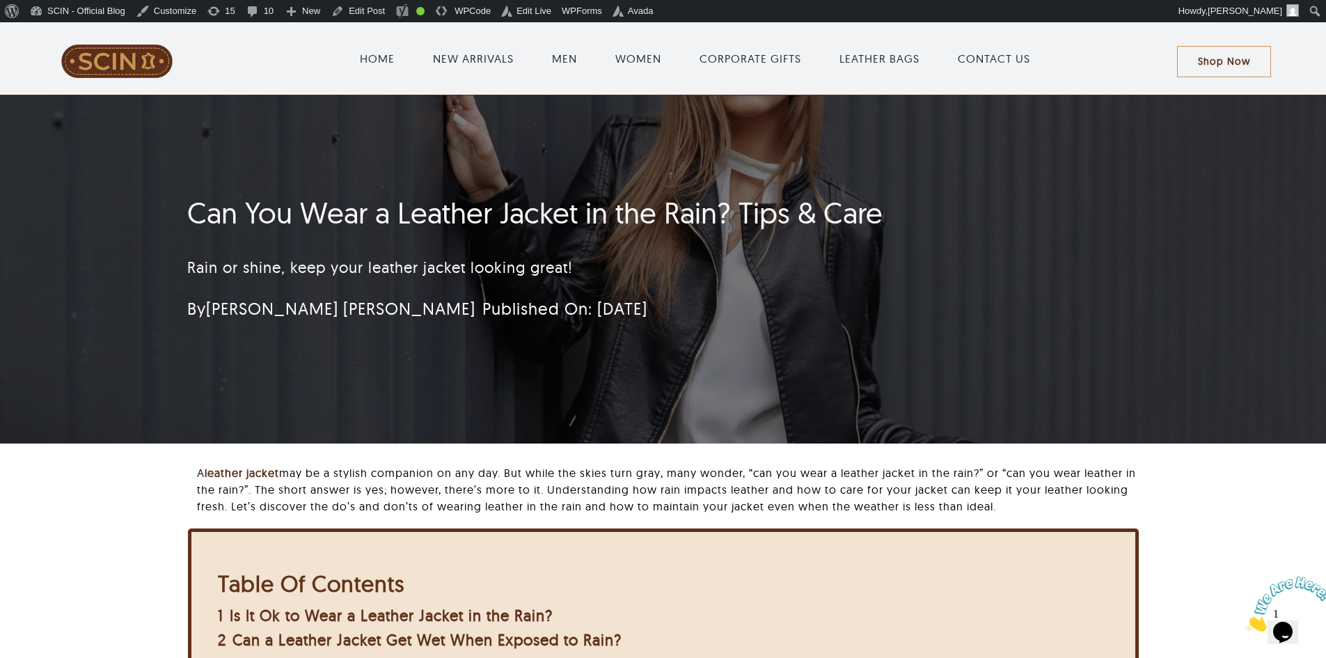
click at [747, 286] on div "Rain or shine, keep your leather jacket looking great!" at bounding box center [580, 268] width 786 height 54
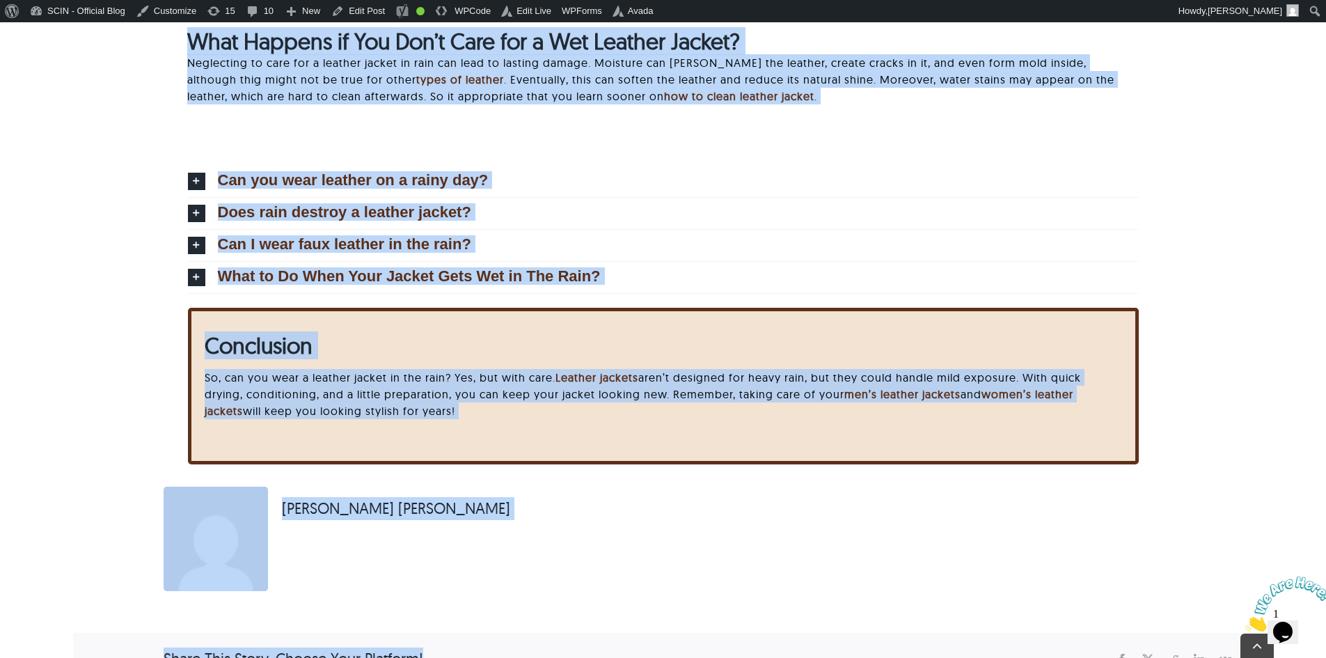
scroll to position [5764, 0]
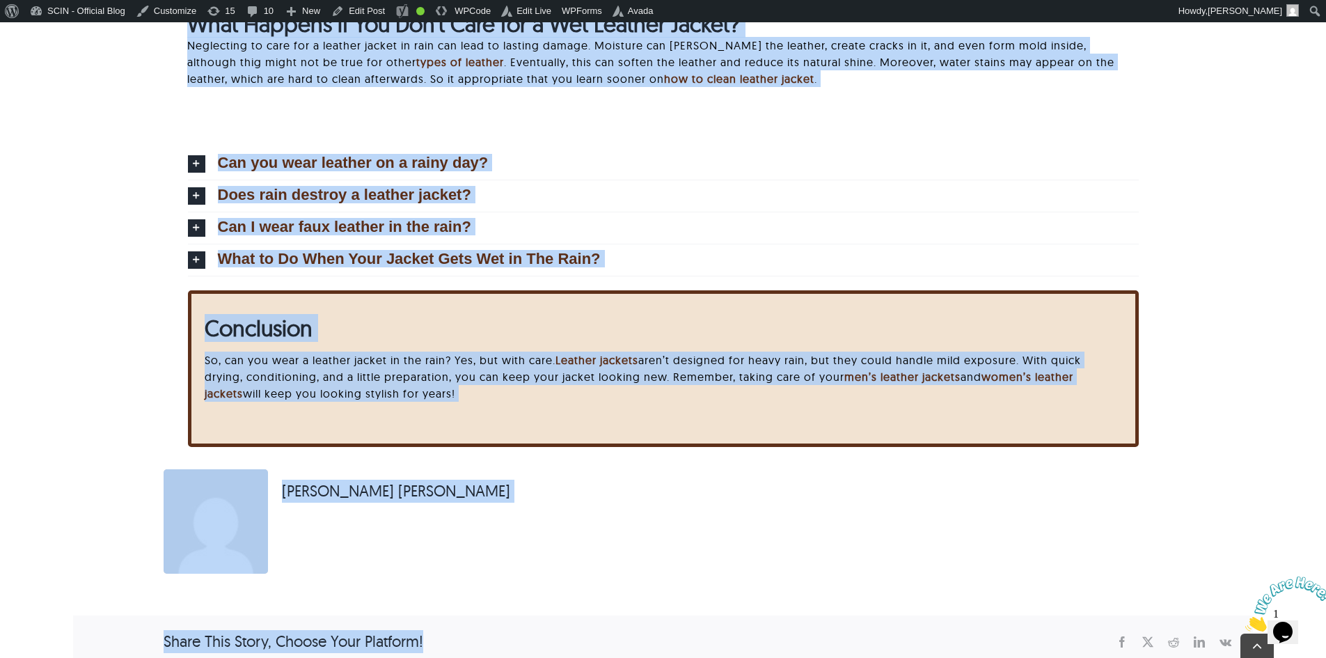
drag, startPoint x: 171, startPoint y: 196, endPoint x: 847, endPoint y: 424, distance: 712.7
copy div "Can You Wear a Leather Jacket in the Rain? Tips & Care Rain or shine, keep your…"
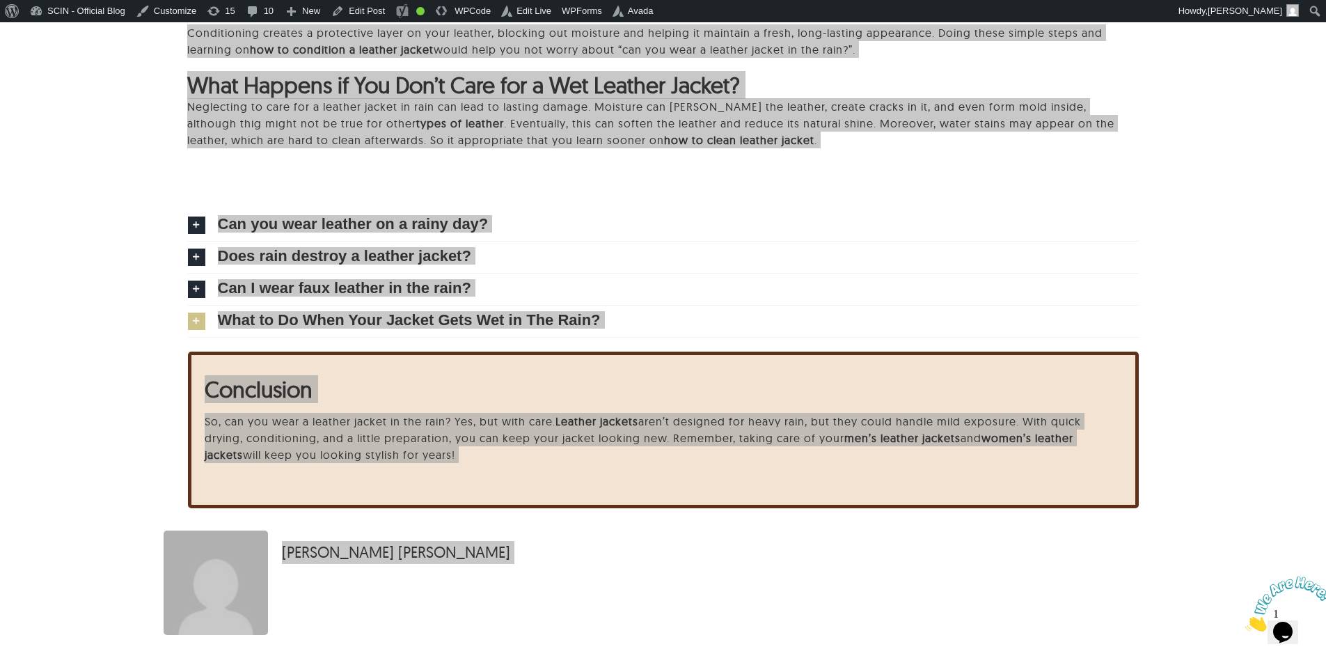
scroll to position [5625, 0]
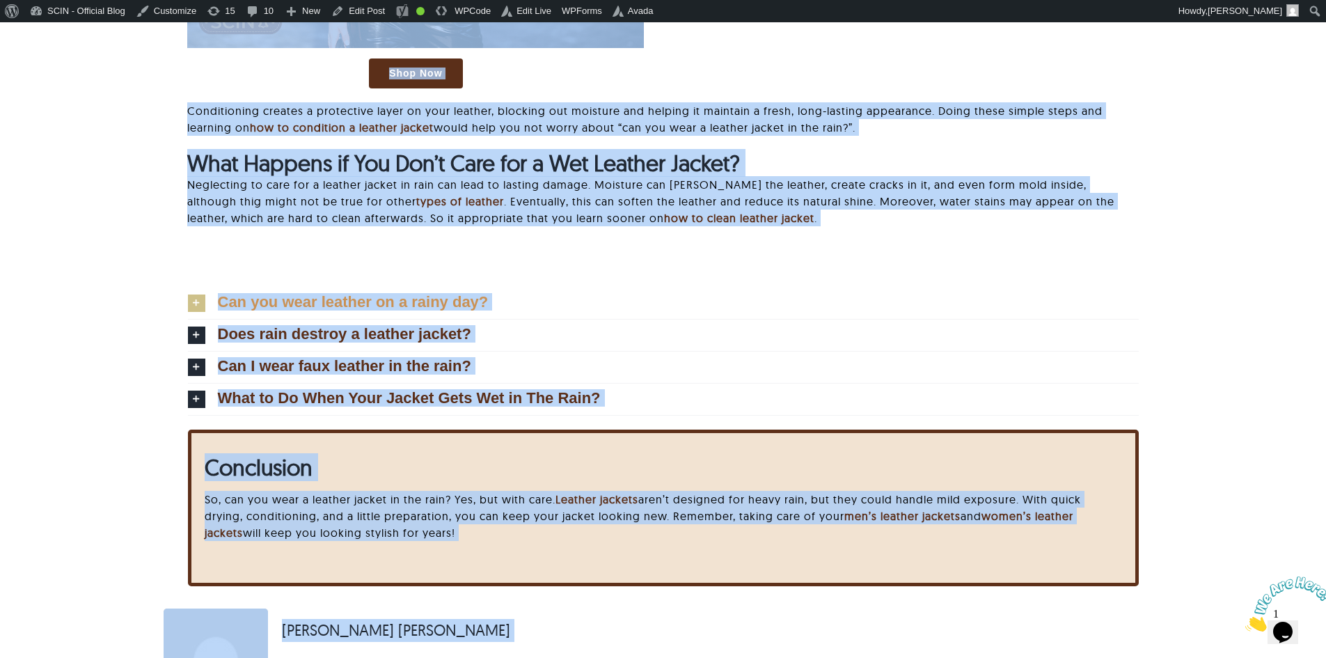
click at [201, 298] on icon at bounding box center [196, 302] width 17 height 17
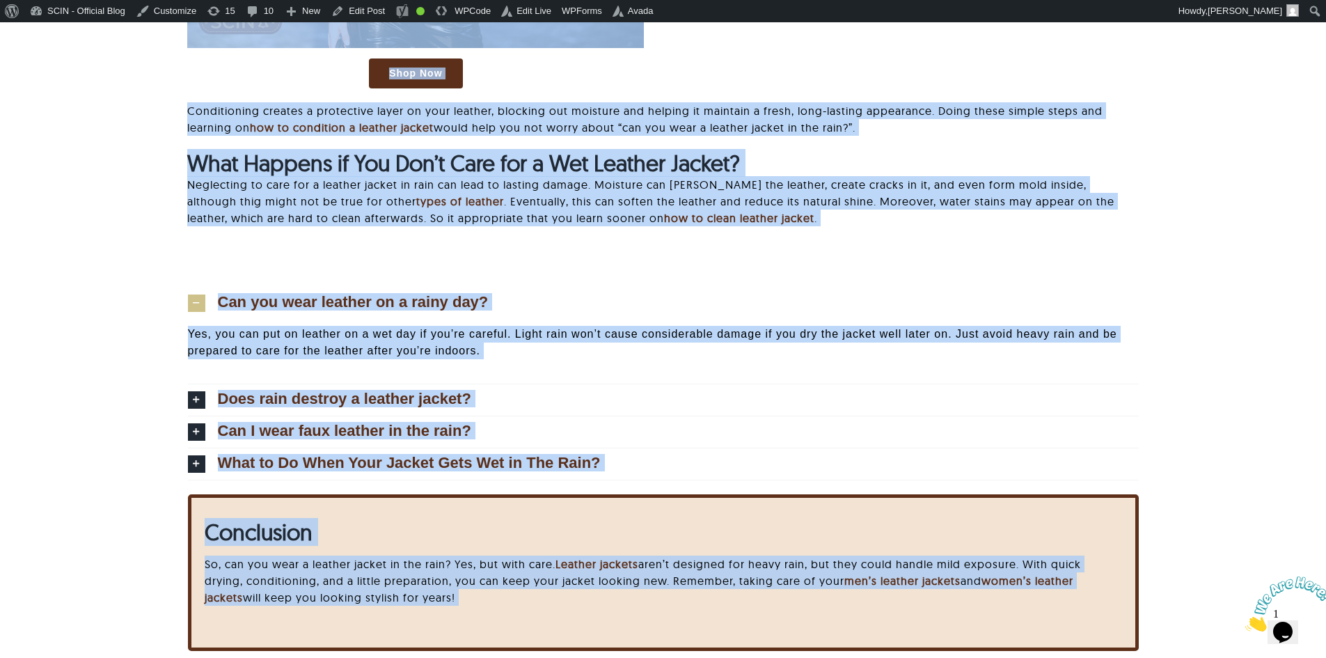
click at [329, 329] on p "Yes, you can put on leather on a wet day if you’re careful. Light rain won’t ca…" at bounding box center [663, 342] width 951 height 33
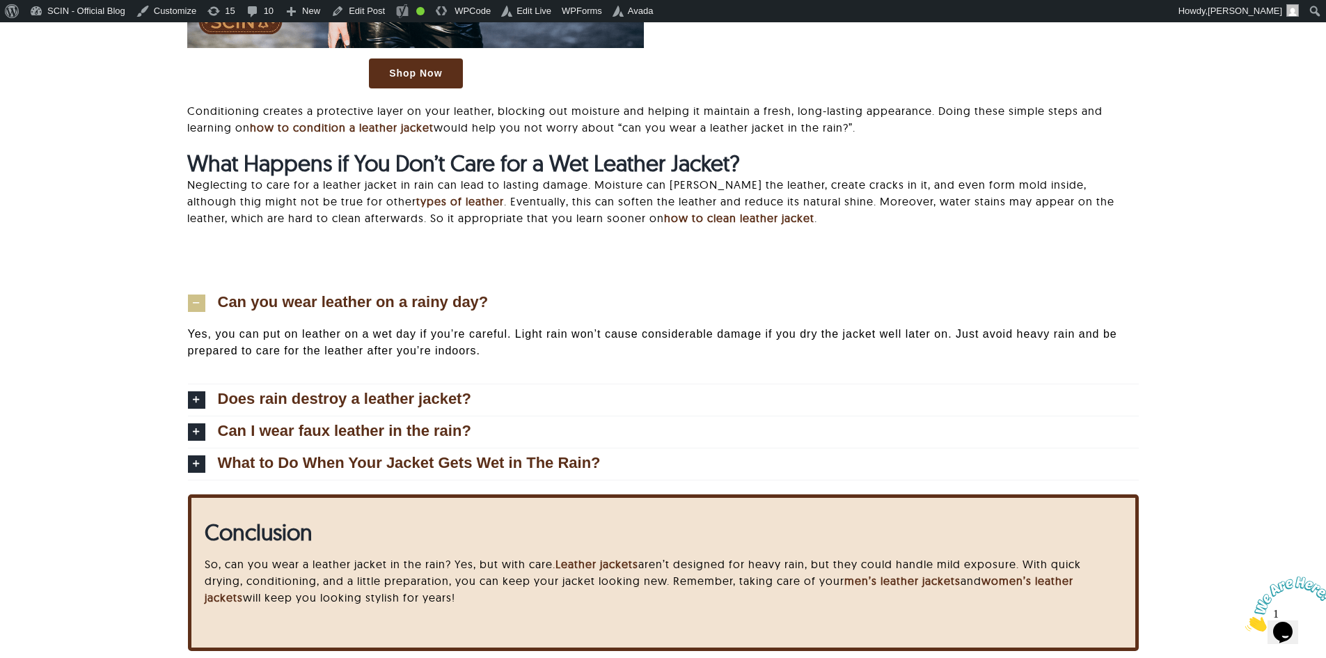
click at [315, 347] on p "Yes, you can put on leather on a wet day if you’re careful. Light rain won’t ca…" at bounding box center [663, 342] width 951 height 33
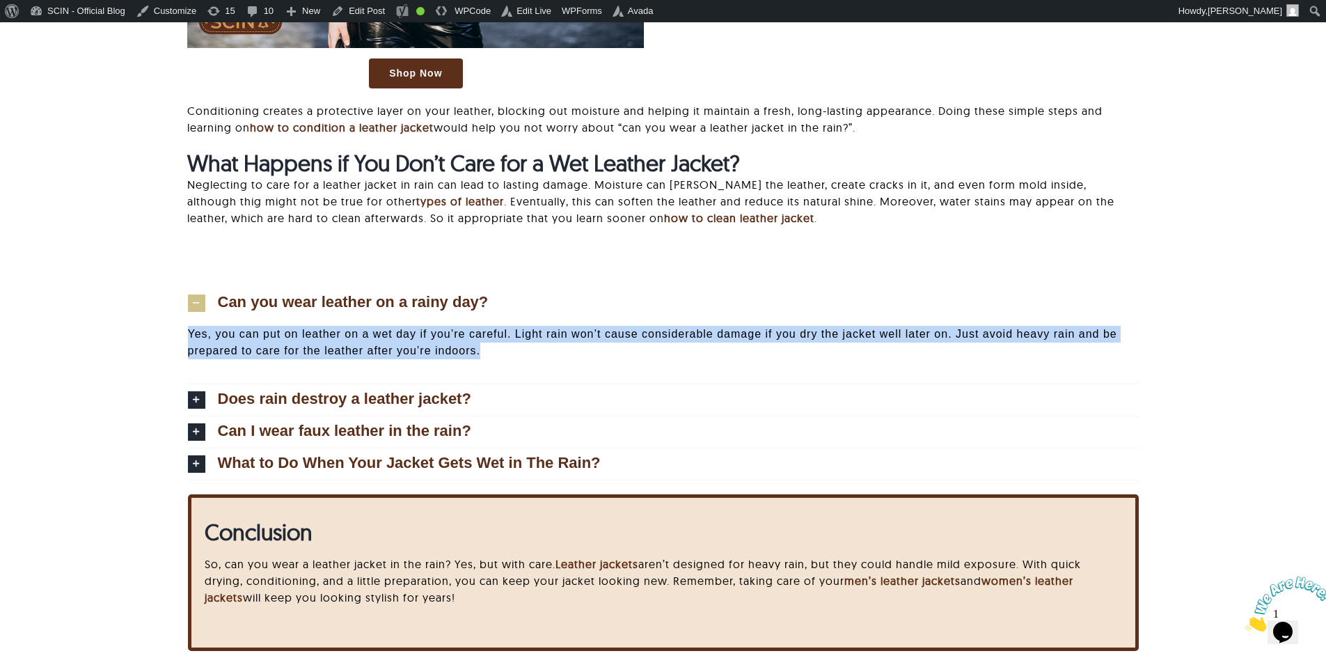
click at [315, 347] on p "Yes, you can put on leather on a wet day if you’re careful. Light rain won’t ca…" at bounding box center [663, 342] width 951 height 33
copy div "Yes, you can put on leather on a wet day if you’re careful. Light rain won’t ca…"
drag, startPoint x: 187, startPoint y: 469, endPoint x: 197, endPoint y: 462, distance: 12.2
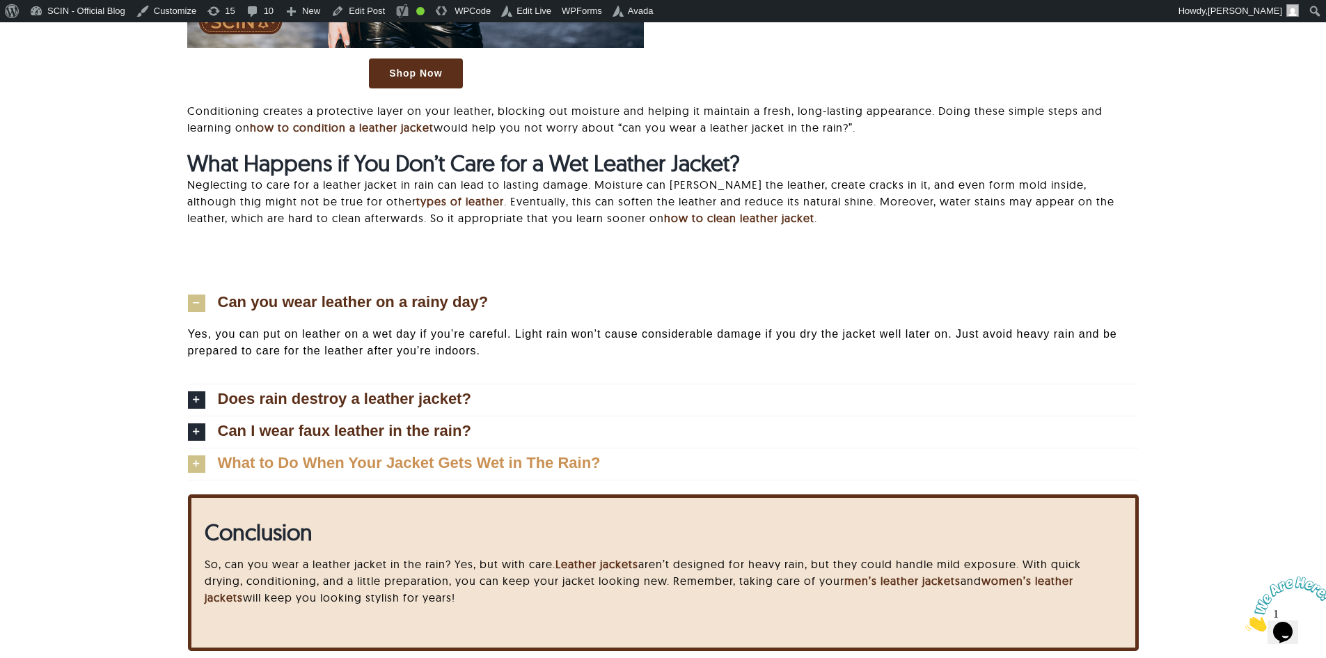
click at [198, 462] on icon at bounding box center [196, 463] width 17 height 17
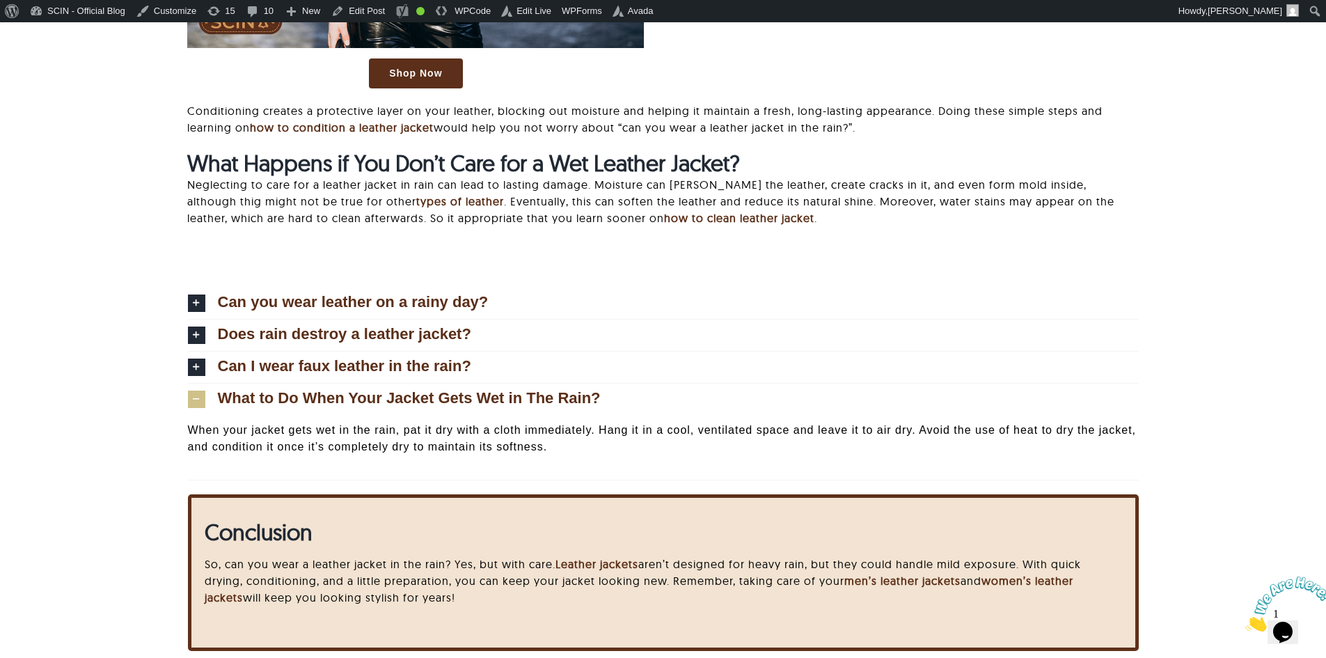
click at [220, 445] on p "When your jacket gets wet in the rain, pat it dry with a cloth immediately. Han…" at bounding box center [663, 438] width 951 height 33
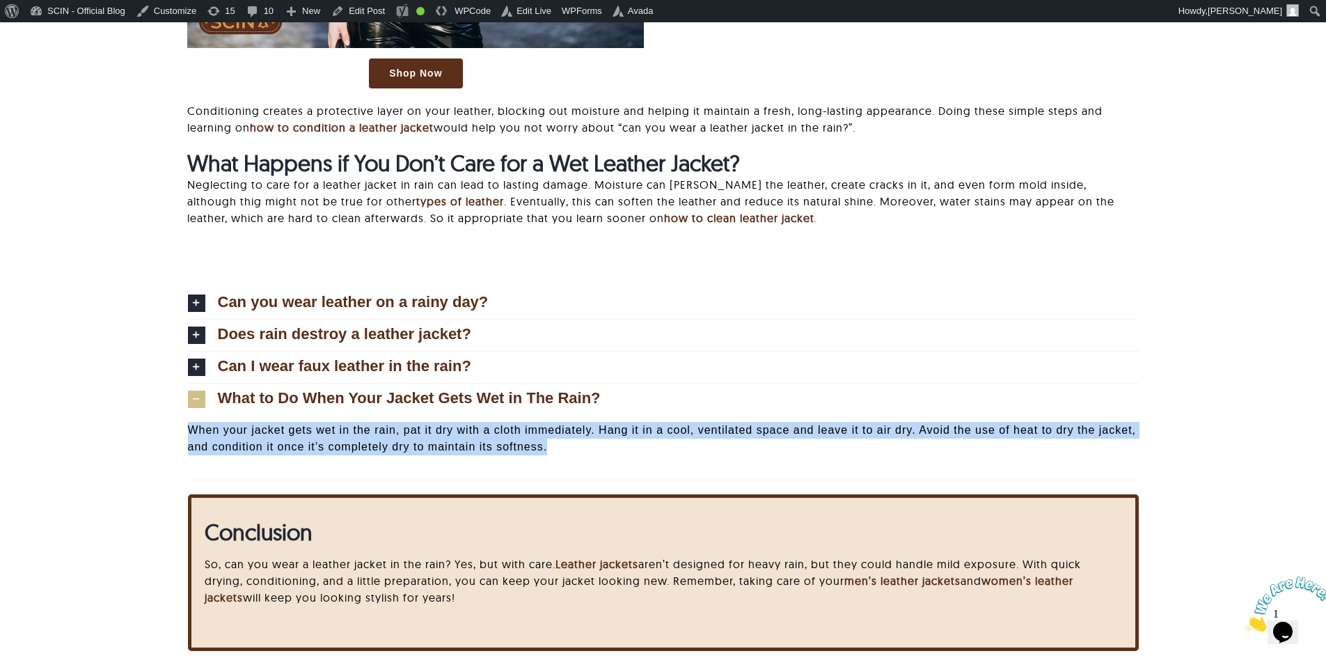
click at [220, 445] on p "When your jacket gets wet in the rain, pat it dry with a cloth immediately. Han…" at bounding box center [663, 438] width 951 height 33
copy div "When your jacket gets wet in the rain, pat it dry with a cloth immediately. Han…"
click at [188, 370] on icon at bounding box center [196, 367] width 17 height 17
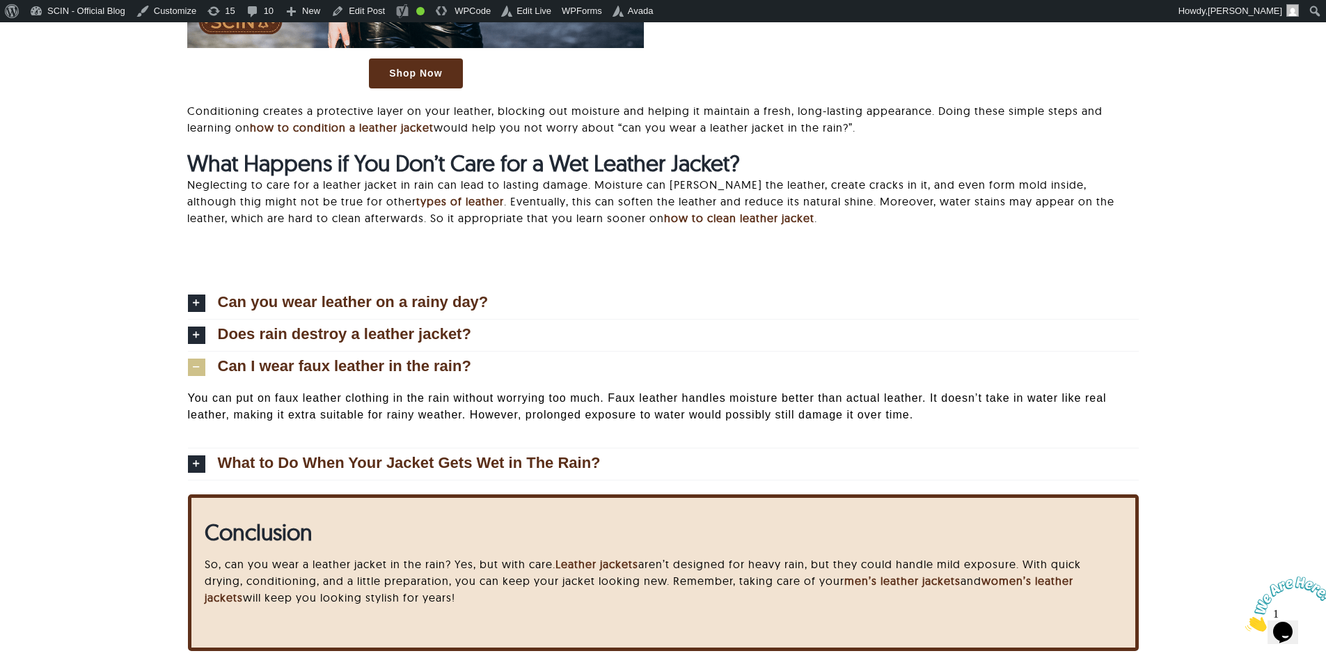
click at [276, 402] on p "You can put on faux leather clothing in the rain without worrying too much. Fau…" at bounding box center [663, 406] width 951 height 33
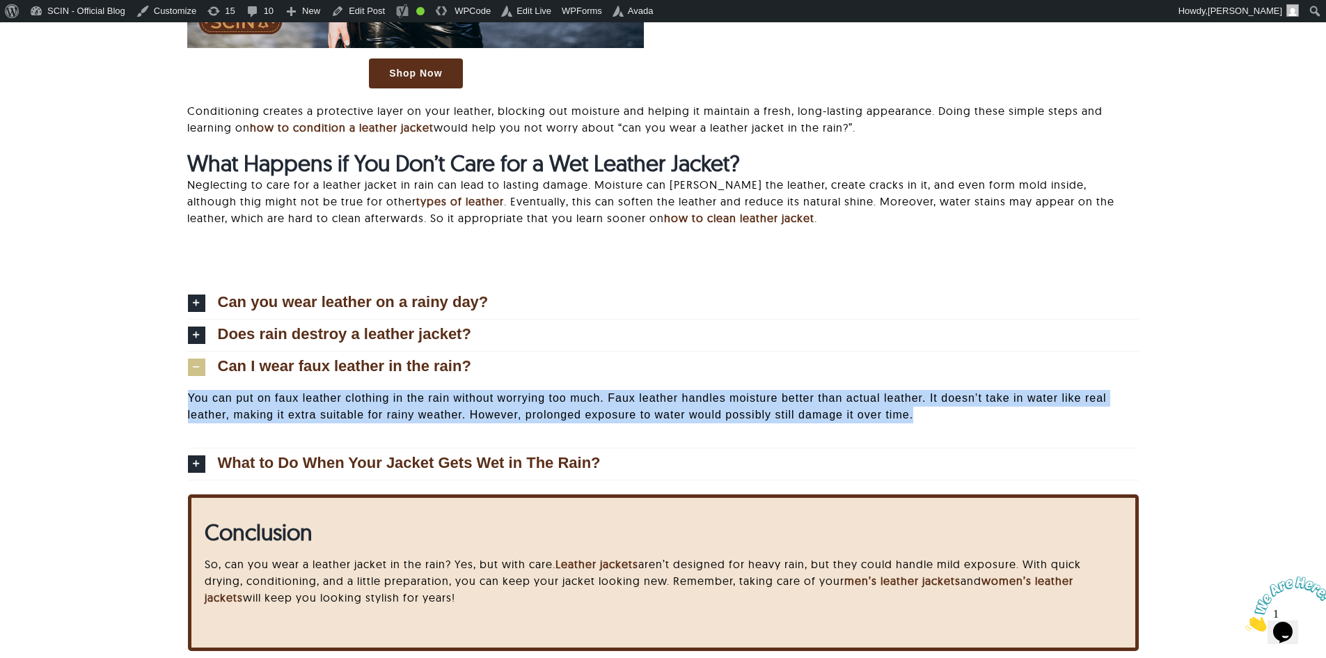
click at [276, 402] on p "You can put on faux leather clothing in the rain without worrying too much. Fau…" at bounding box center [663, 406] width 951 height 33
copy div "You can put on faux leather clothing in the rain without worrying too much. Fau…"
click at [220, 324] on link "Does rain destroy a leather jacket?" at bounding box center [663, 335] width 951 height 31
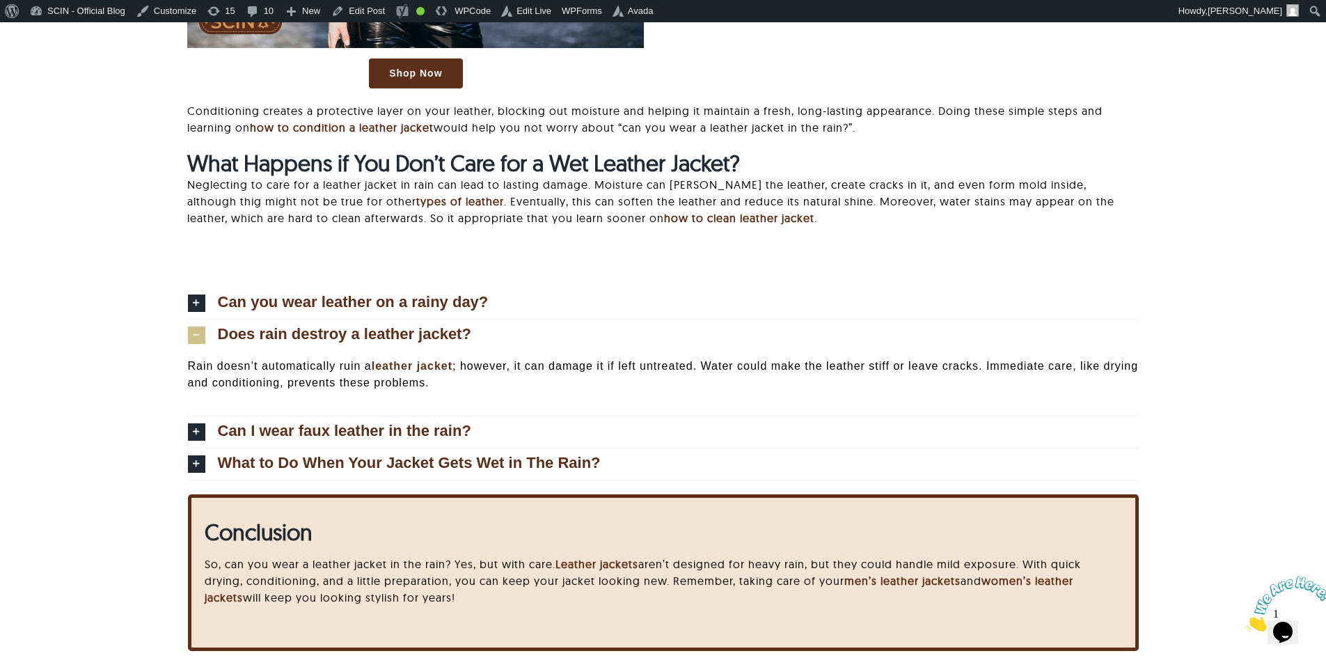
click at [250, 389] on p "Rain doesn’t automatically ruin a leather jacket ; however, it can damage it if…" at bounding box center [663, 374] width 951 height 33
click at [253, 379] on p "Rain doesn’t automatically ruin a leather jacket ; however, it can damage it if…" at bounding box center [663, 374] width 951 height 33
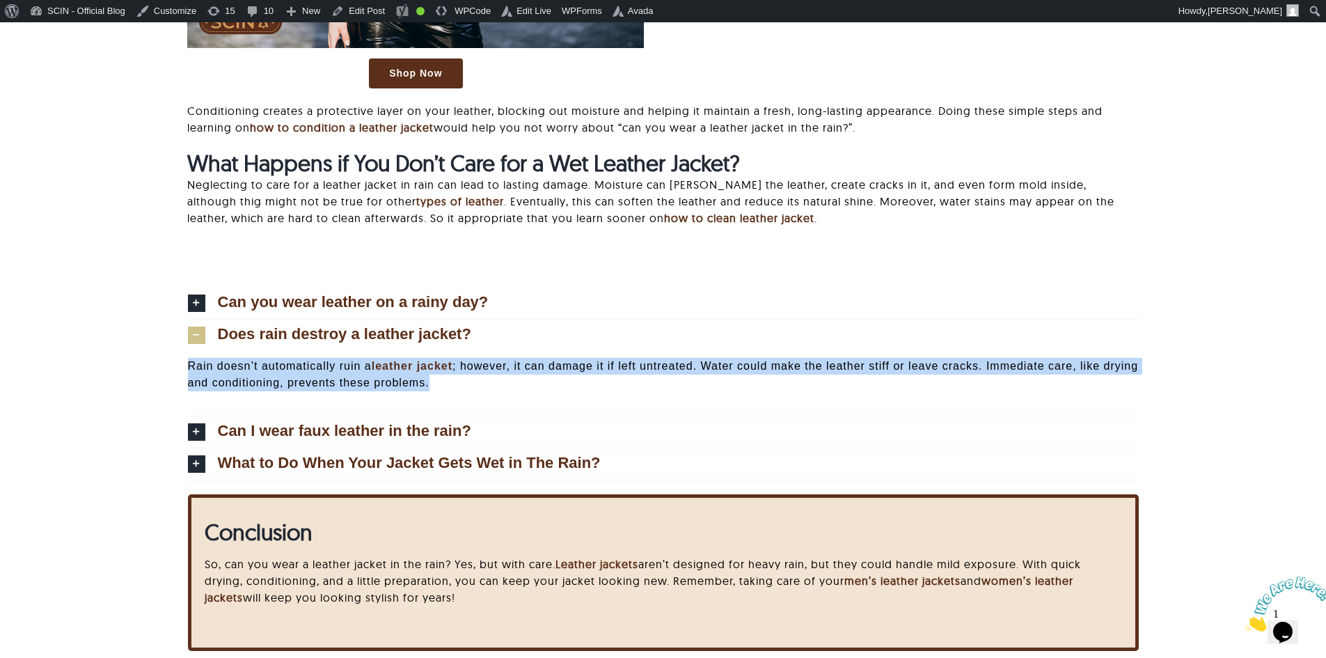
click at [253, 379] on p "Rain doesn’t automatically ruin a leather jacket ; however, it can damage it if…" at bounding box center [663, 374] width 951 height 33
copy div "Rain doesn’t automatically ruin a leather jacket ; however, it can damage it if…"
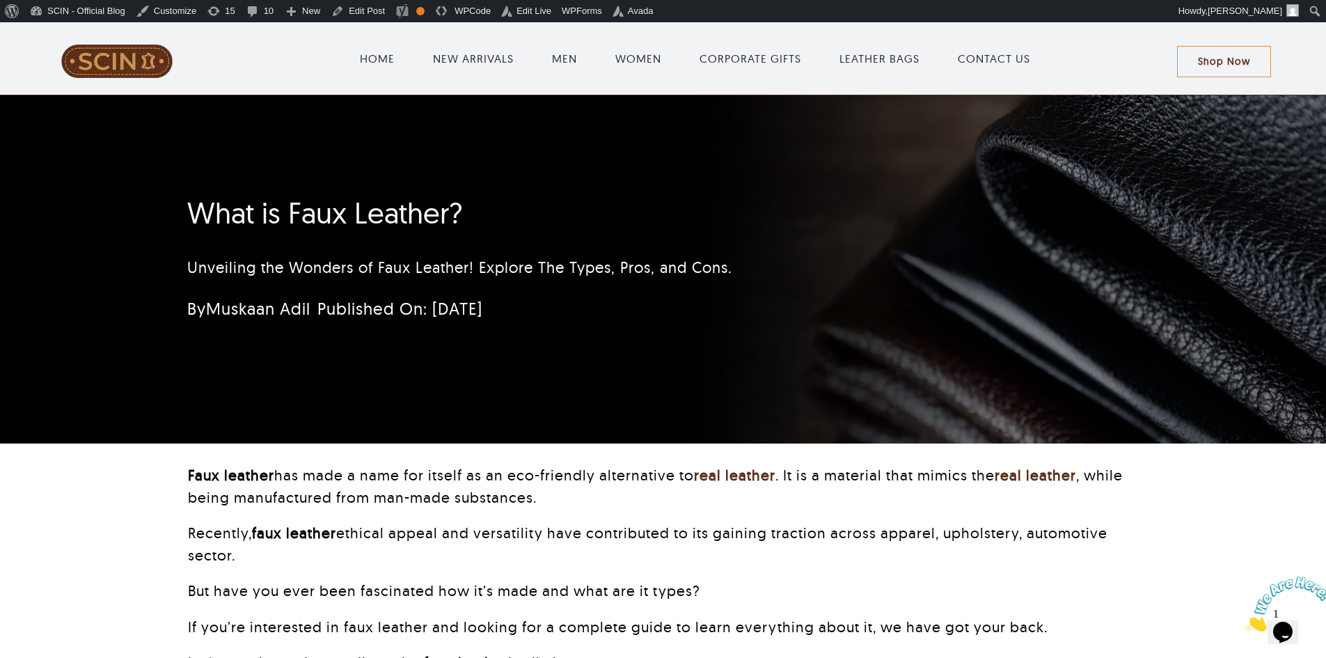
click at [645, 186] on div "What is Faux Leather? Unveiling the Wonders of Faux Leather! Explore The Types,…" at bounding box center [662, 269] width 989 height 348
click at [383, 189] on div "What is Faux Leather? Unveiling the Wonders of Faux Leather! Explore The Types,…" at bounding box center [580, 263] width 786 height 148
click at [383, 201] on h1 "What is Faux Leather?" at bounding box center [580, 213] width 786 height 35
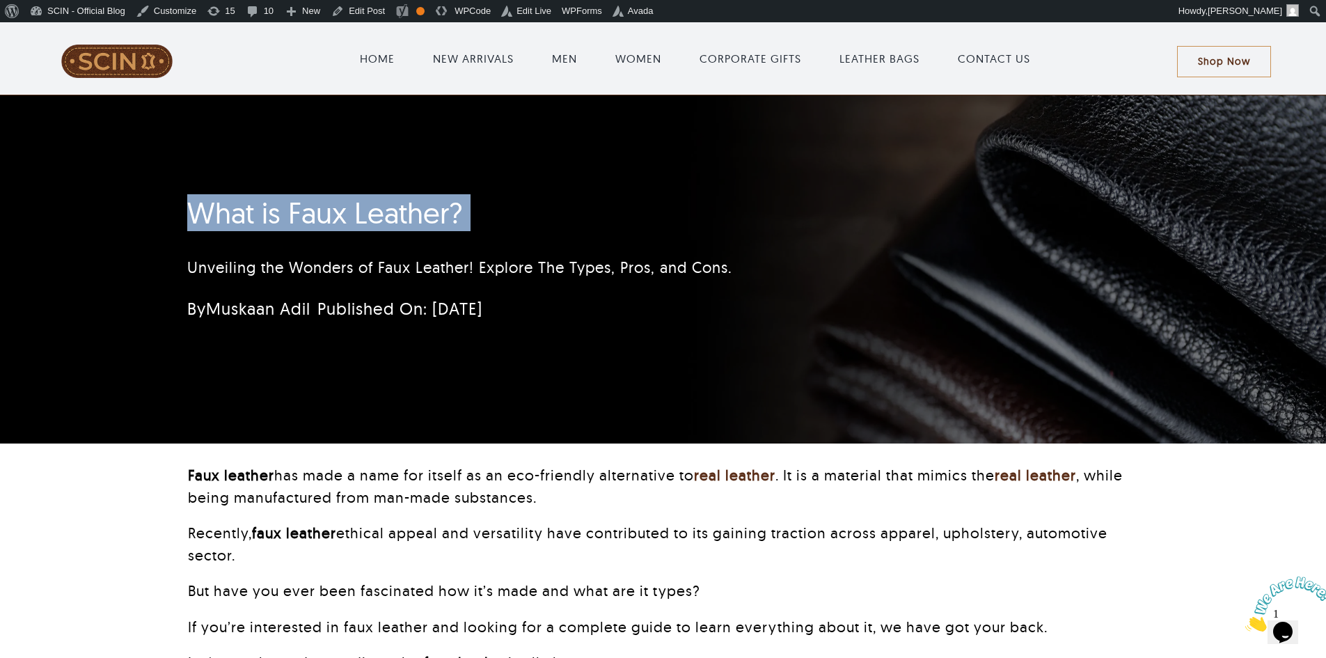
click at [383, 201] on h1 "What is Faux Leather?" at bounding box center [580, 213] width 786 height 35
click at [830, 159] on div "What is Faux Leather? Unveiling the Wonders of Faux Leather! Explore The Types,…" at bounding box center [662, 269] width 989 height 348
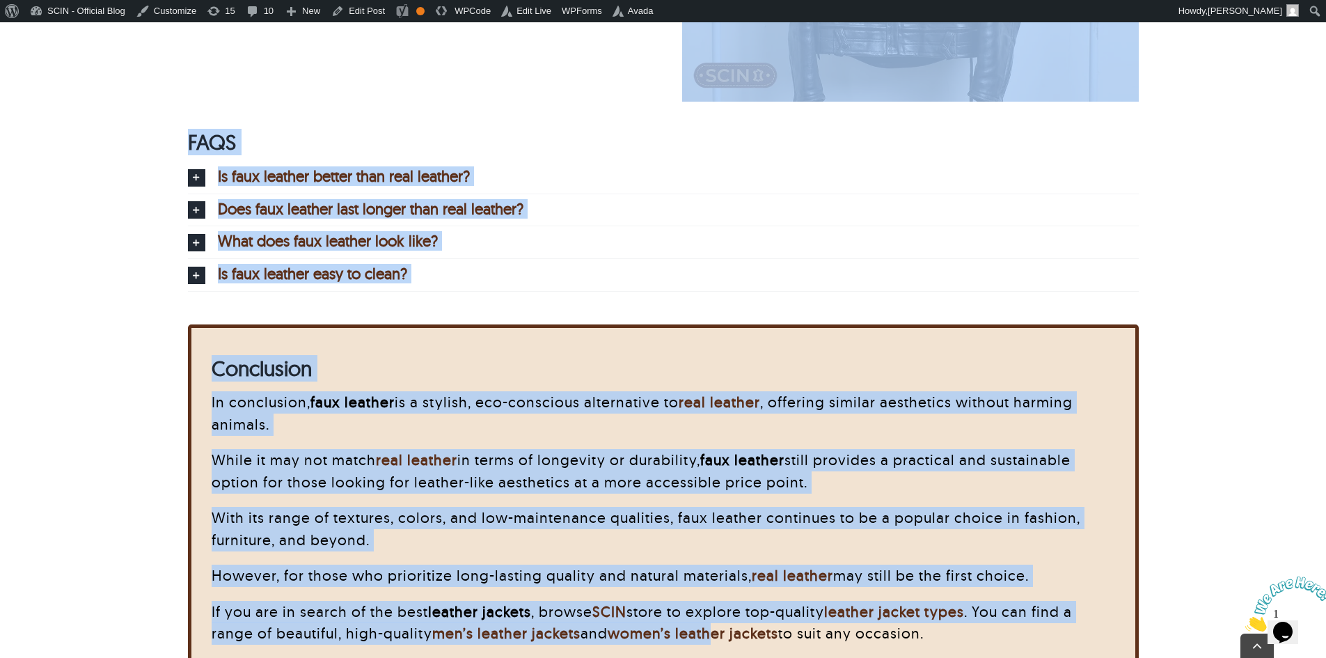
scroll to position [5339, 0]
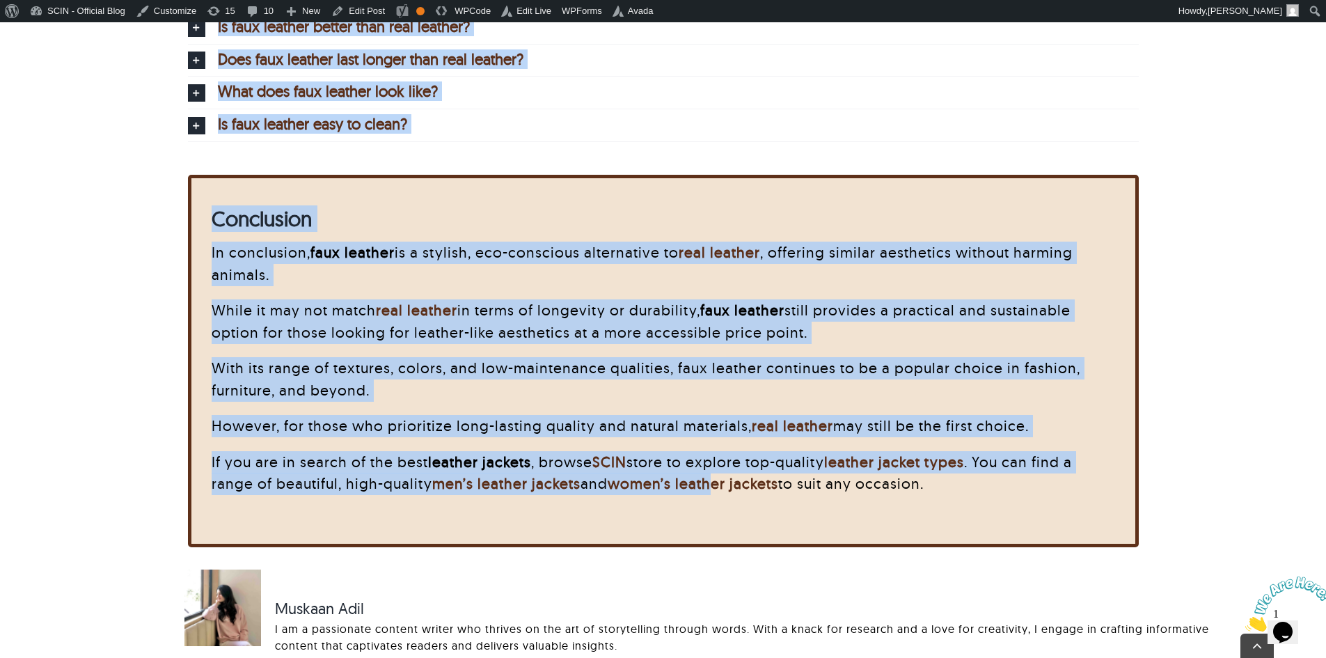
drag, startPoint x: 148, startPoint y: 200, endPoint x: 987, endPoint y: 489, distance: 886.6
copy div "What is Faux Leather? Unveiling the Wonders of Faux Leather! Explore The Types,…"
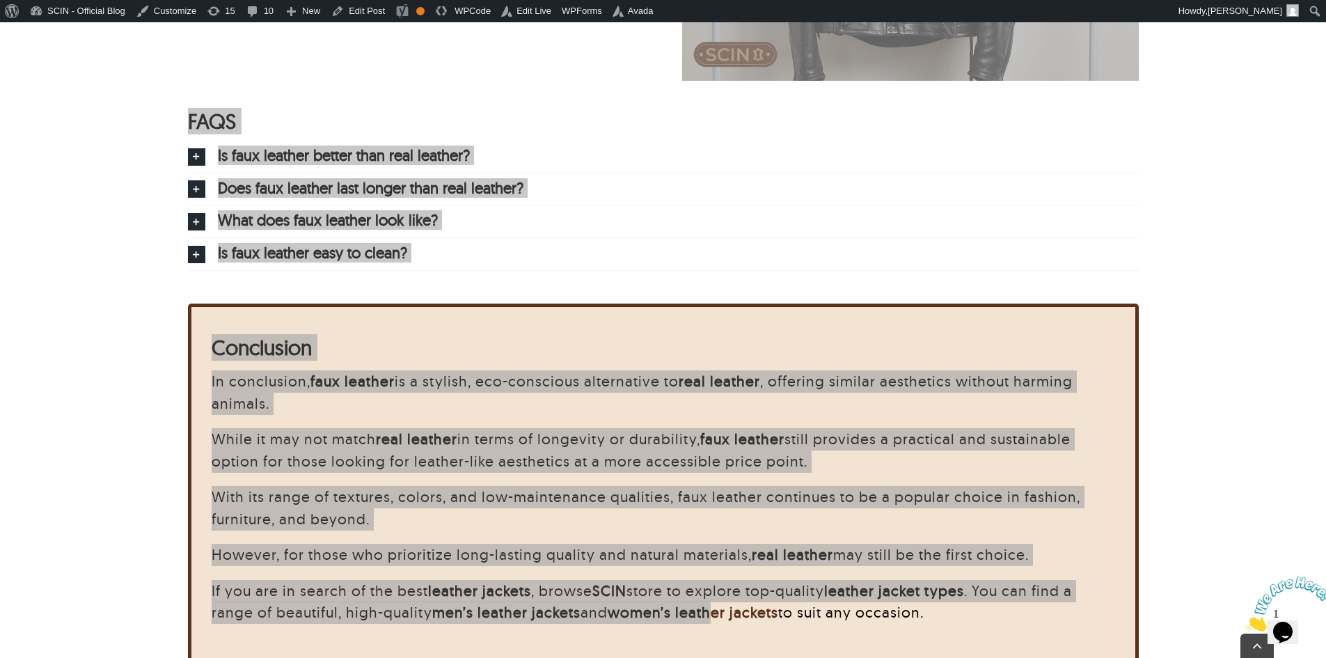
scroll to position [5061, 0]
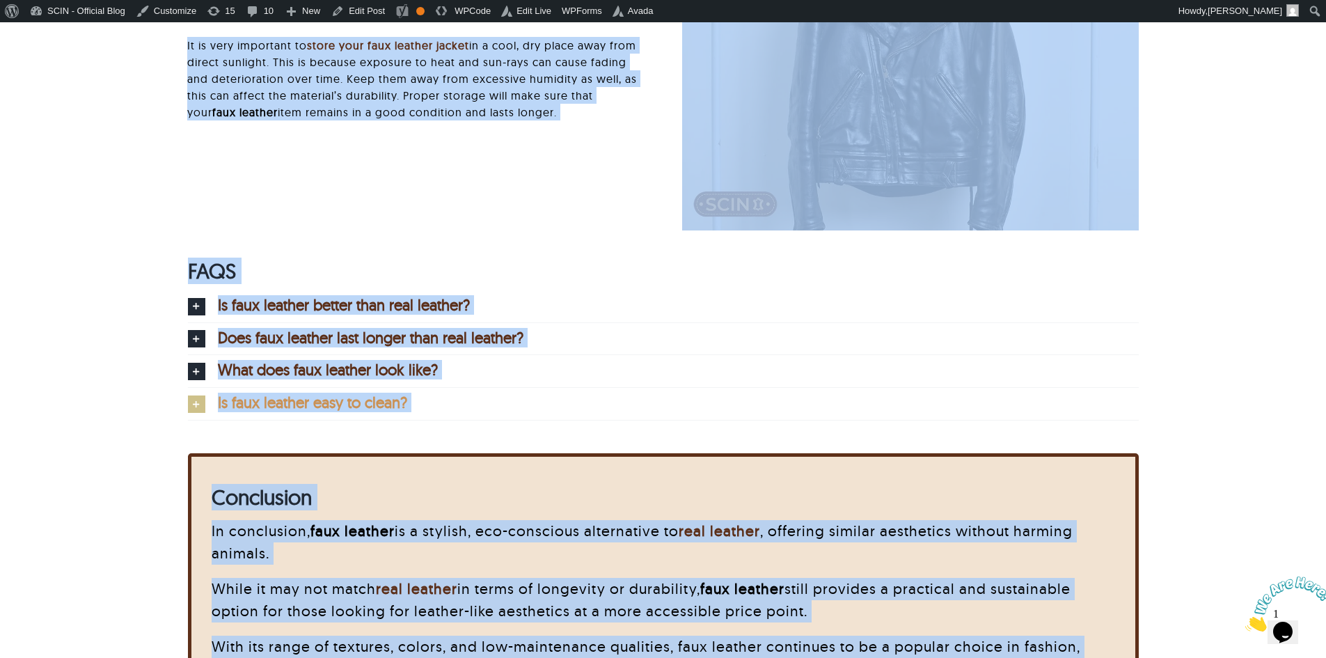
click at [207, 389] on link "Is faux leather easy to clean?" at bounding box center [663, 404] width 951 height 32
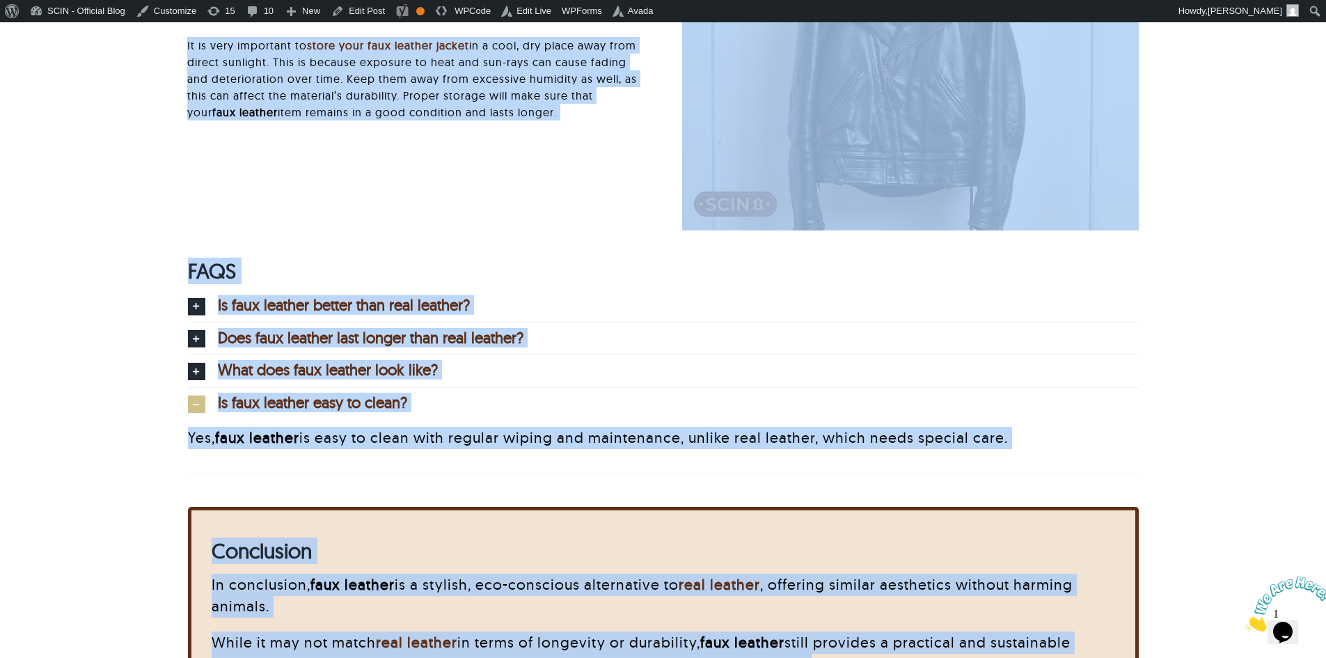
click at [404, 427] on p "Yes, faux leather is easy to clean with regular wiping and maintenance, unlike …" at bounding box center [663, 438] width 951 height 22
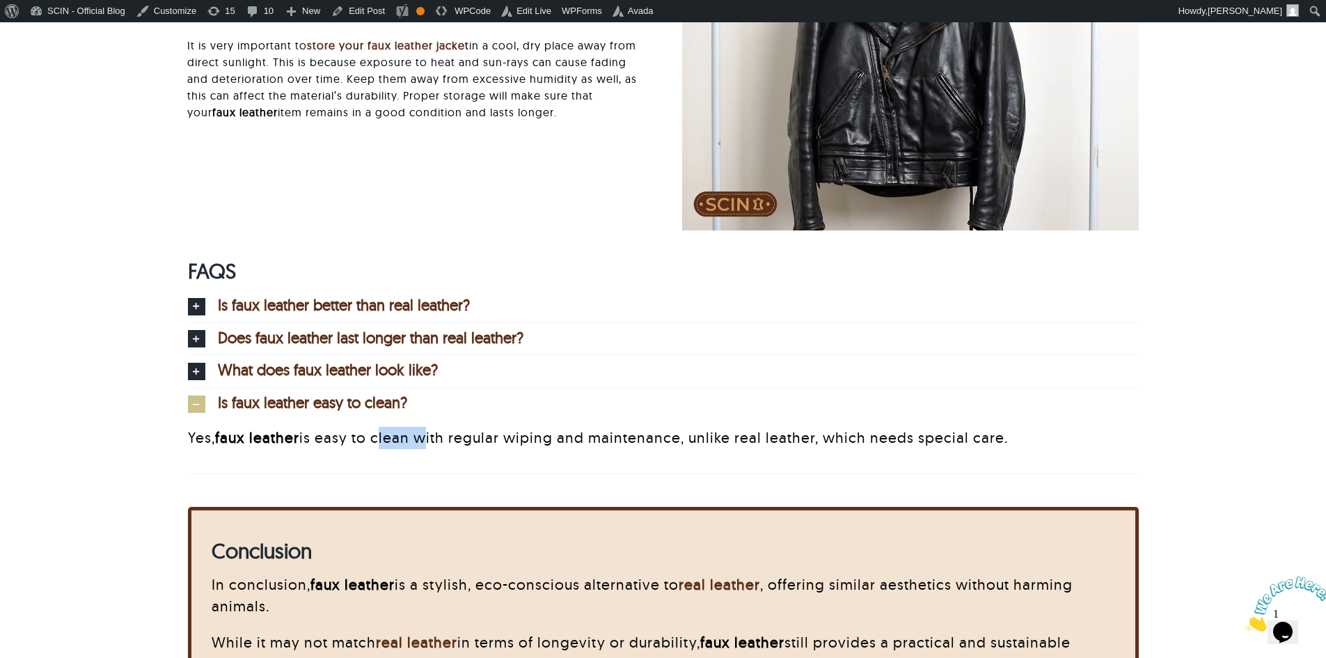
click at [404, 427] on p "Yes, faux leather is easy to clean with regular wiping and maintenance, unlike …" at bounding box center [663, 438] width 951 height 22
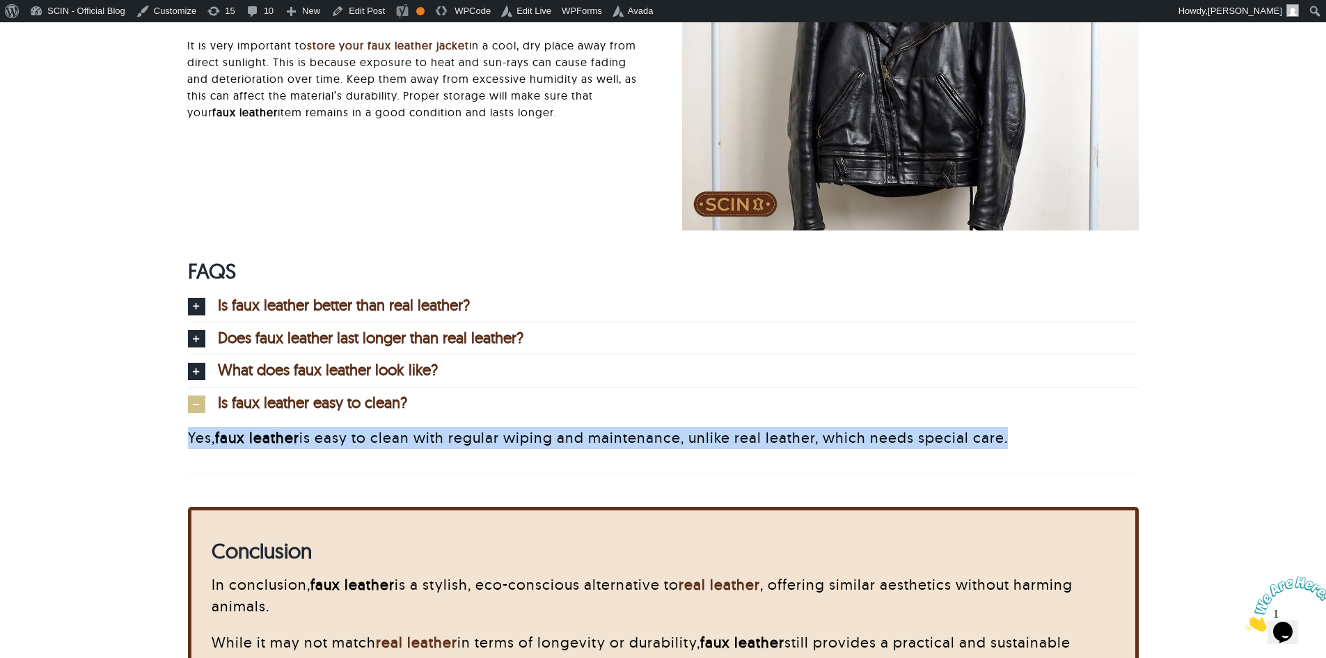
click at [404, 427] on p "Yes, faux leather is easy to clean with regular wiping and maintenance, unlike …" at bounding box center [663, 438] width 951 height 22
click at [300, 362] on span "What does faux leather look like?" at bounding box center [328, 369] width 220 height 15
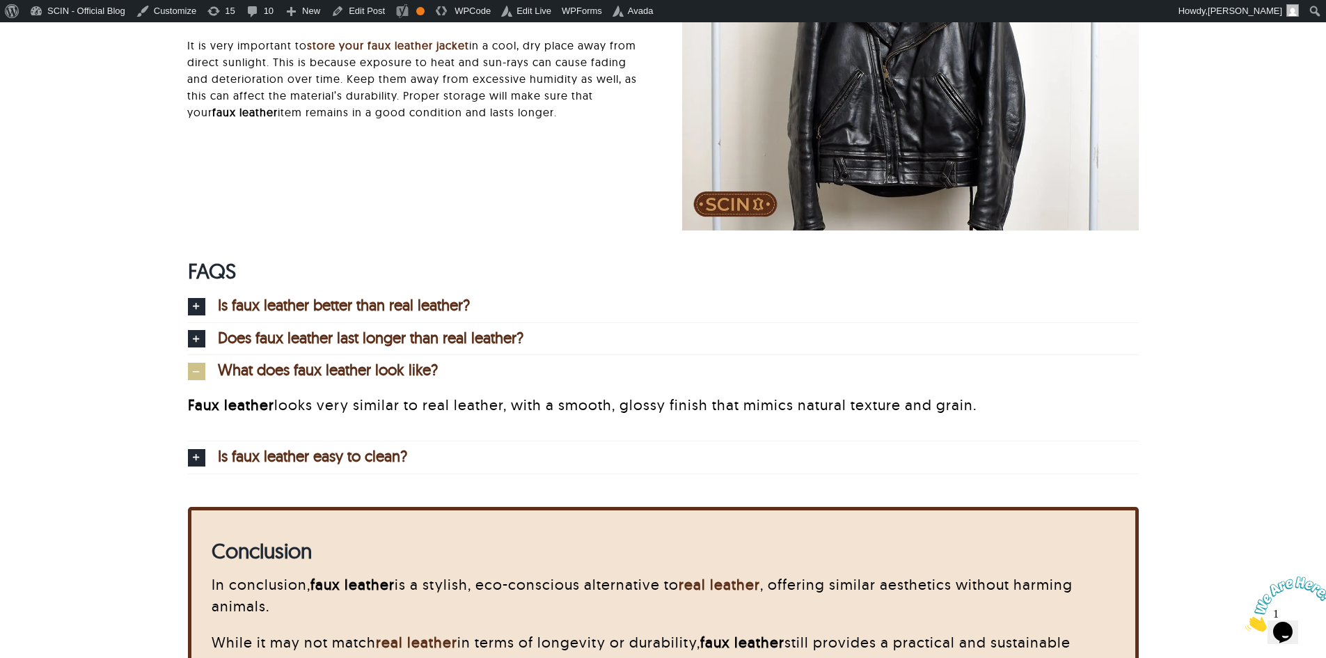
click at [293, 394] on p "Faux leather looks very similar to real leather, with a smooth, glossy finish t…" at bounding box center [663, 405] width 951 height 22
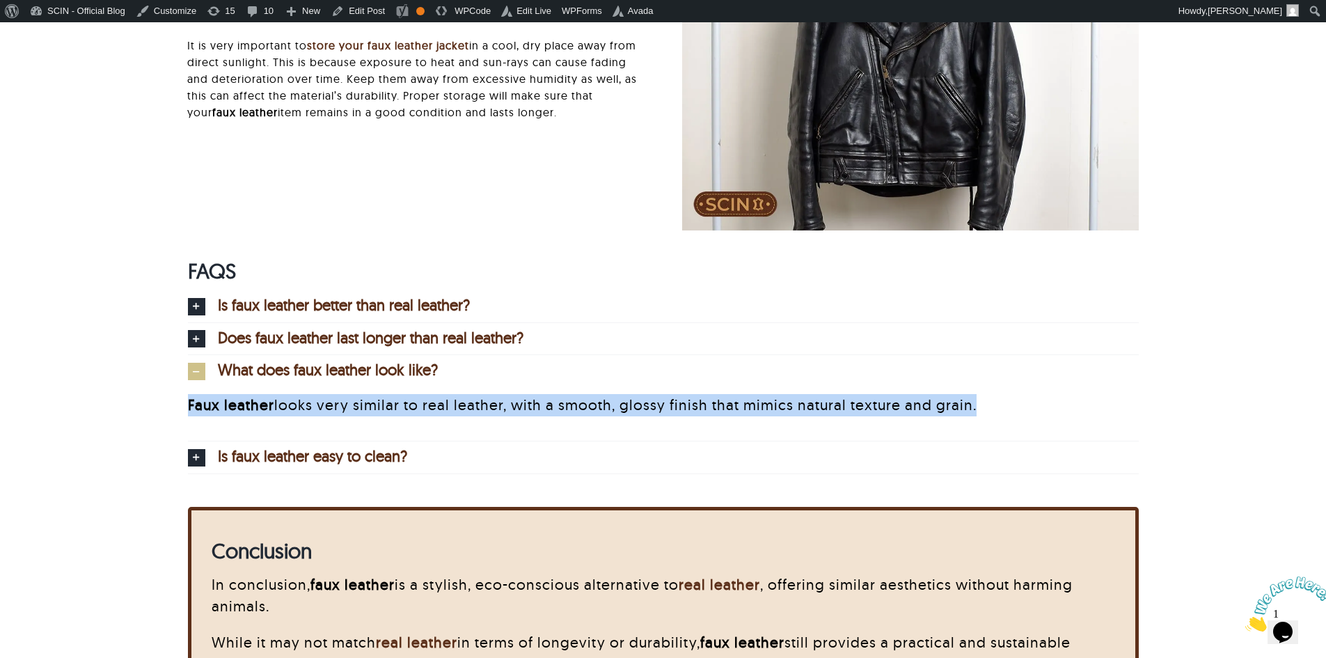
click at [293, 394] on p "Faux leather looks very similar to real leather, with a smooth, glossy finish t…" at bounding box center [663, 405] width 951 height 22
copy div "Faux leather looks very similar to real leather, with a smooth, glossy finish t…"
drag, startPoint x: 446, startPoint y: 322, endPoint x: 462, endPoint y: 317, distance: 16.7
click at [446, 330] on span "Does faux leather last longer than real leather?" at bounding box center [371, 337] width 306 height 15
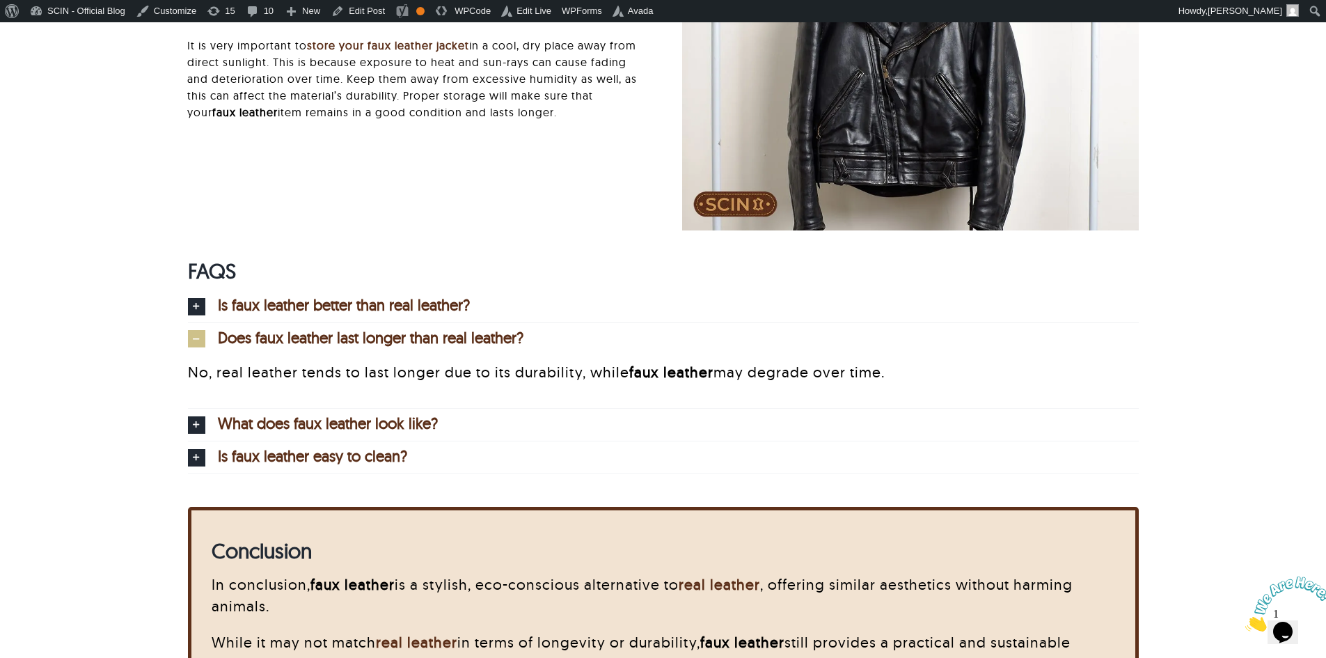
click at [417, 361] on p "No, real leather tends to last longer due to its durability, while faux leather…" at bounding box center [663, 372] width 951 height 22
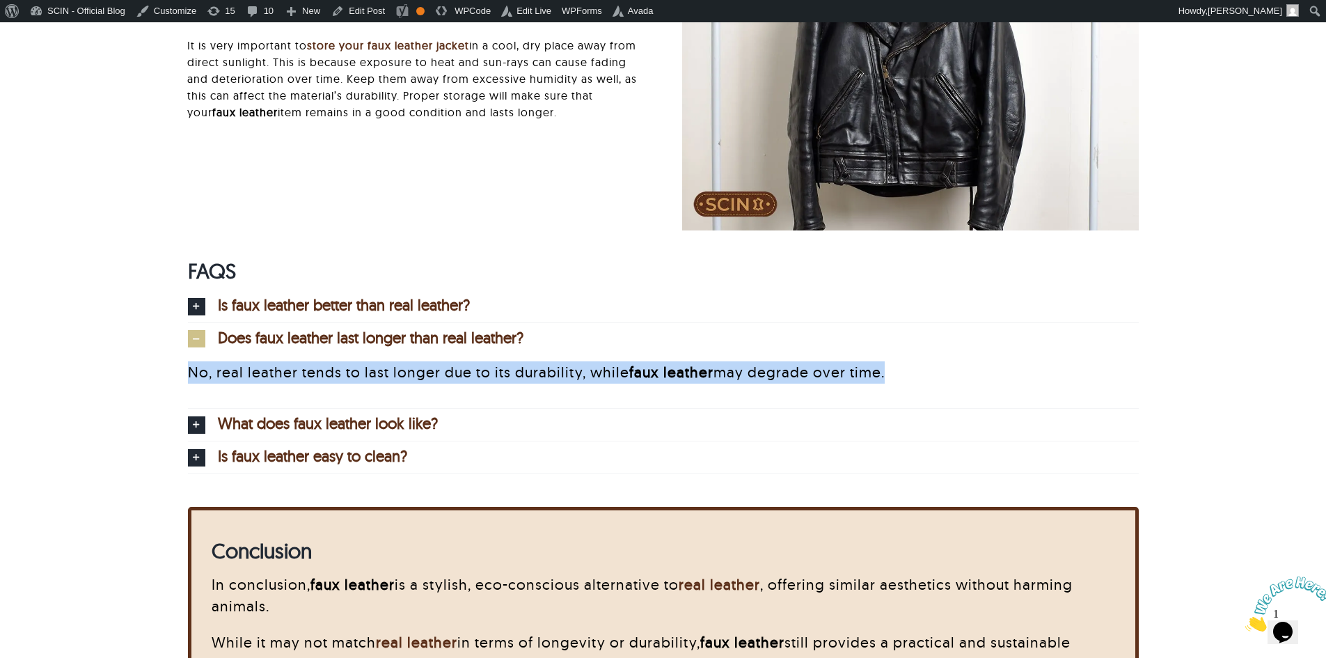
click at [417, 361] on p "No, real leather tends to last longer due to its durability, while faux leather…" at bounding box center [663, 372] width 951 height 22
copy div "No, real leather tends to last longer due to its durability, while faux leather…"
click at [395, 297] on span "Is faux leather better than real leather?" at bounding box center [344, 304] width 252 height 15
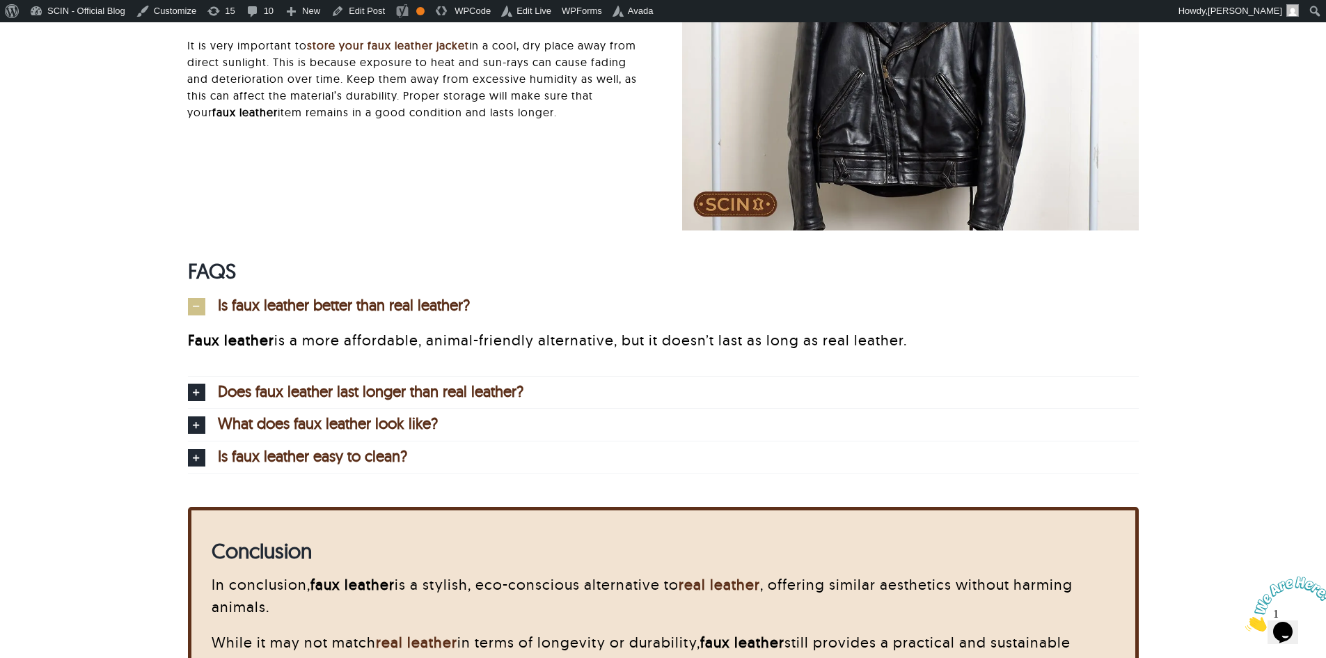
click at [400, 329] on p "Faux leather is a more affordable, animal-friendly alternative, but it doesn’t …" at bounding box center [663, 340] width 951 height 22
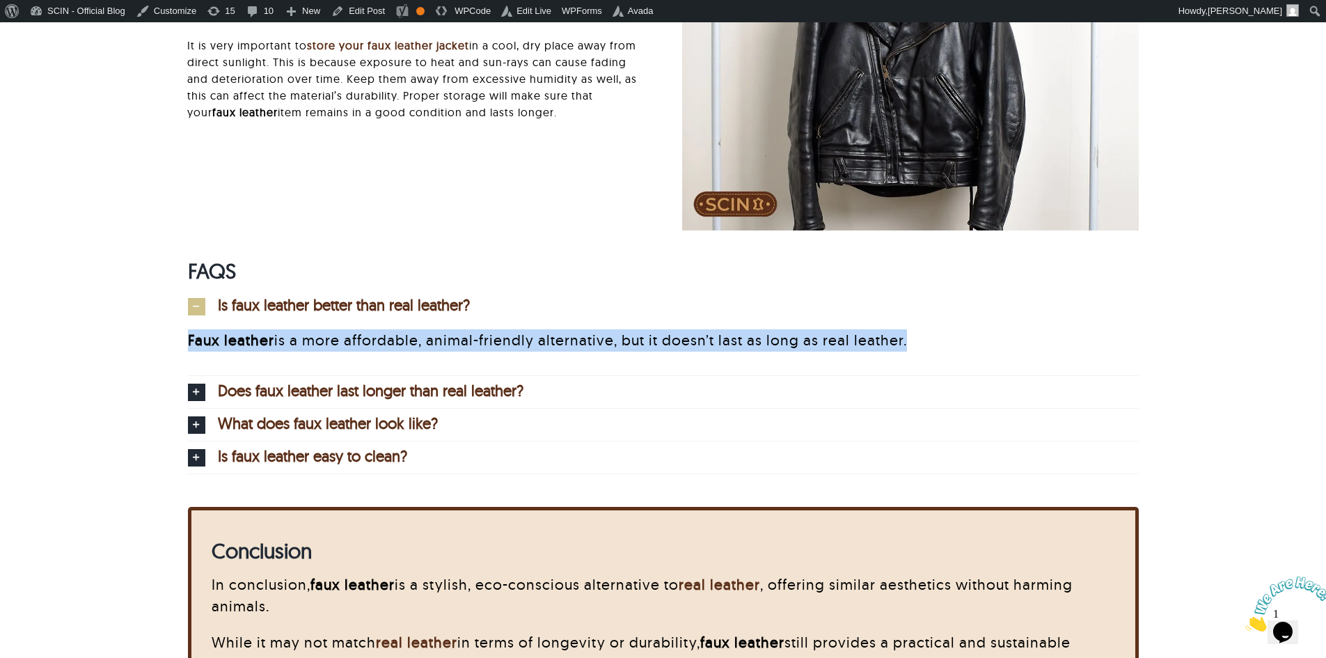
click at [400, 329] on p "Faux leather is a more affordable, animal-friendly alternative, but it doesn’t …" at bounding box center [663, 340] width 951 height 22
copy div "Faux leather is a more affordable, animal-friendly alternative, but it doesn’t …"
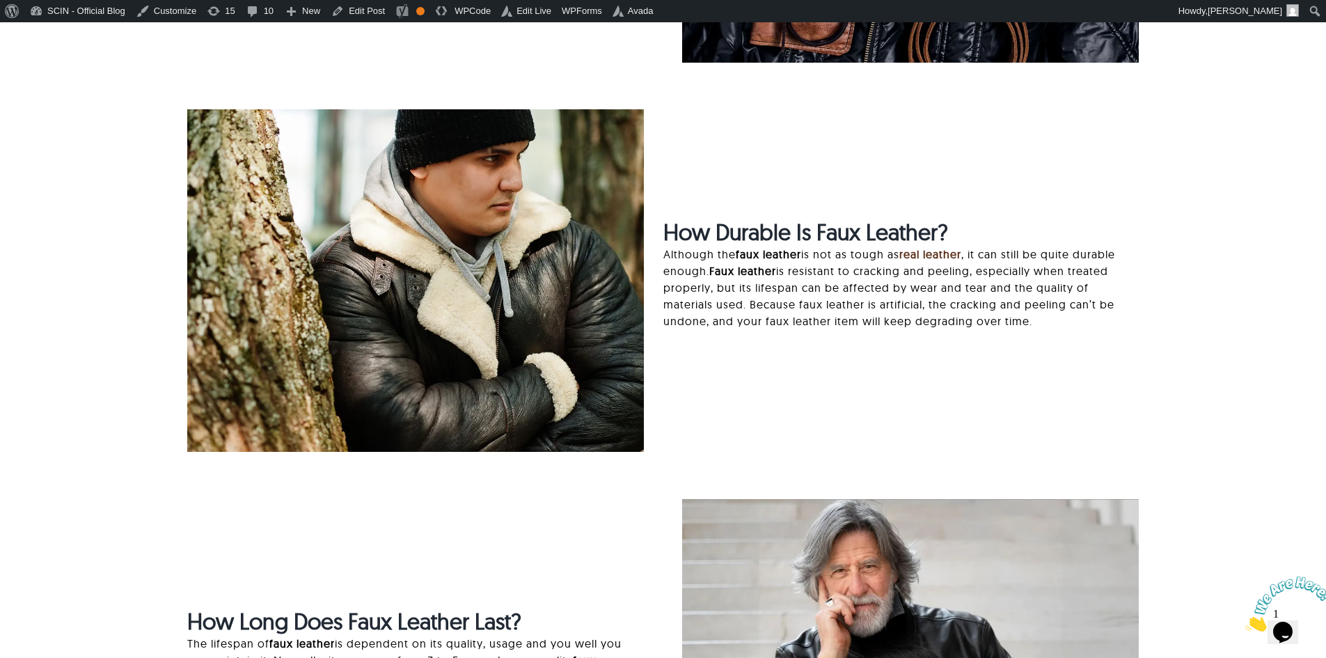
scroll to position [0, 0]
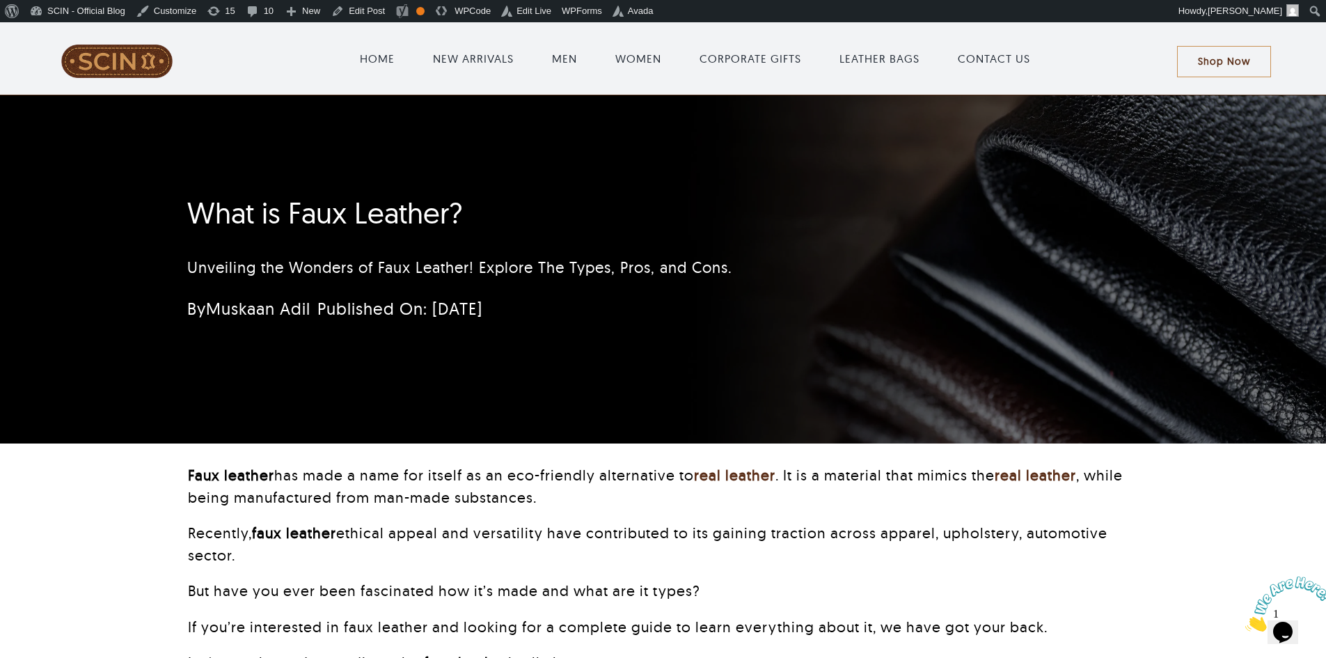
click at [416, 213] on h1 "What is Faux Leather?" at bounding box center [580, 213] width 786 height 35
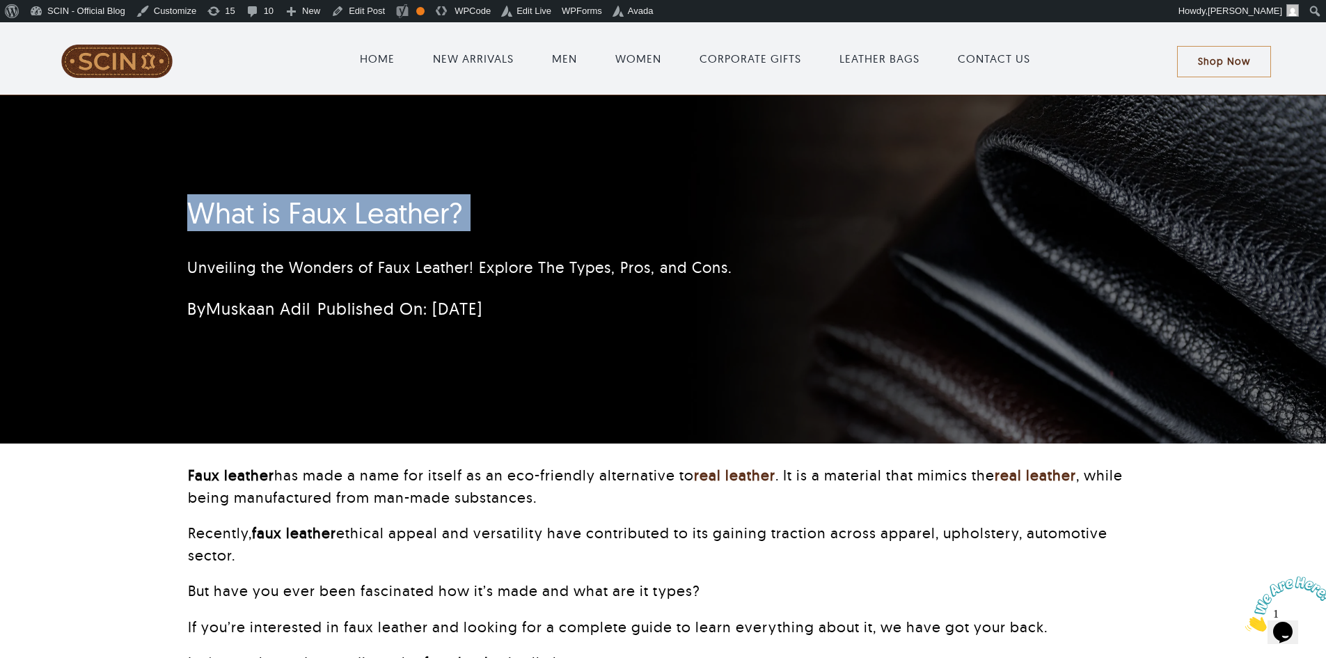
click at [416, 213] on h1 "What is Faux Leather?" at bounding box center [580, 213] width 786 height 35
copy h1 "What is Faux Leather?"
